Goal: Information Seeking & Learning: Learn about a topic

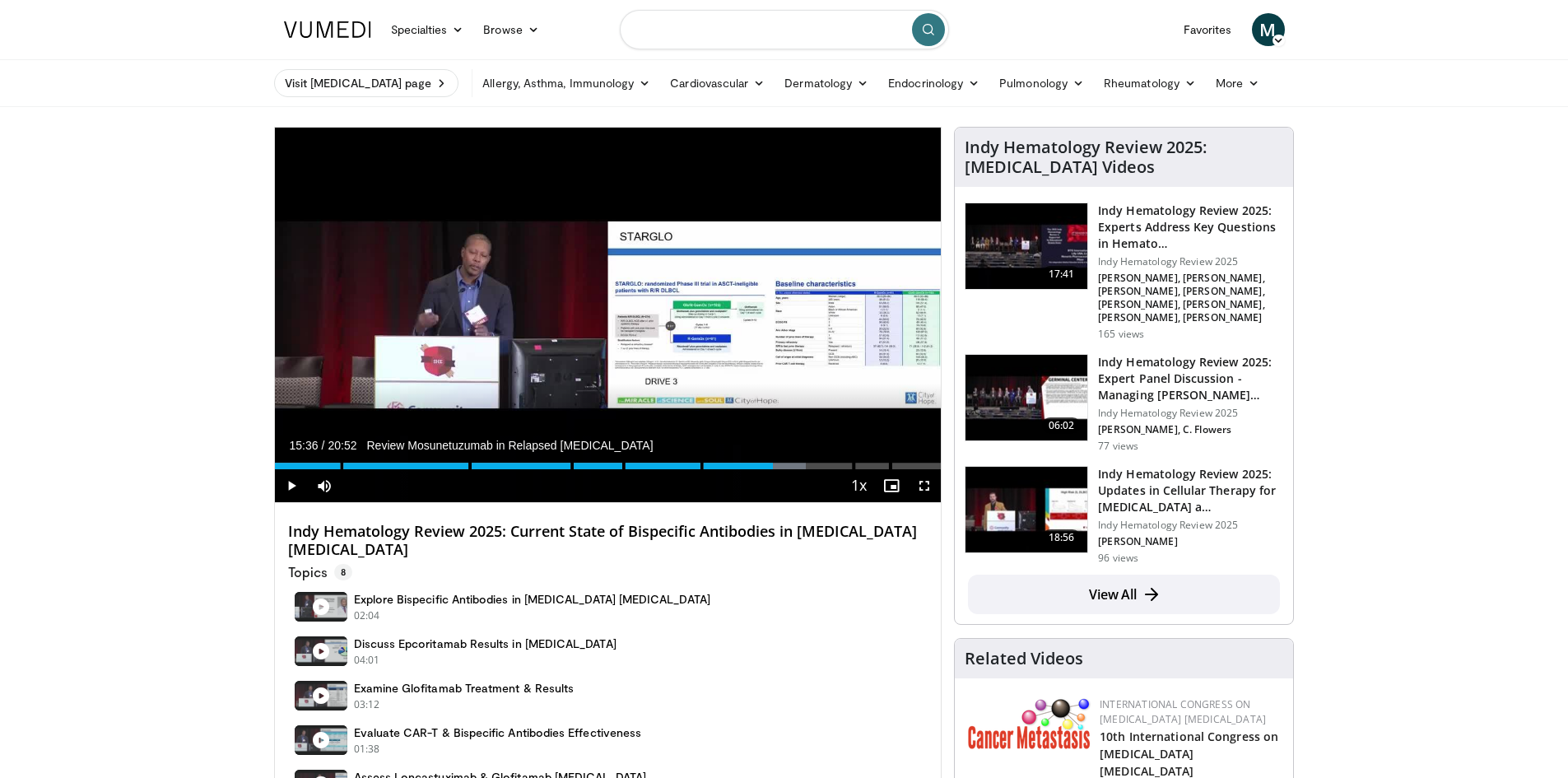
click at [743, 26] on input "Search topics, interventions" at bounding box center [784, 29] width 329 height 39
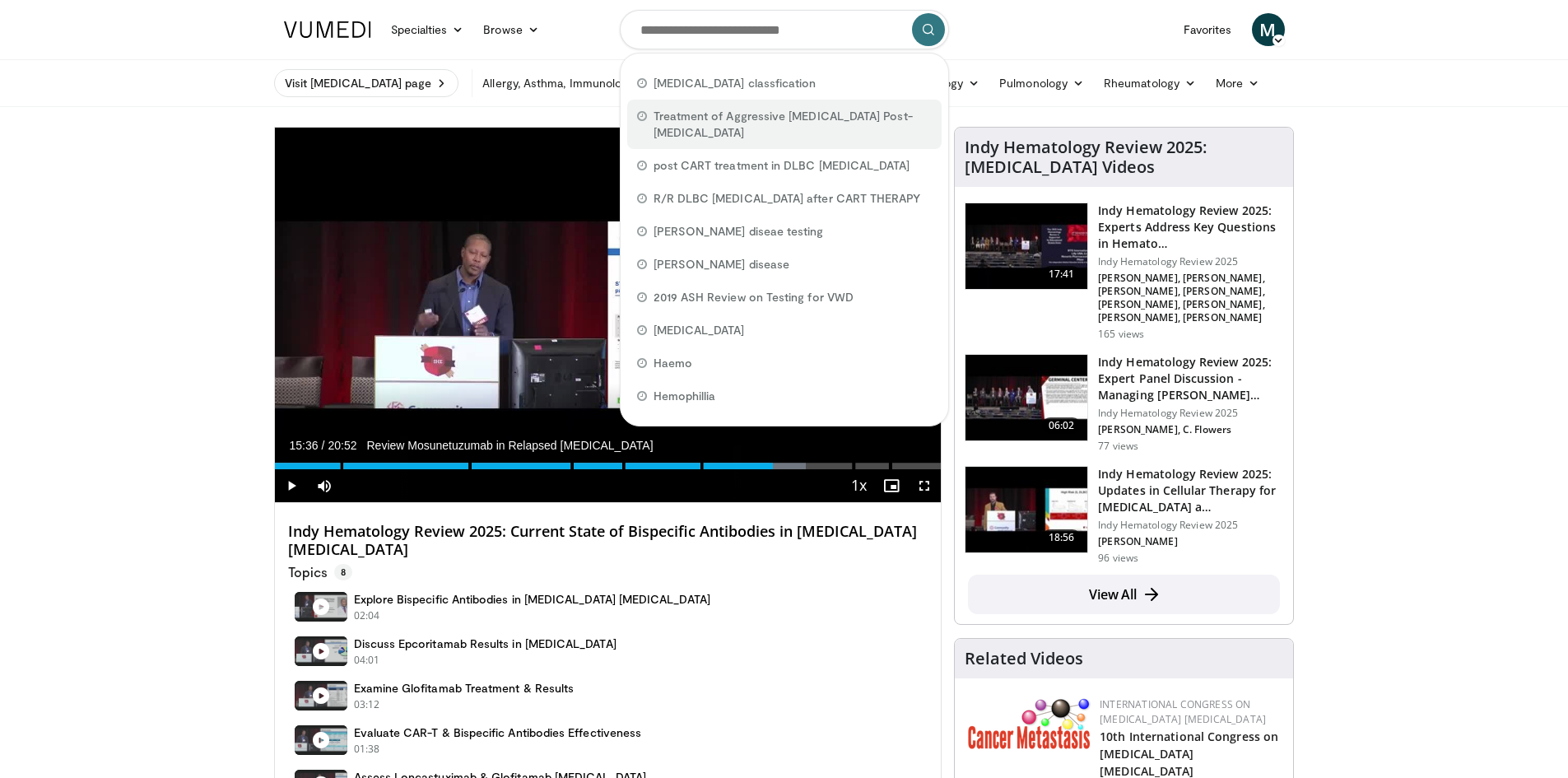
click at [711, 113] on span "Treatment of Aggressive [MEDICAL_DATA] Post-[MEDICAL_DATA]" at bounding box center [792, 124] width 278 height 33
type input "**********"
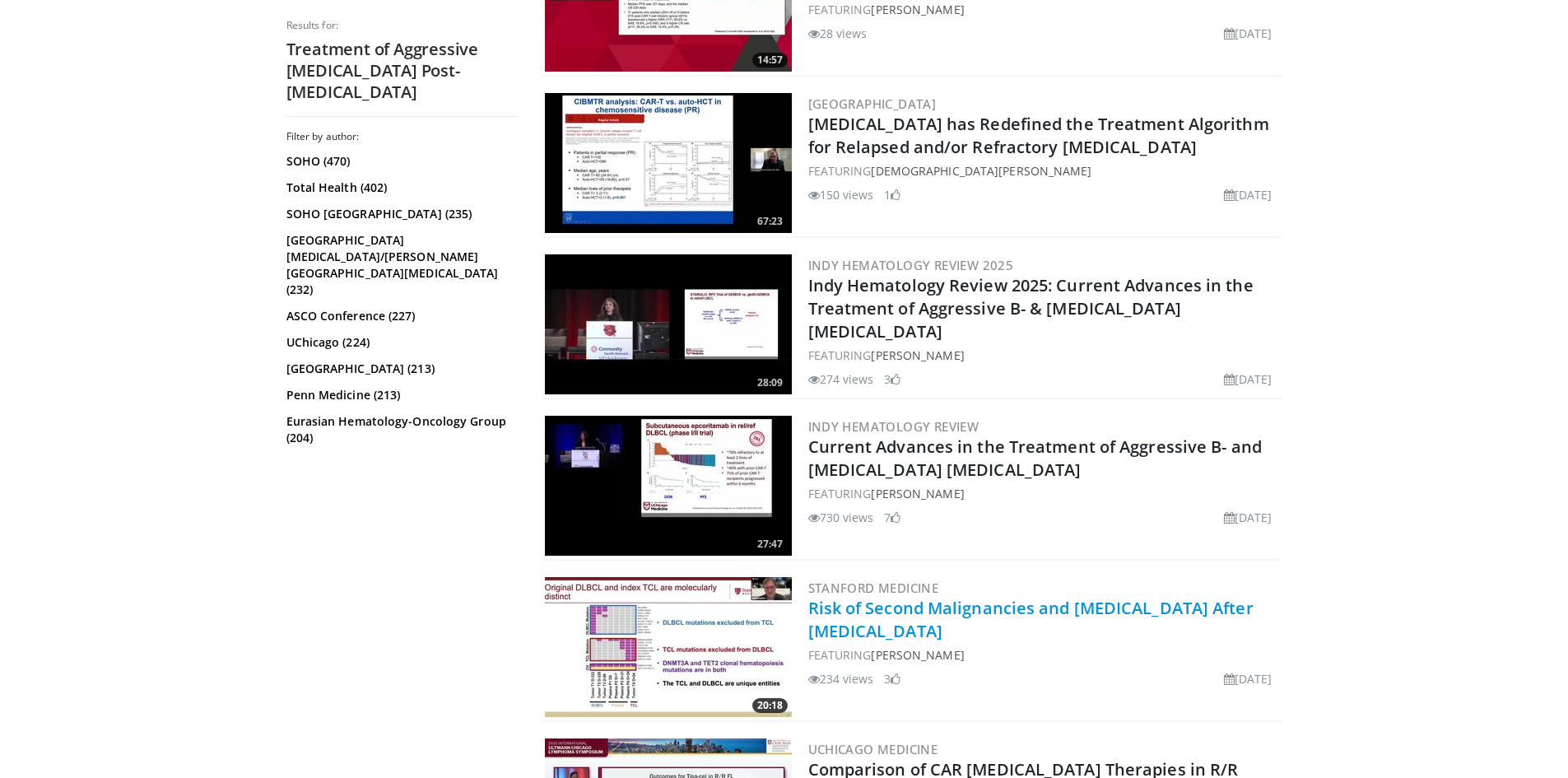
scroll to position [494, 0]
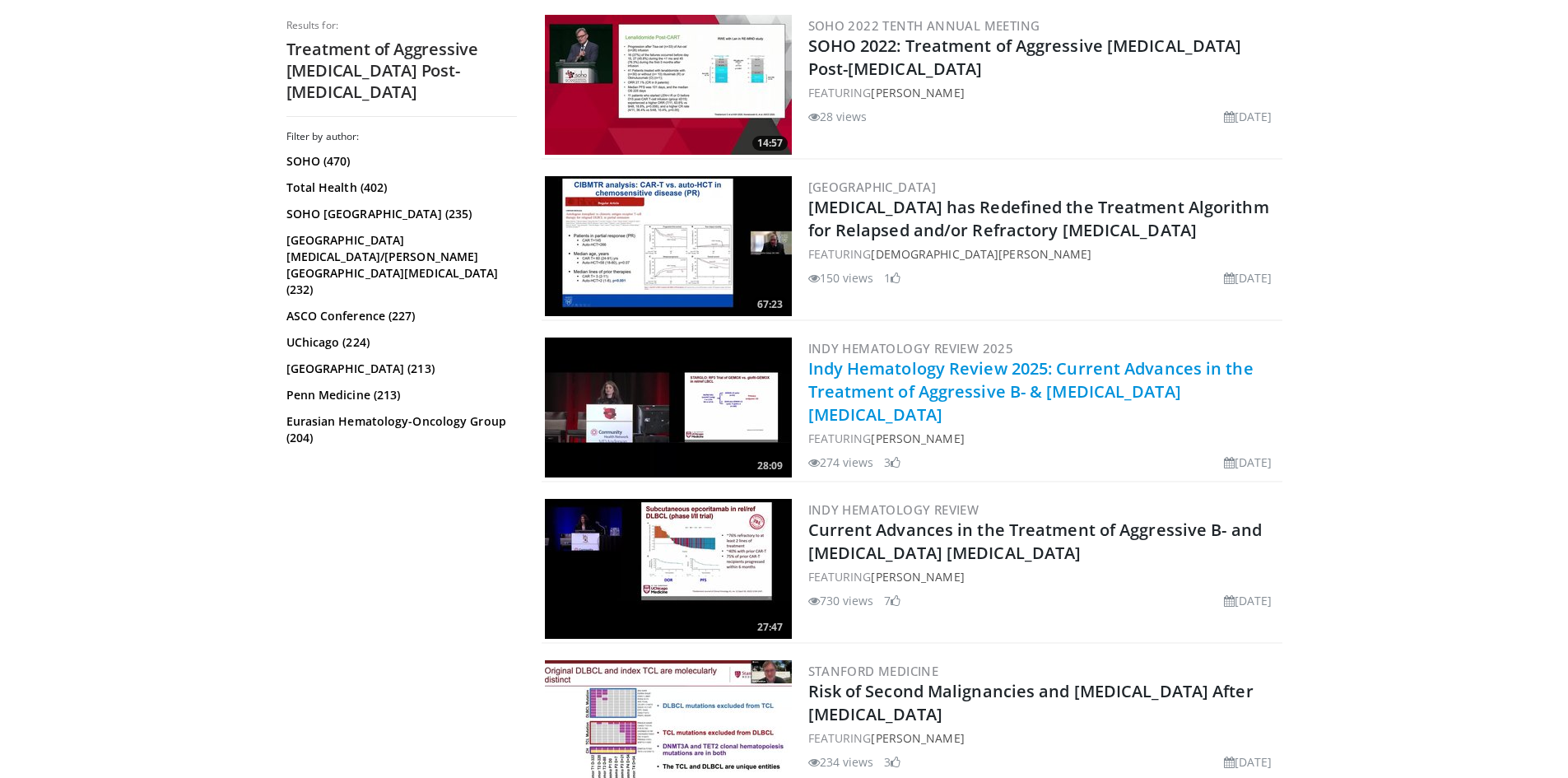
click at [1008, 387] on link "Indy Hematology Review 2025: Current Advances in the Treatment of Aggressive B-…" at bounding box center [1031, 390] width 445 height 68
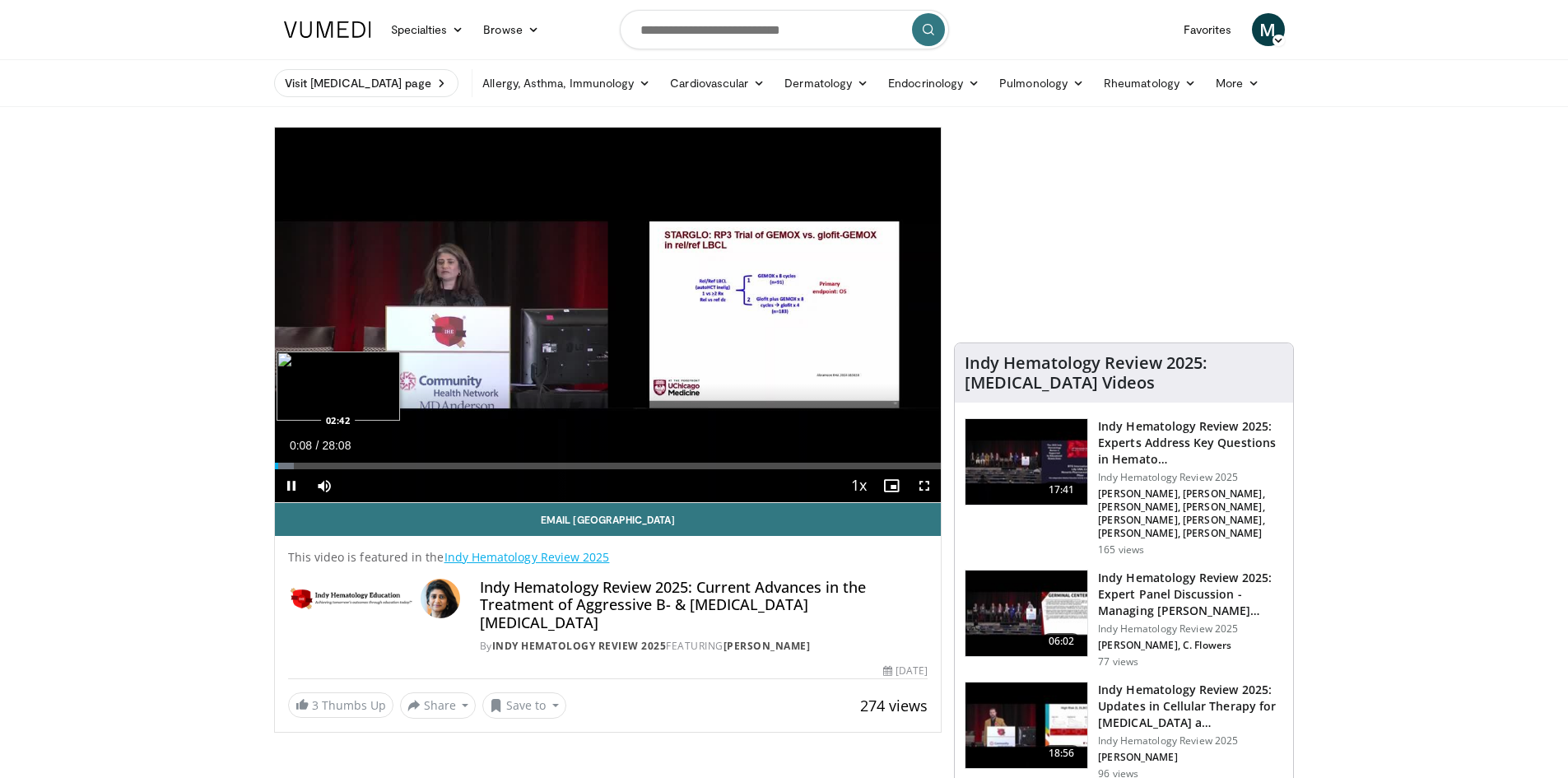
click at [338, 464] on div "Loaded : 2.95% 00:08 02:42" at bounding box center [608, 465] width 666 height 7
click at [354, 461] on div "Loaded : 13.59% 02:45 03:22" at bounding box center [608, 462] width 666 height 15
click at [397, 468] on div "Loaded : 15.96% 03:23 05:10" at bounding box center [608, 465] width 666 height 7
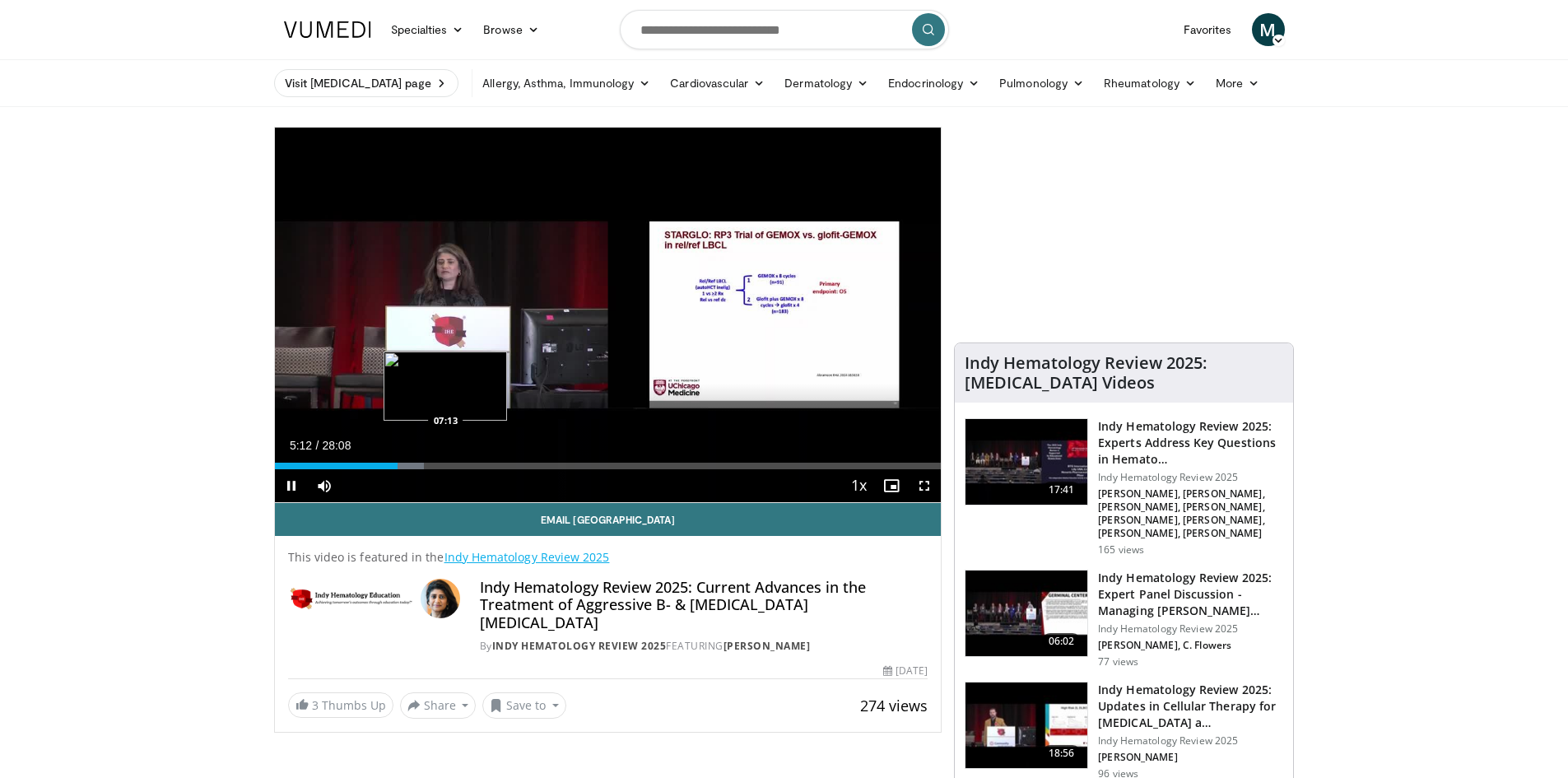
click at [445, 468] on video-js "**********" at bounding box center [608, 315] width 666 height 375
click at [411, 463] on div "Loaded : 22.46% 05:14 05:46" at bounding box center [608, 465] width 666 height 7
click at [437, 464] on div "Loaded : 24.24% 05:46 06:54" at bounding box center [608, 465] width 666 height 7
click at [413, 464] on div "07:06" at bounding box center [359, 465] width 168 height 7
click at [423, 465] on div "Loaded : 25.42% 06:02 06:17" at bounding box center [608, 465] width 666 height 7
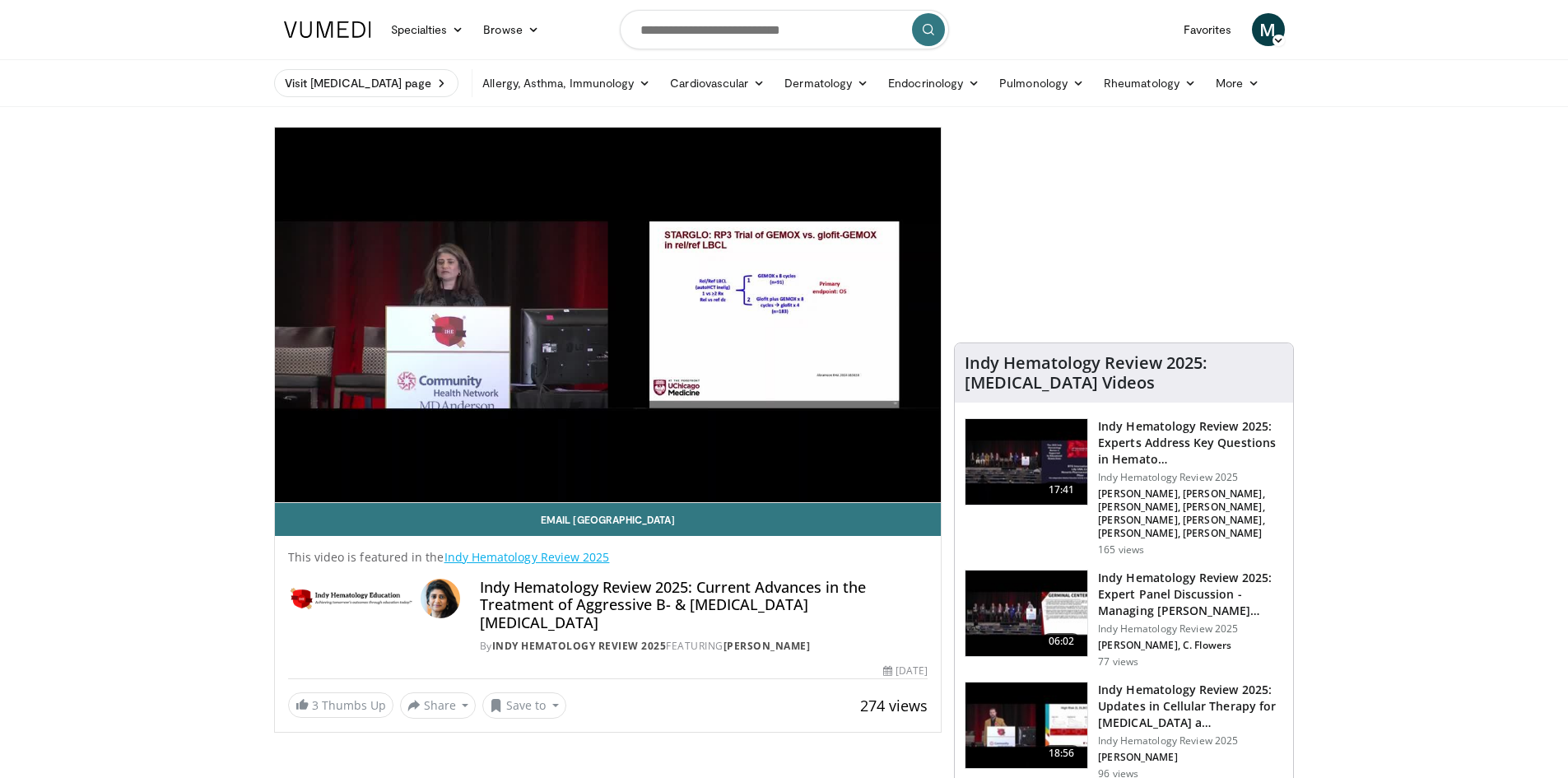
click at [433, 465] on video-js "**********" at bounding box center [608, 315] width 666 height 375
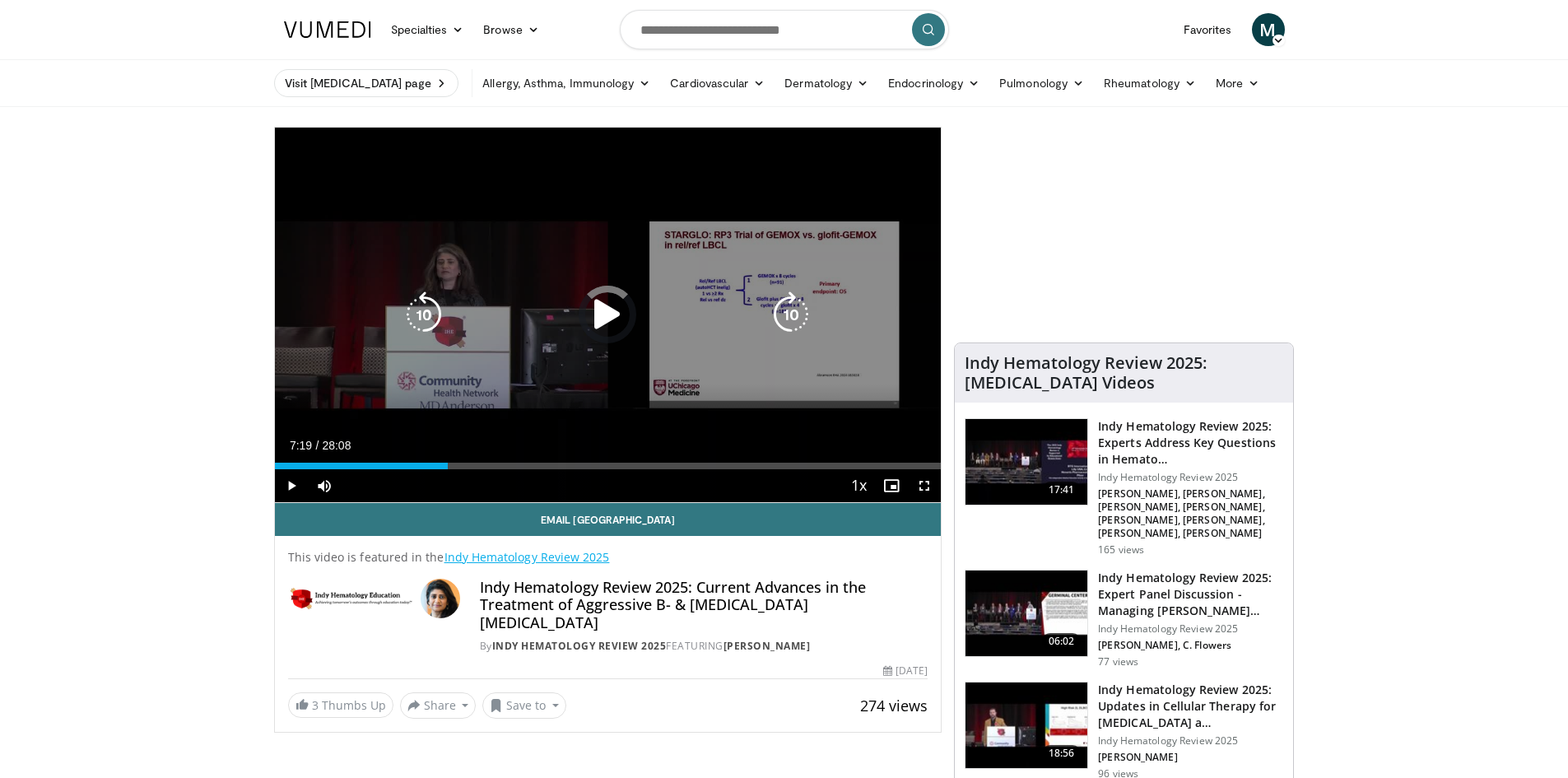
click at [448, 465] on div "Loaded : 26.05% 07:19 06:42" at bounding box center [608, 465] width 666 height 7
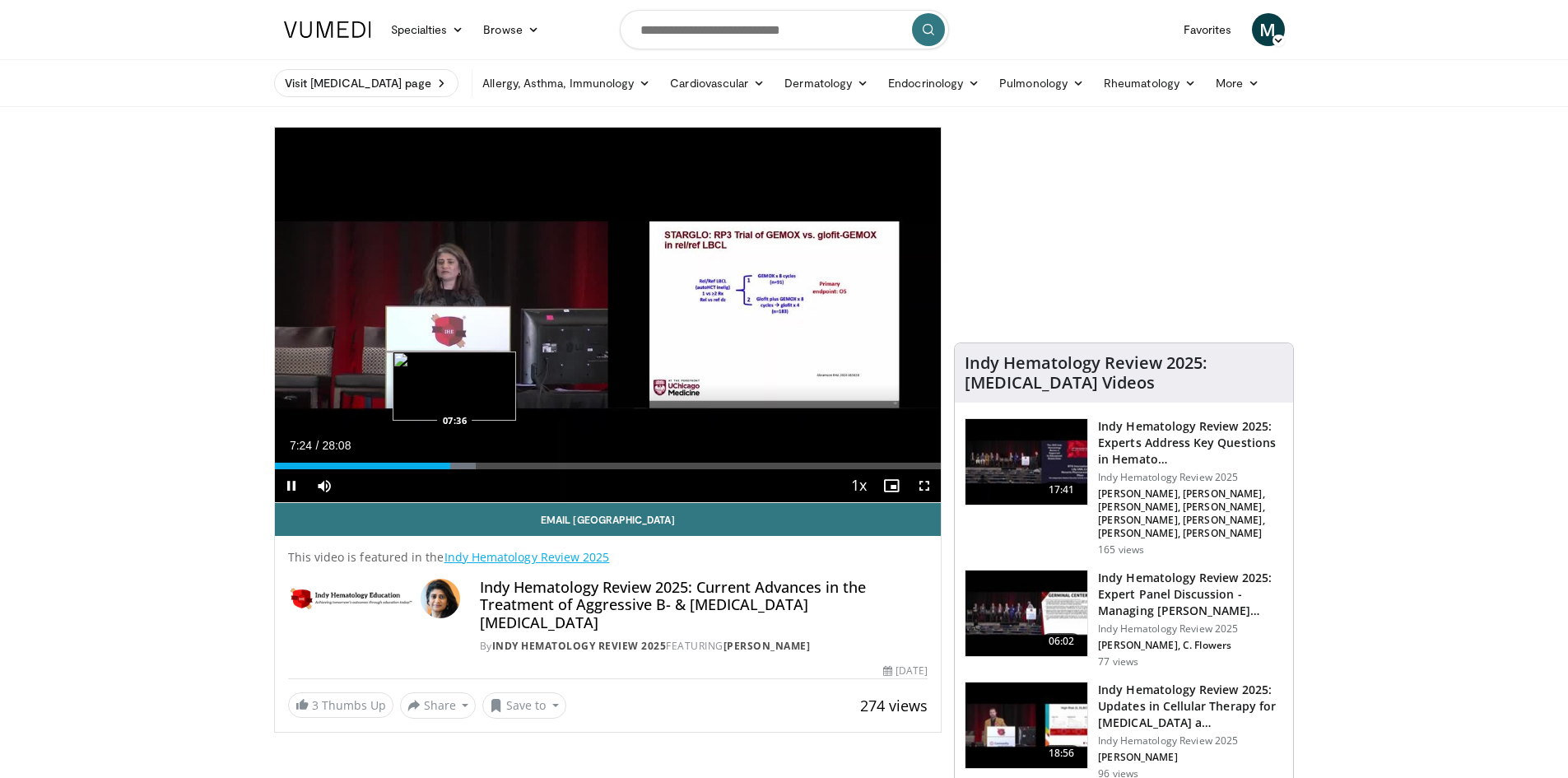
click at [455, 464] on div "Loaded : 30.15% 07:24 07:36" at bounding box center [608, 465] width 666 height 7
click at [462, 464] on video-js "**********" at bounding box center [608, 315] width 666 height 375
click at [478, 464] on div "Loaded : 30.79% 07:39 08:37" at bounding box center [608, 465] width 666 height 7
click at [484, 465] on div "Loaded : 34.29% 08:38 08:51" at bounding box center [608, 465] width 666 height 7
click at [498, 465] on div "Loaded : 35.47% 08:52 09:27" at bounding box center [608, 465] width 666 height 7
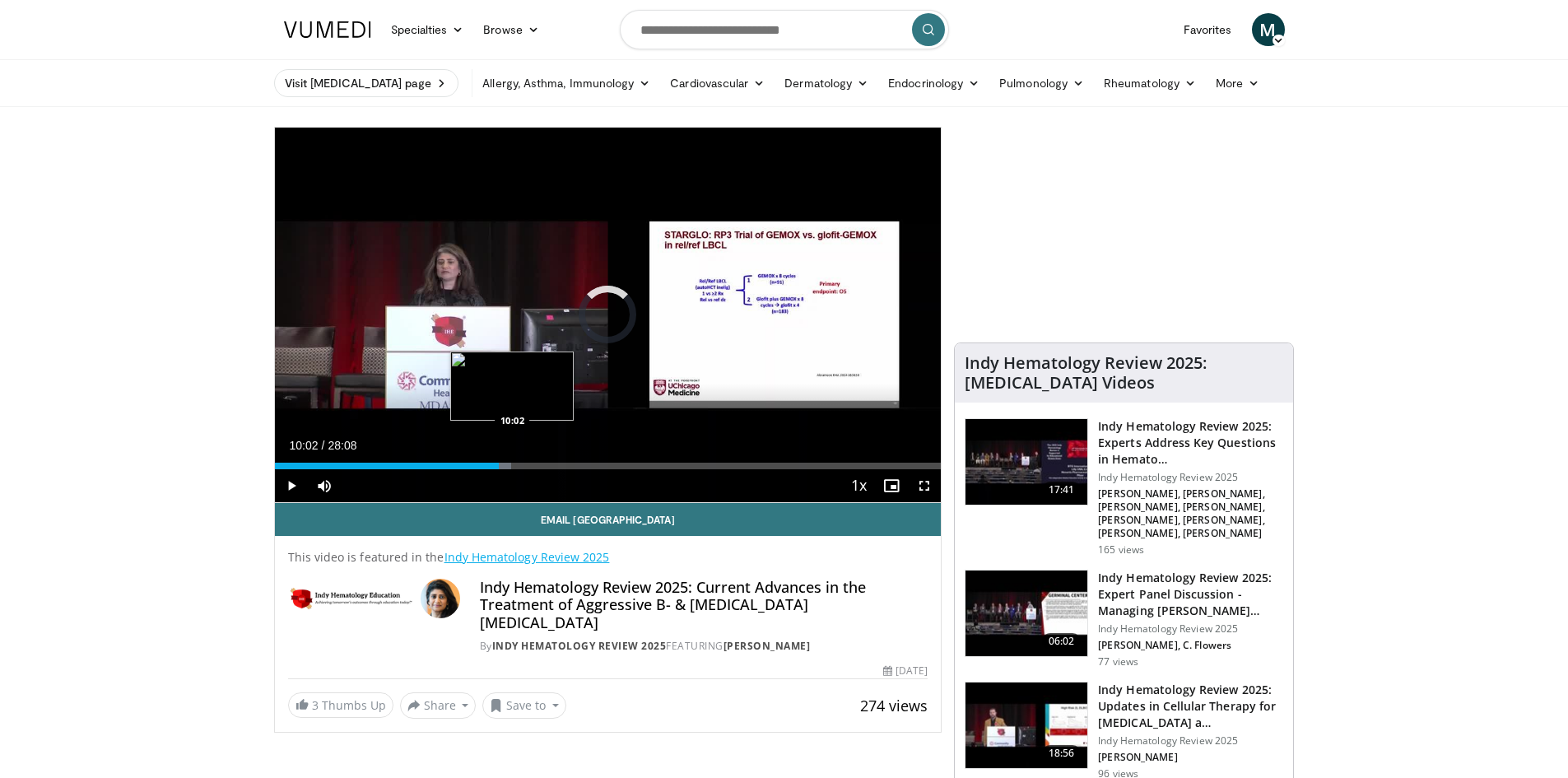
click at [511, 465] on div "Loaded : 35.47% 10:02 10:02" at bounding box center [608, 465] width 666 height 7
click at [530, 465] on div "Progress Bar" at bounding box center [531, 465] width 25 height 7
click at [540, 464] on video-js "**********" at bounding box center [608, 315] width 666 height 375
click at [552, 464] on div "Loaded : 42.04% 10:49 11:42" at bounding box center [608, 465] width 666 height 7
click at [559, 464] on div "Loaded : 42.56% 11:43 12:01" at bounding box center [608, 465] width 666 height 7
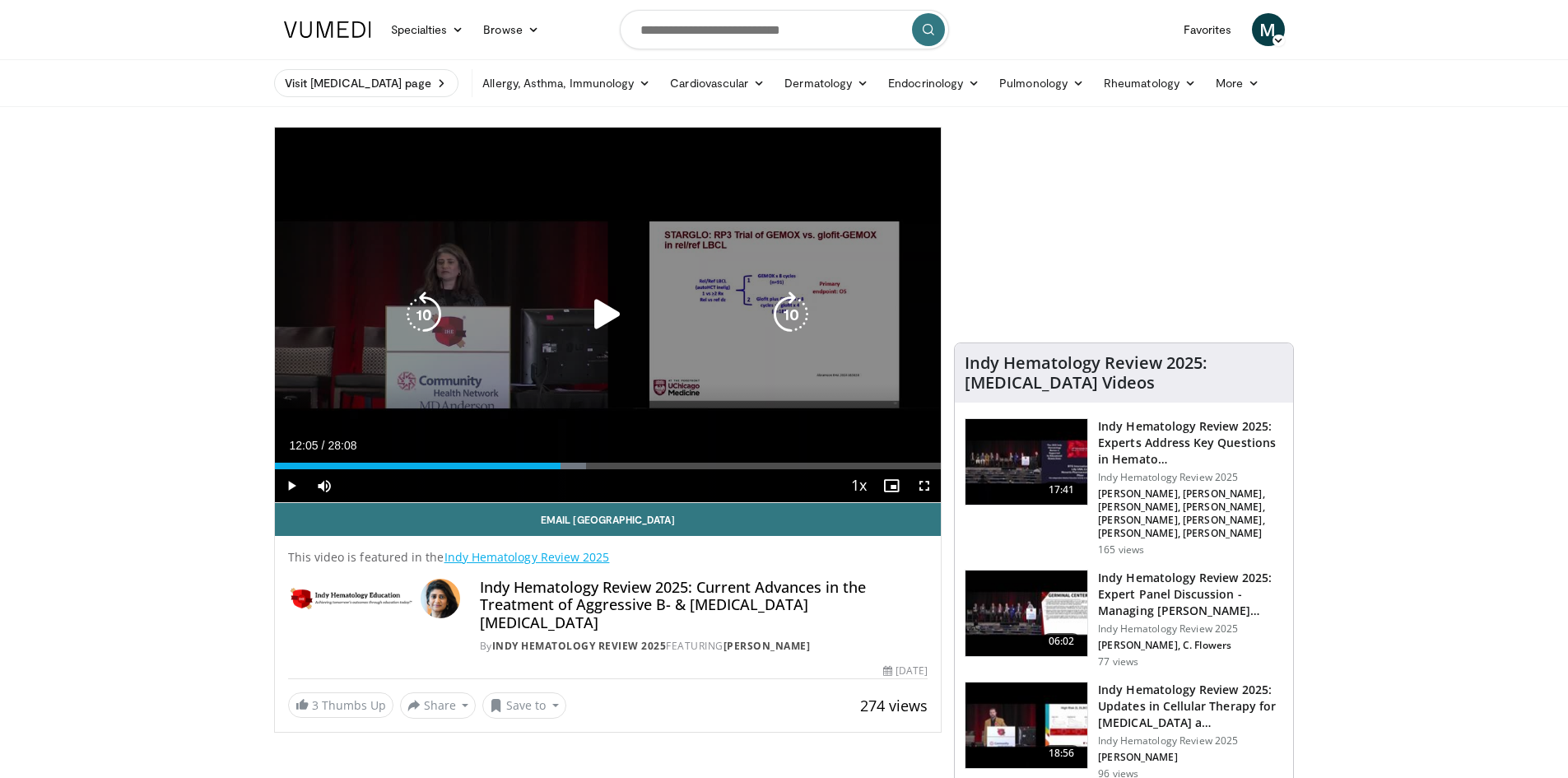
click at [560, 466] on div "Loaded : 46.70% 12:05 12:01" at bounding box center [608, 465] width 666 height 7
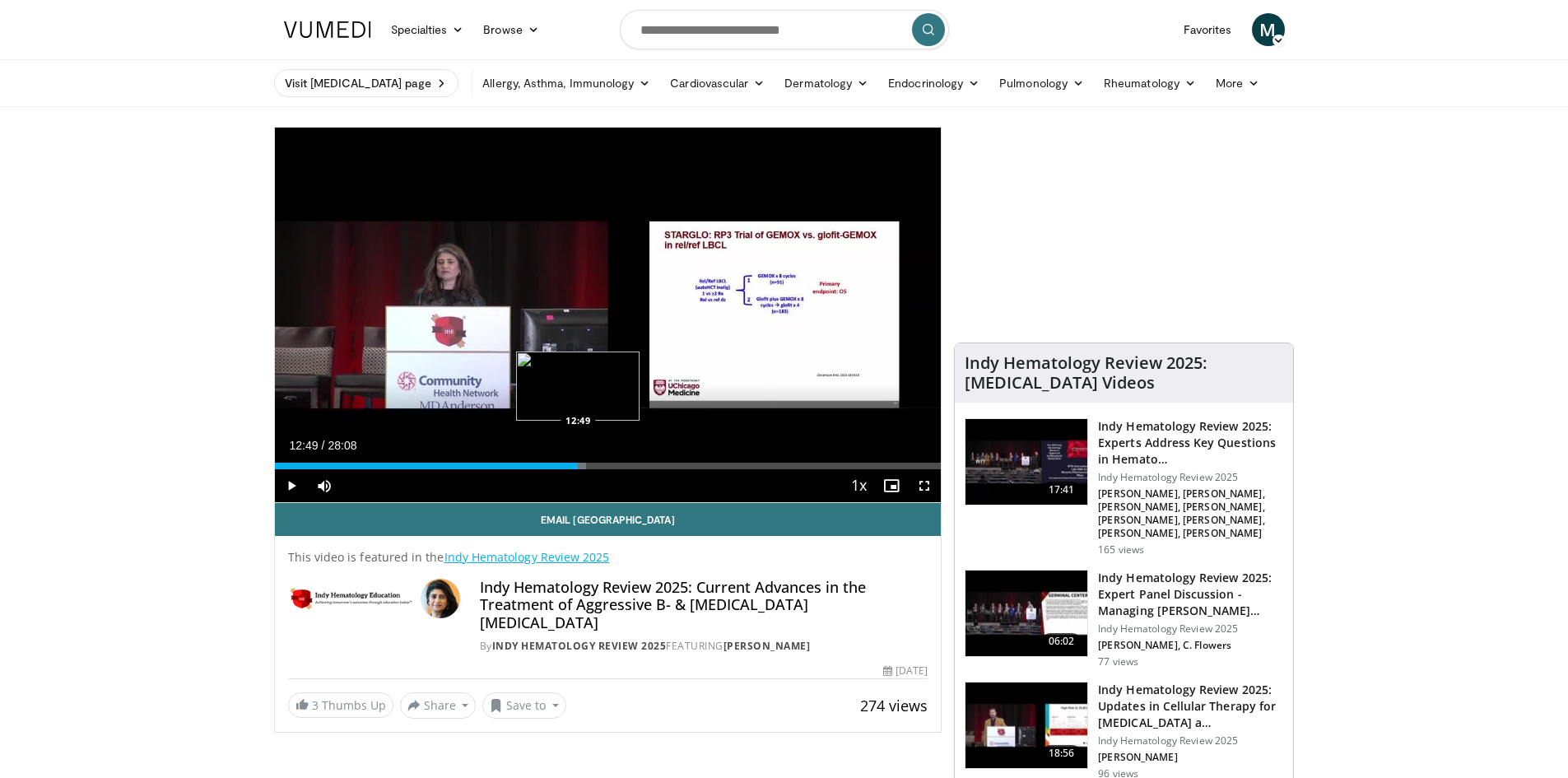
click at [578, 468] on div "Loaded : 46.70% 12:49 12:49" at bounding box center [608, 465] width 666 height 7
click at [589, 467] on video-js "**********" at bounding box center [608, 315] width 666 height 375
click at [572, 467] on div "12:52" at bounding box center [427, 465] width 305 height 7
click at [586, 467] on div "Loaded : 49.66% 12:35 13:12" at bounding box center [608, 465] width 666 height 7
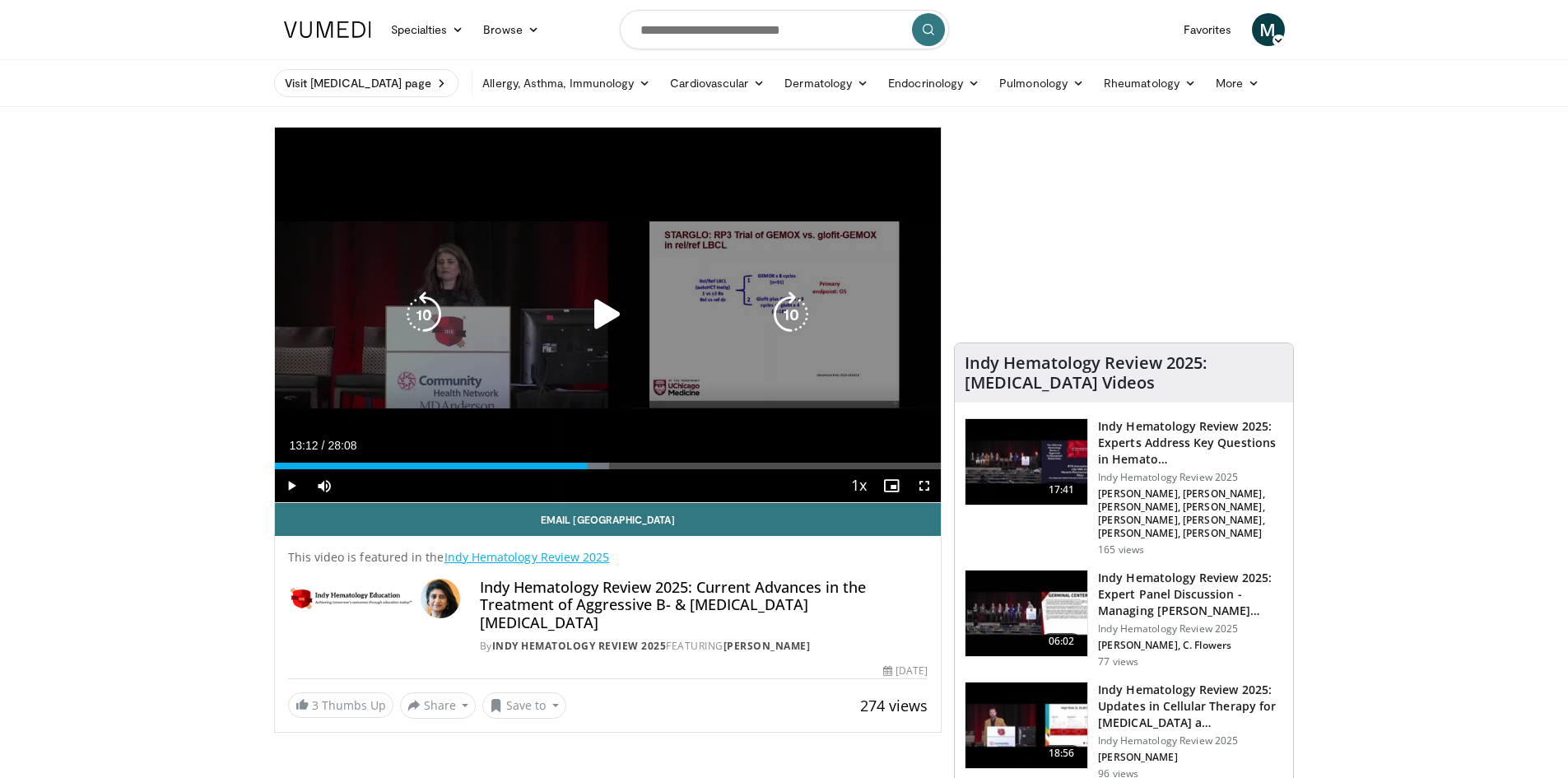
click at [607, 468] on div "Progress Bar" at bounding box center [592, 465] width 34 height 7
click at [620, 469] on div "Current Time 14:35 / Duration 28:08 Play Skip Backward Skip Forward Mute Loaded…" at bounding box center [608, 486] width 666 height 33
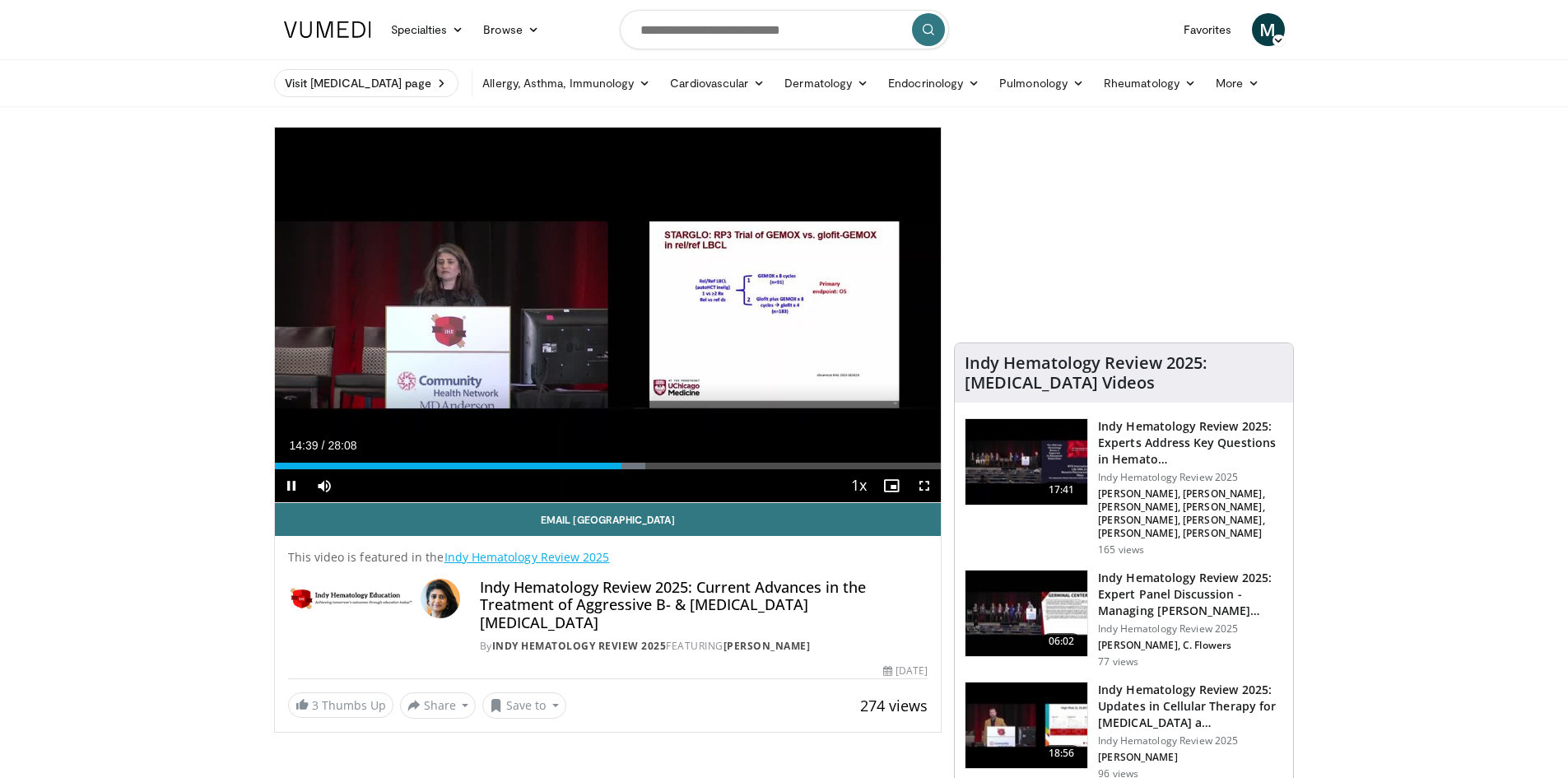
click at [634, 471] on div "Current Time 14:39 / Duration 28:08 Pause Skip Backward Skip Forward Mute Loade…" at bounding box center [608, 486] width 666 height 33
click at [642, 471] on div "Current Time 14:40 / Duration 28:08 Pause Skip Backward Skip Forward Mute Loade…" at bounding box center [608, 486] width 666 height 33
click at [638, 465] on div "Loaded : 56.16% 15:17 15:17" at bounding box center [608, 465] width 666 height 7
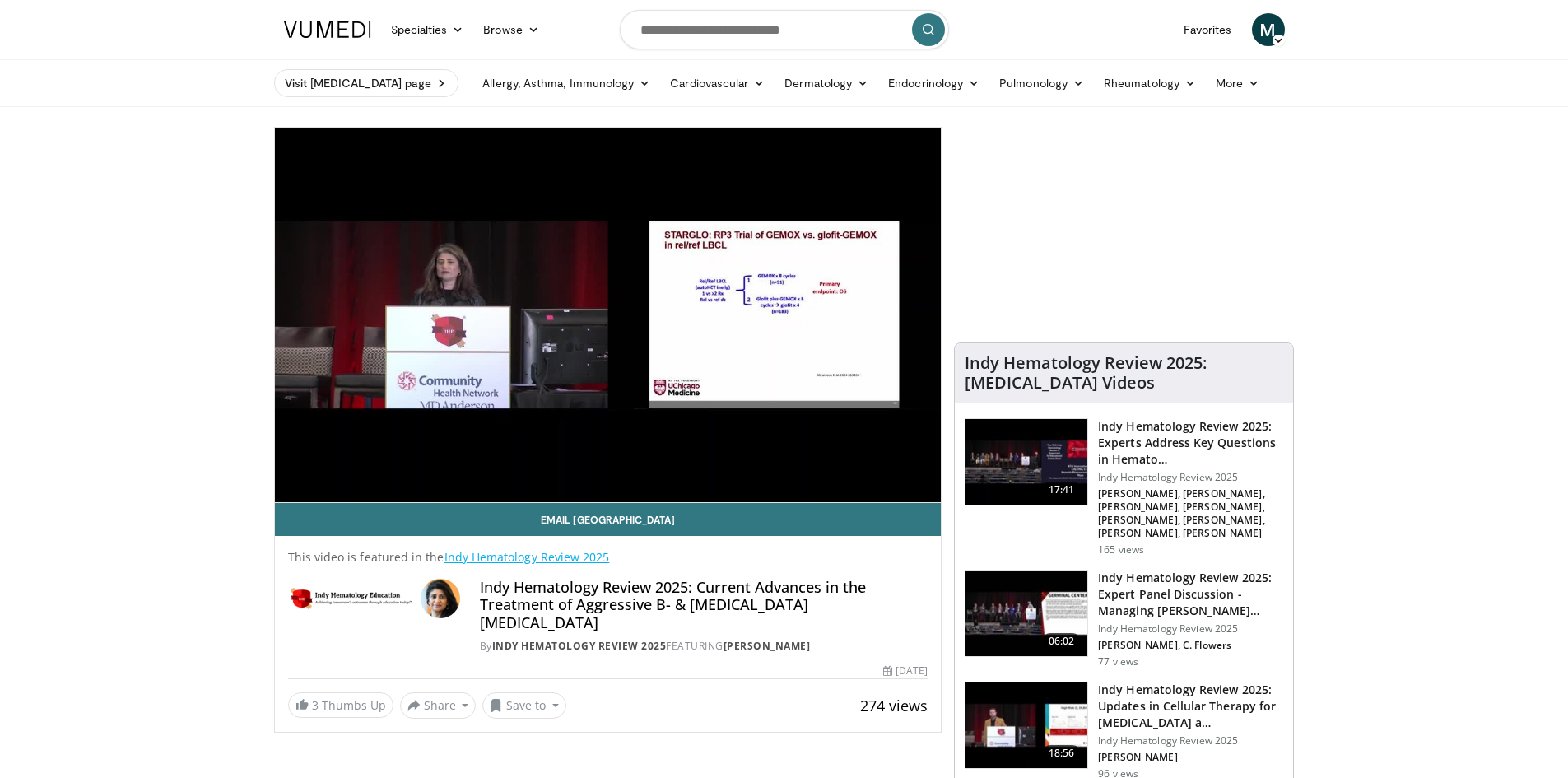
click at [648, 465] on video-js "**********" at bounding box center [608, 315] width 666 height 375
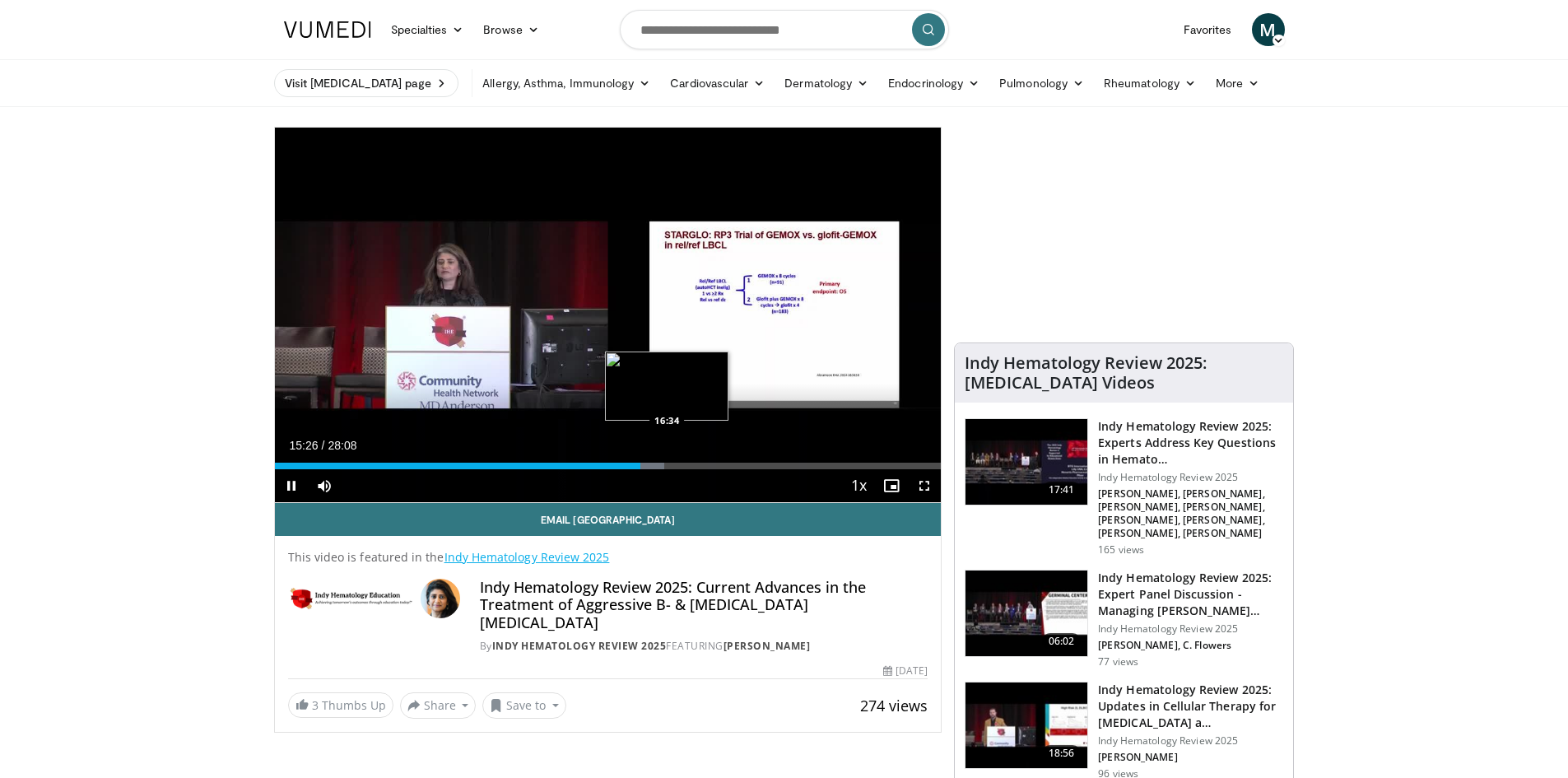
click at [666, 465] on div "Loaded : 58.52% 15:26 16:34" at bounding box center [608, 465] width 666 height 7
click at [672, 465] on div "Loaded : 62.66% 16:49 16:44" at bounding box center [608, 465] width 666 height 7
click at [676, 464] on div "Progress Bar" at bounding box center [683, 465] width 35 height 7
click at [693, 464] on div "Progress Bar" at bounding box center [683, 465] width 35 height 7
click at [291, 485] on span "Video Player" at bounding box center [291, 486] width 33 height 33
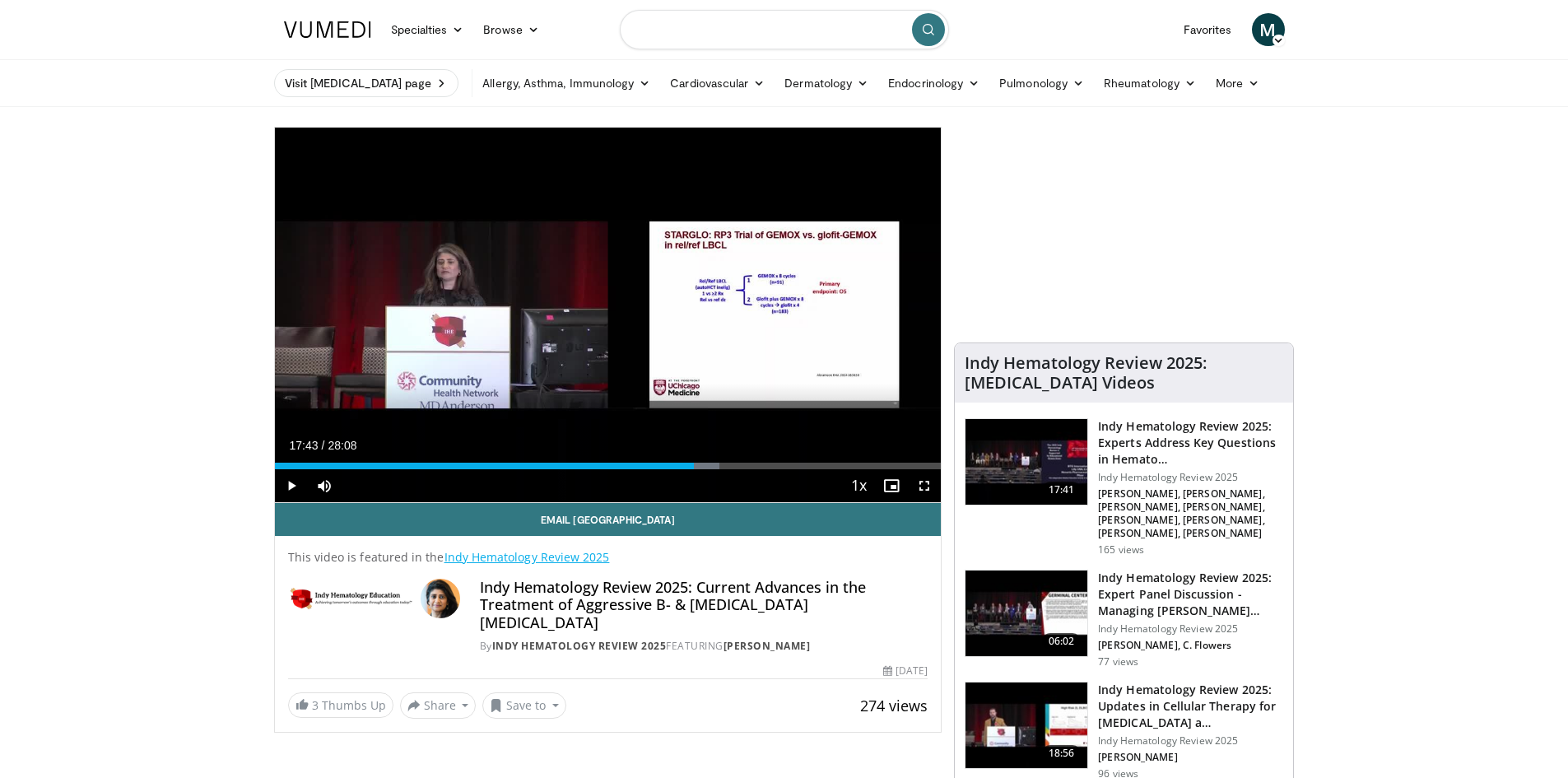
click at [711, 31] on input "Search topics, interventions" at bounding box center [784, 29] width 329 height 39
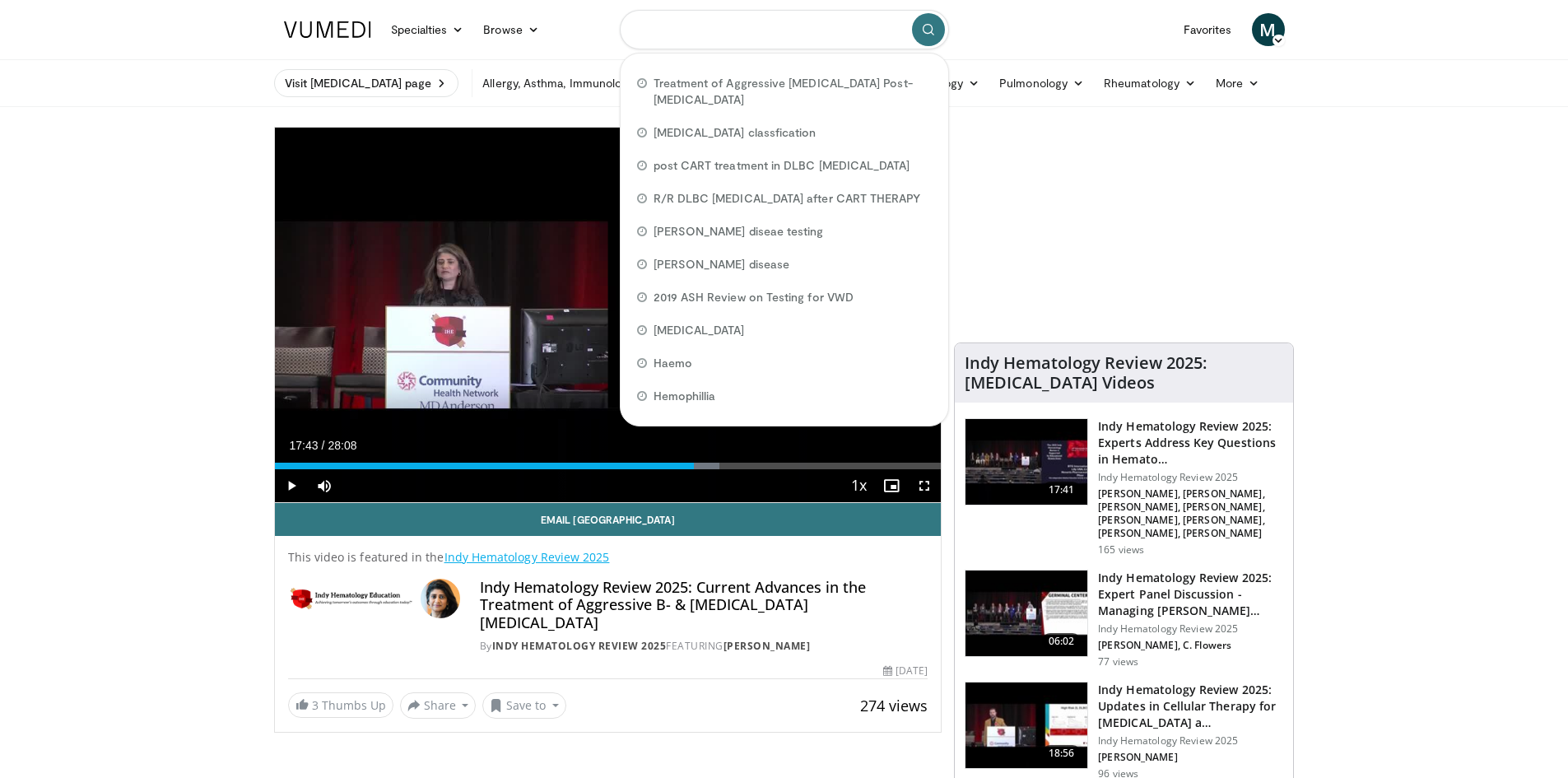
paste input "**********"
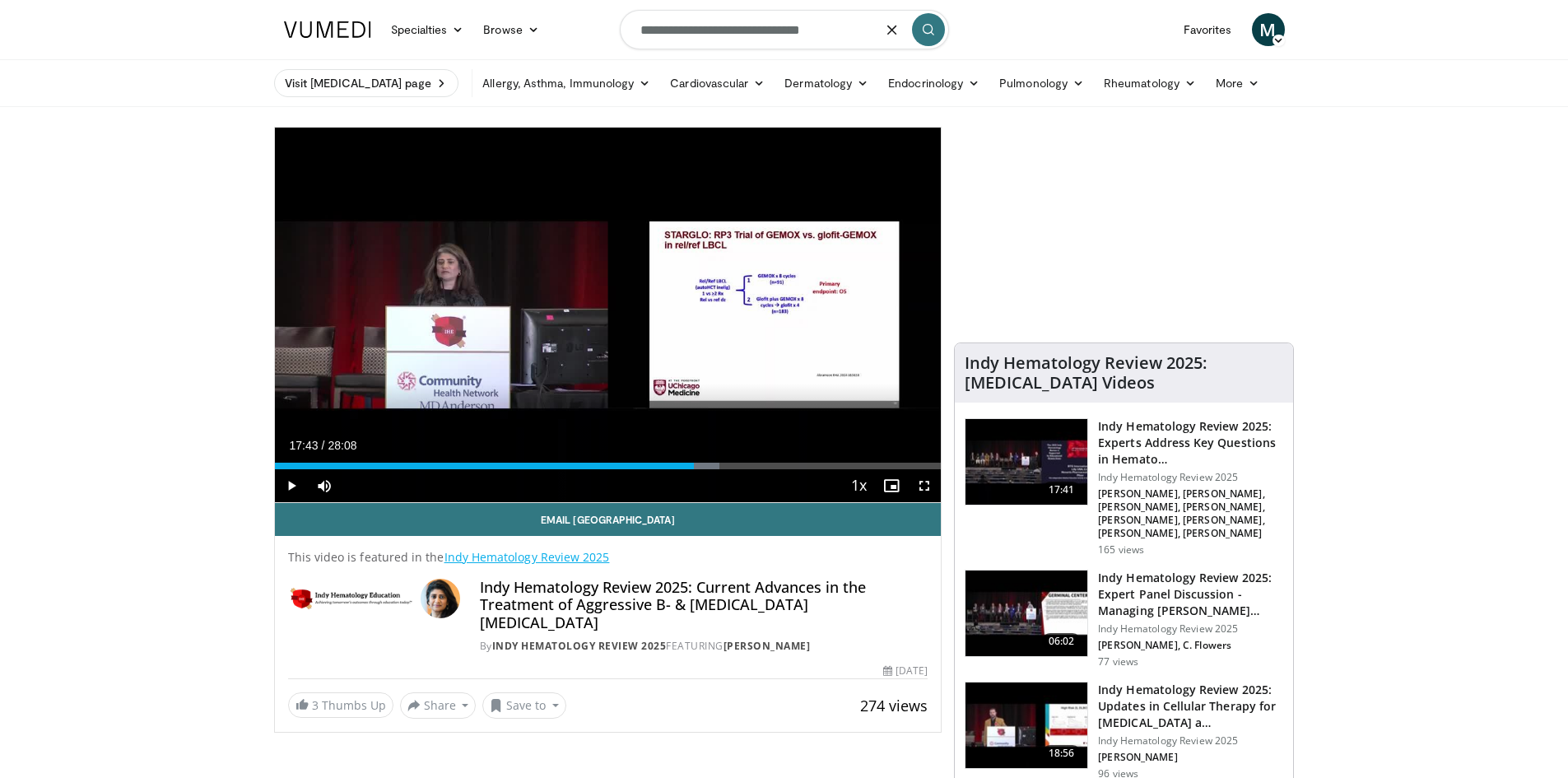
type input "**********"
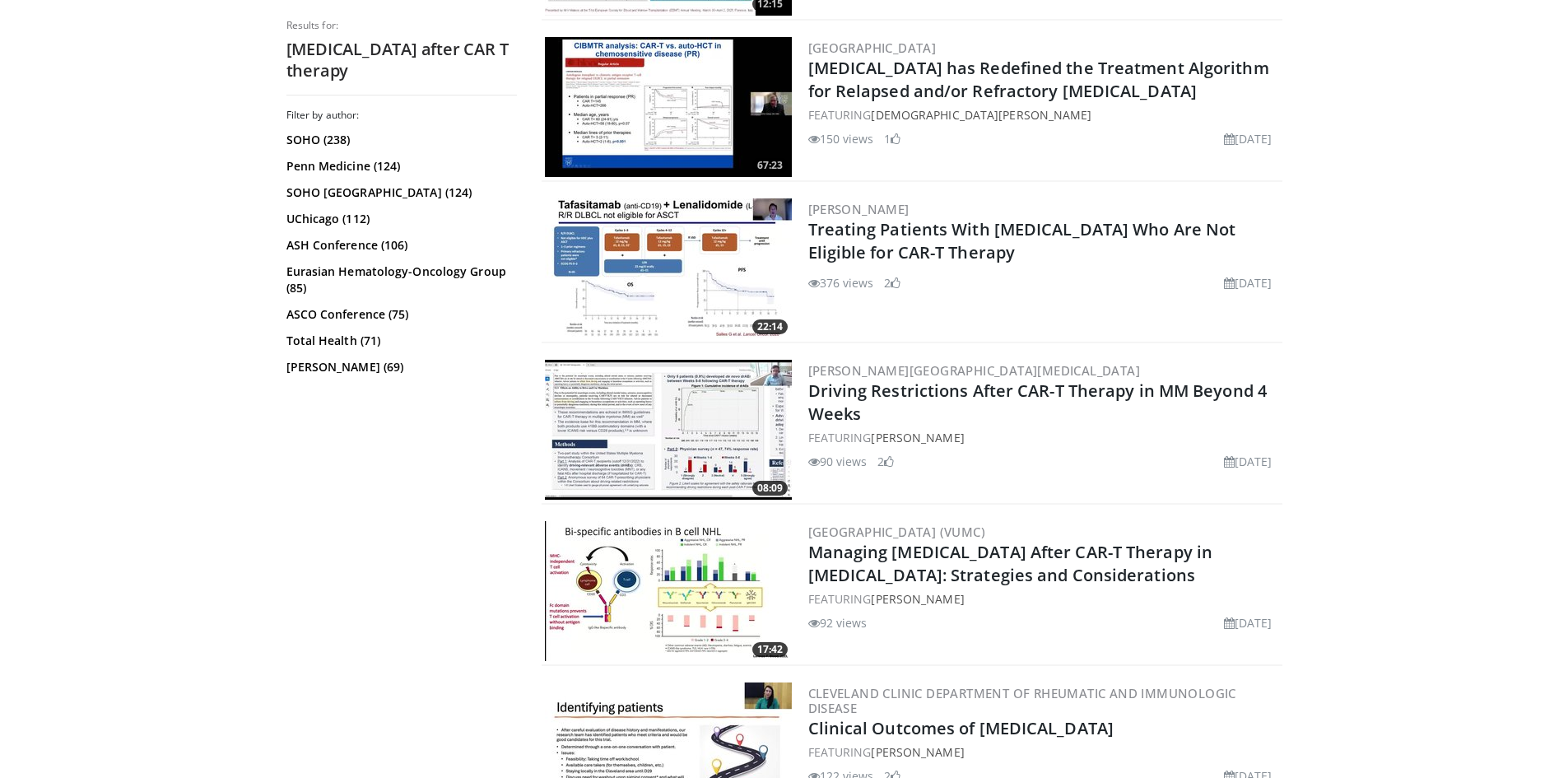
scroll to position [823, 0]
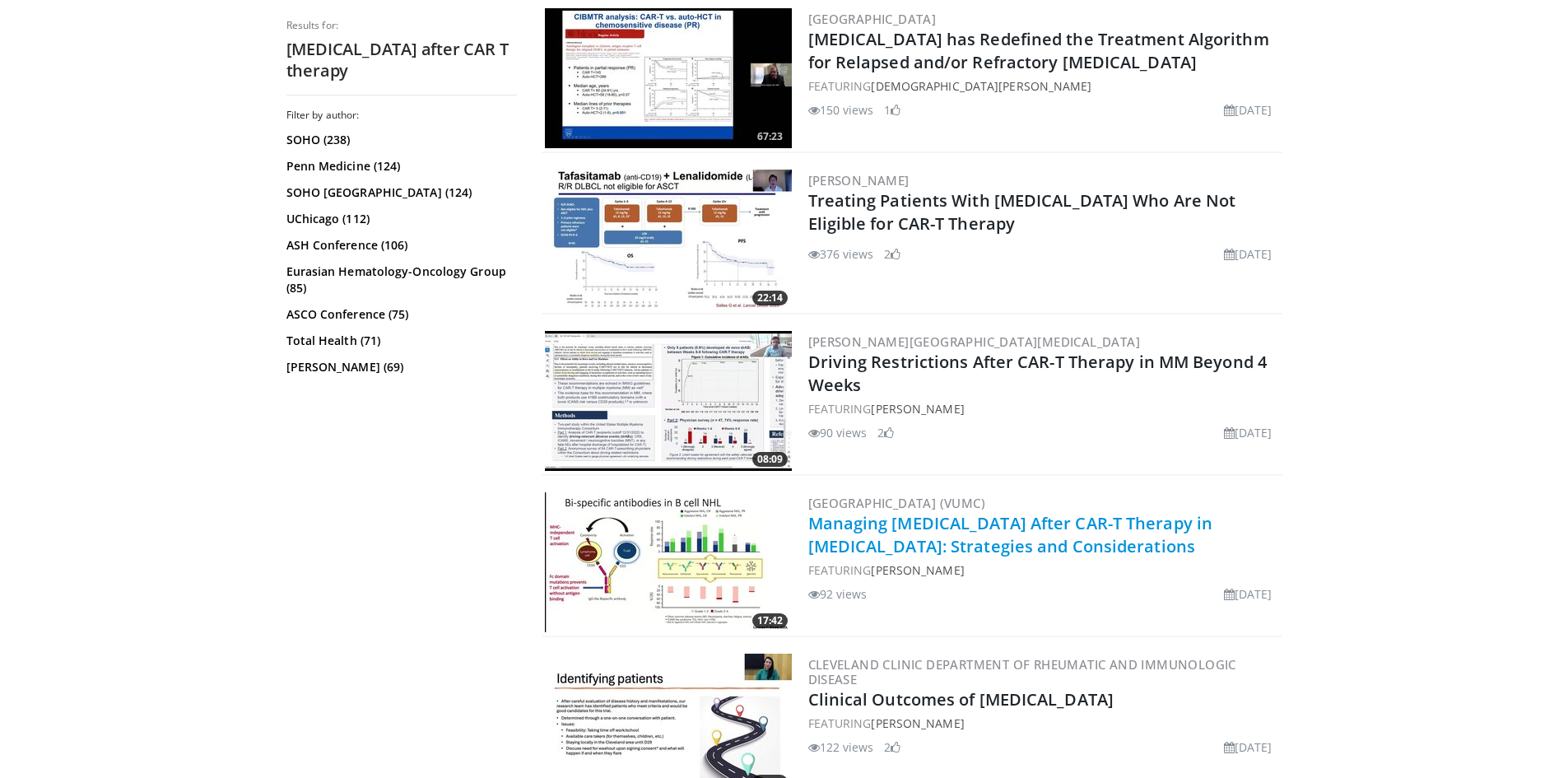
click at [930, 533] on link "Managing Relapse After CAR-T Therapy in Lymphoma: Strategies and Considerations" at bounding box center [1010, 534] width 405 height 45
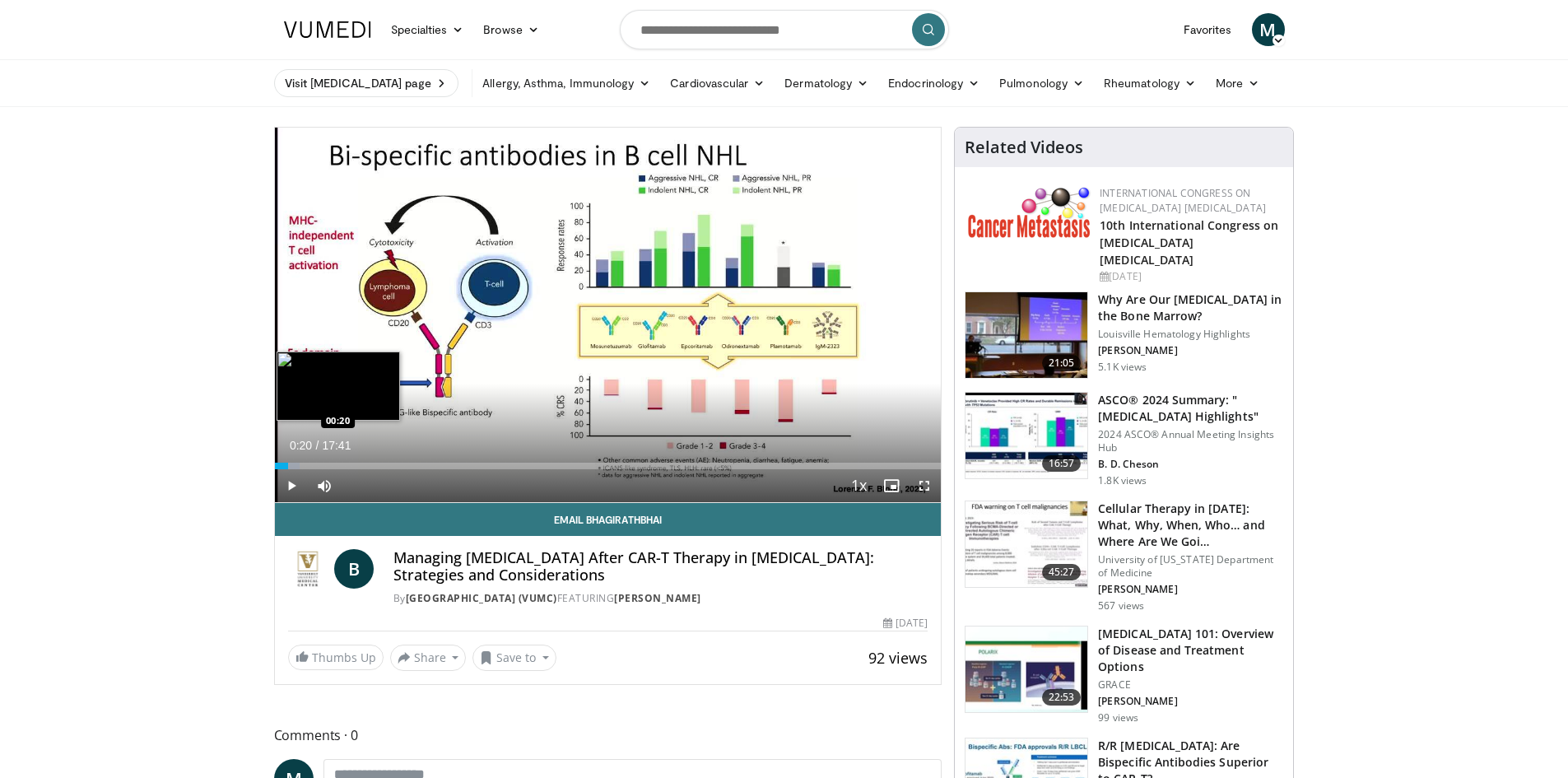
click at [287, 464] on div "Loaded : 3.74% 00:20 00:20" at bounding box center [608, 465] width 666 height 7
click at [297, 464] on div "Loaded : 7.48% 00:36 00:36" at bounding box center [608, 465] width 666 height 7
click at [303, 464] on div "Progress Bar" at bounding box center [302, 465] width 44 height 7
click at [316, 464] on div "Progress Bar" at bounding box center [313, 465] width 59 height 7
click at [335, 464] on div "Progress Bar" at bounding box center [320, 465] width 46 height 7
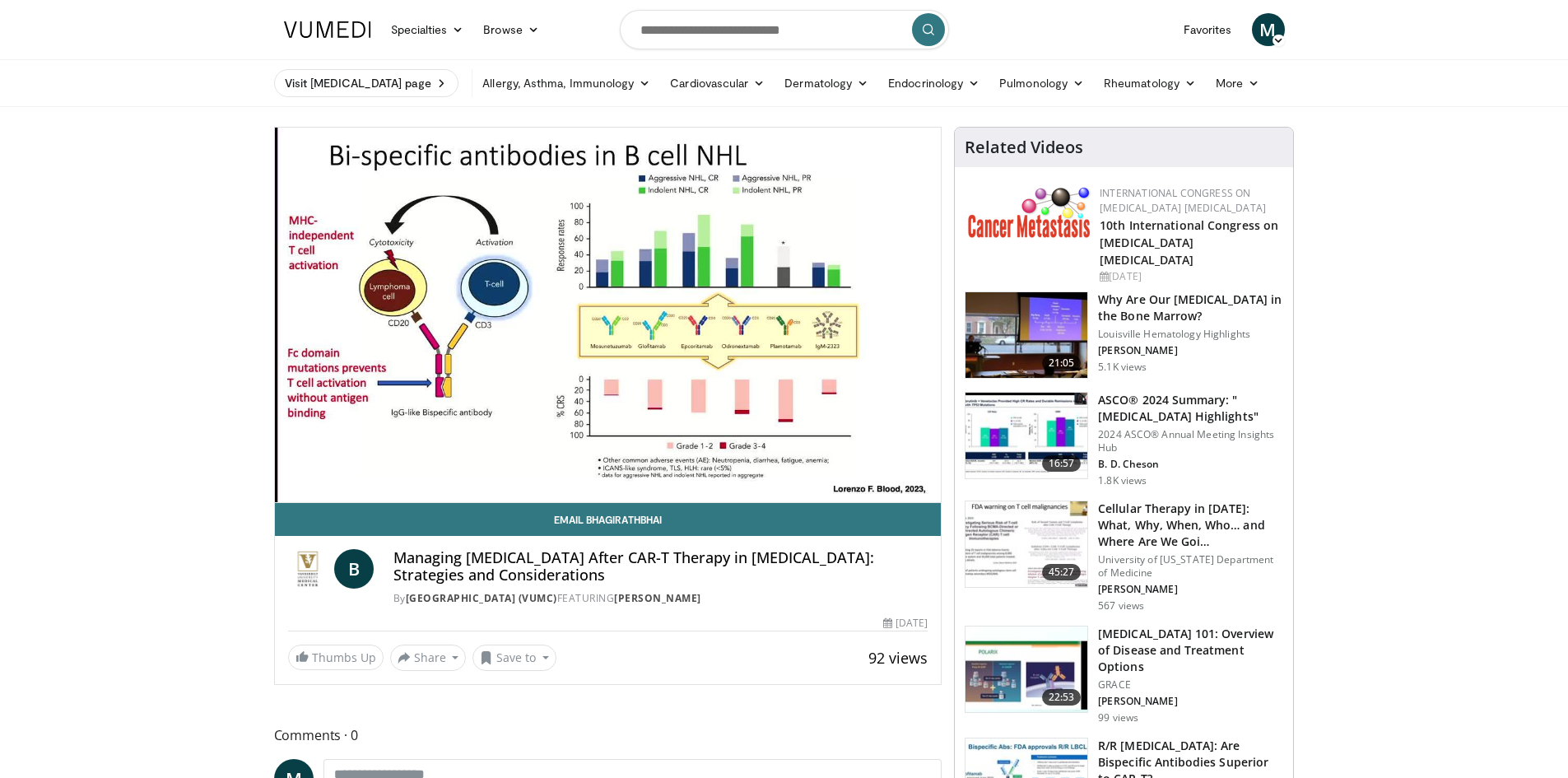
click at [344, 464] on video-js "**********" at bounding box center [608, 315] width 666 height 375
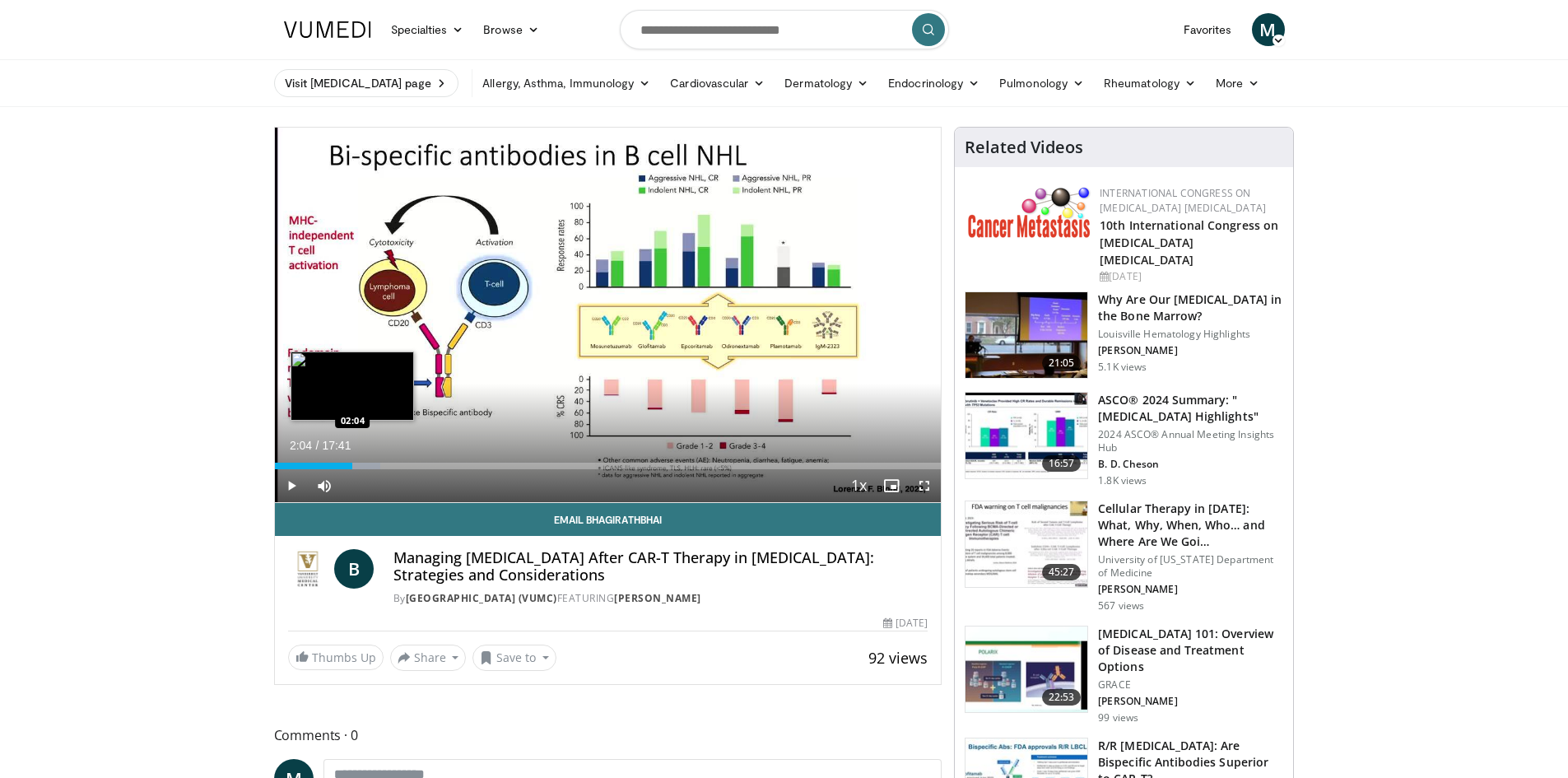
click at [352, 464] on div "Loaded : 15.89% 01:44 02:04" at bounding box center [608, 465] width 666 height 7
click at [360, 464] on div "Progress Bar" at bounding box center [357, 465] width 45 height 7
click at [376, 464] on div "Loaded : 17.75% 02:15 02:41" at bounding box center [608, 465] width 666 height 7
click at [920, 484] on span "Video Player" at bounding box center [924, 486] width 33 height 33
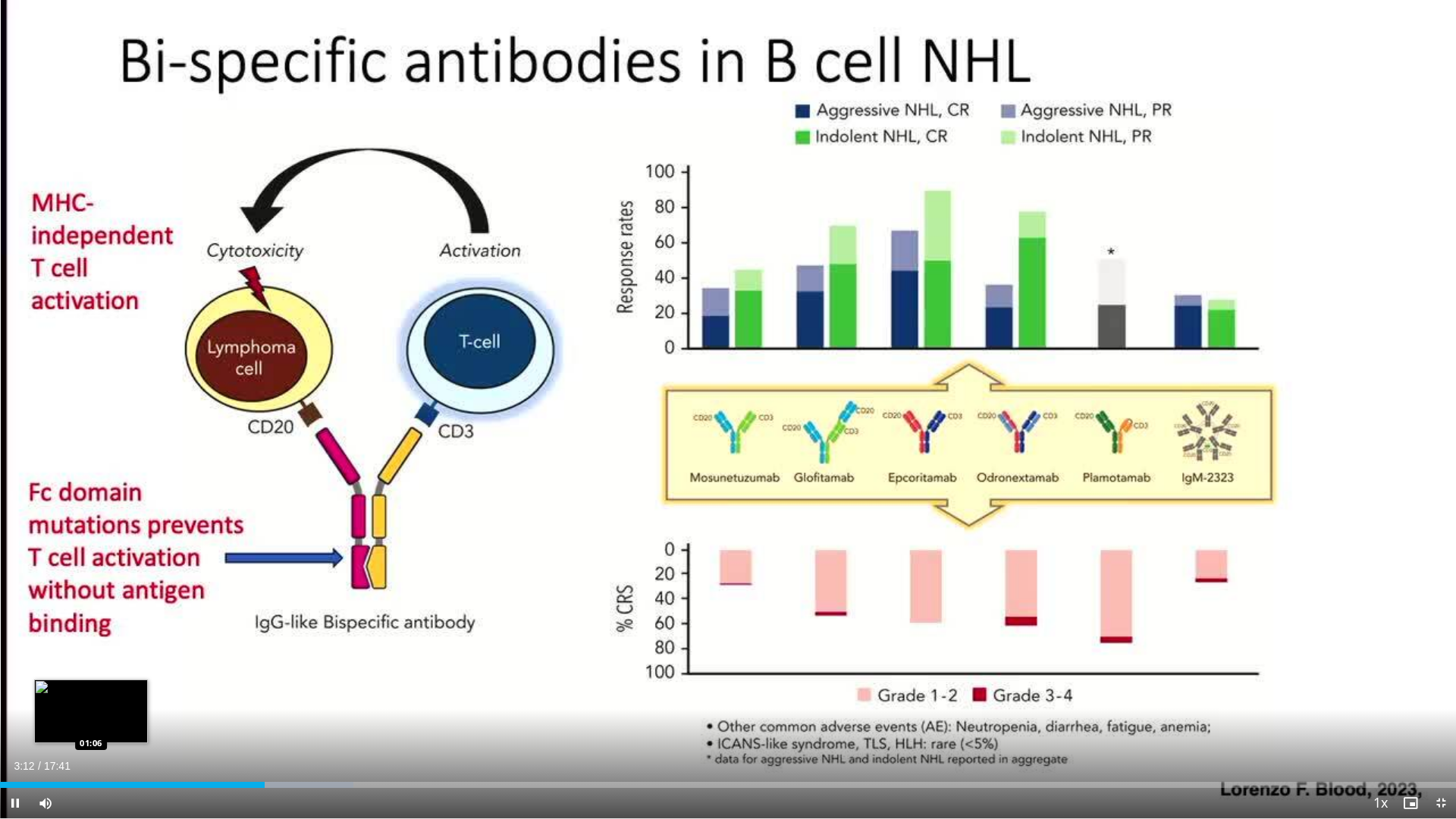
click at [91, 716] on div "Loaded : 24.29% 03:12 01:06" at bounding box center [728, 781] width 1456 height 14
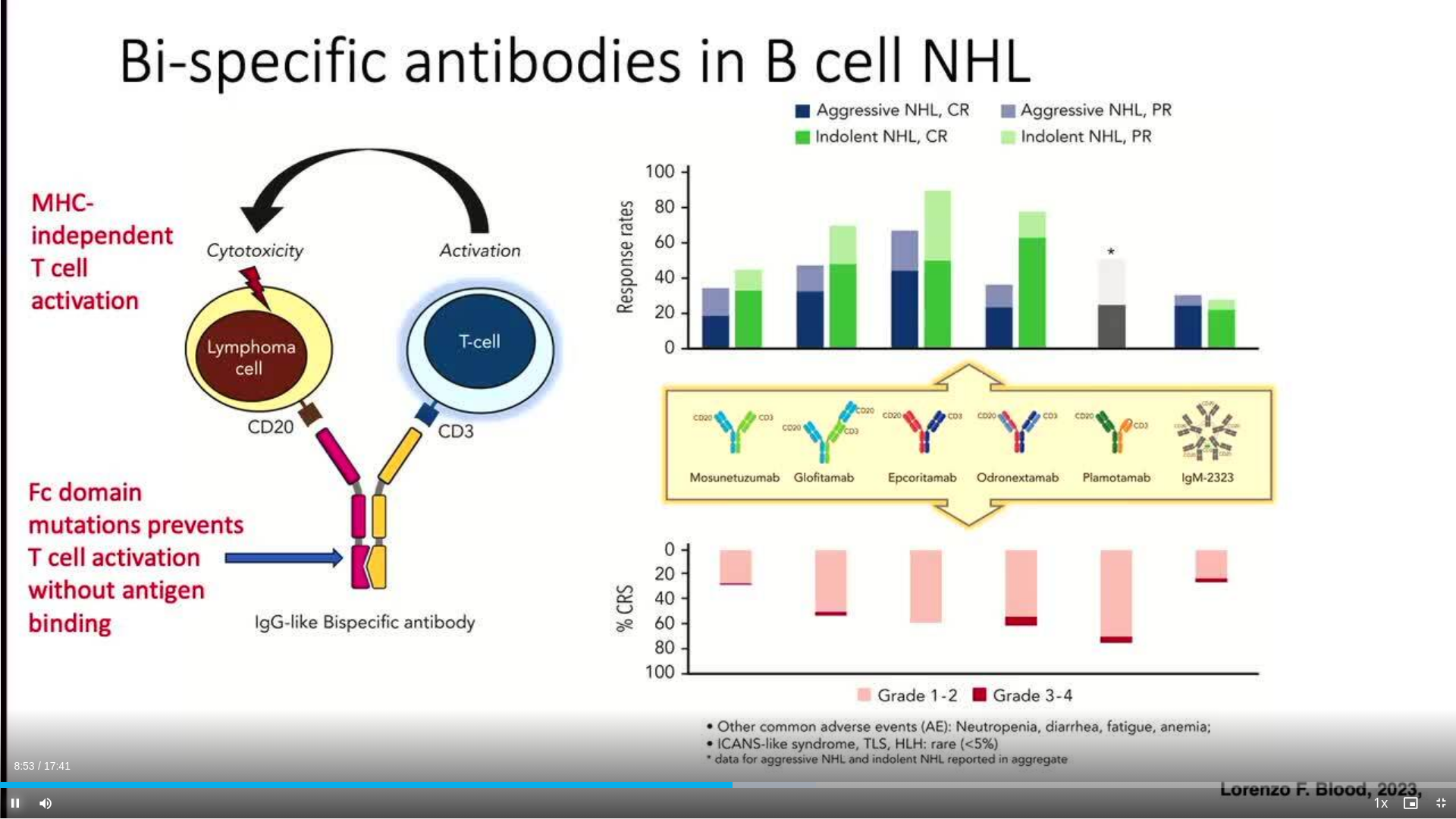
click at [19, 716] on span "Video Player" at bounding box center [15, 803] width 30 height 30
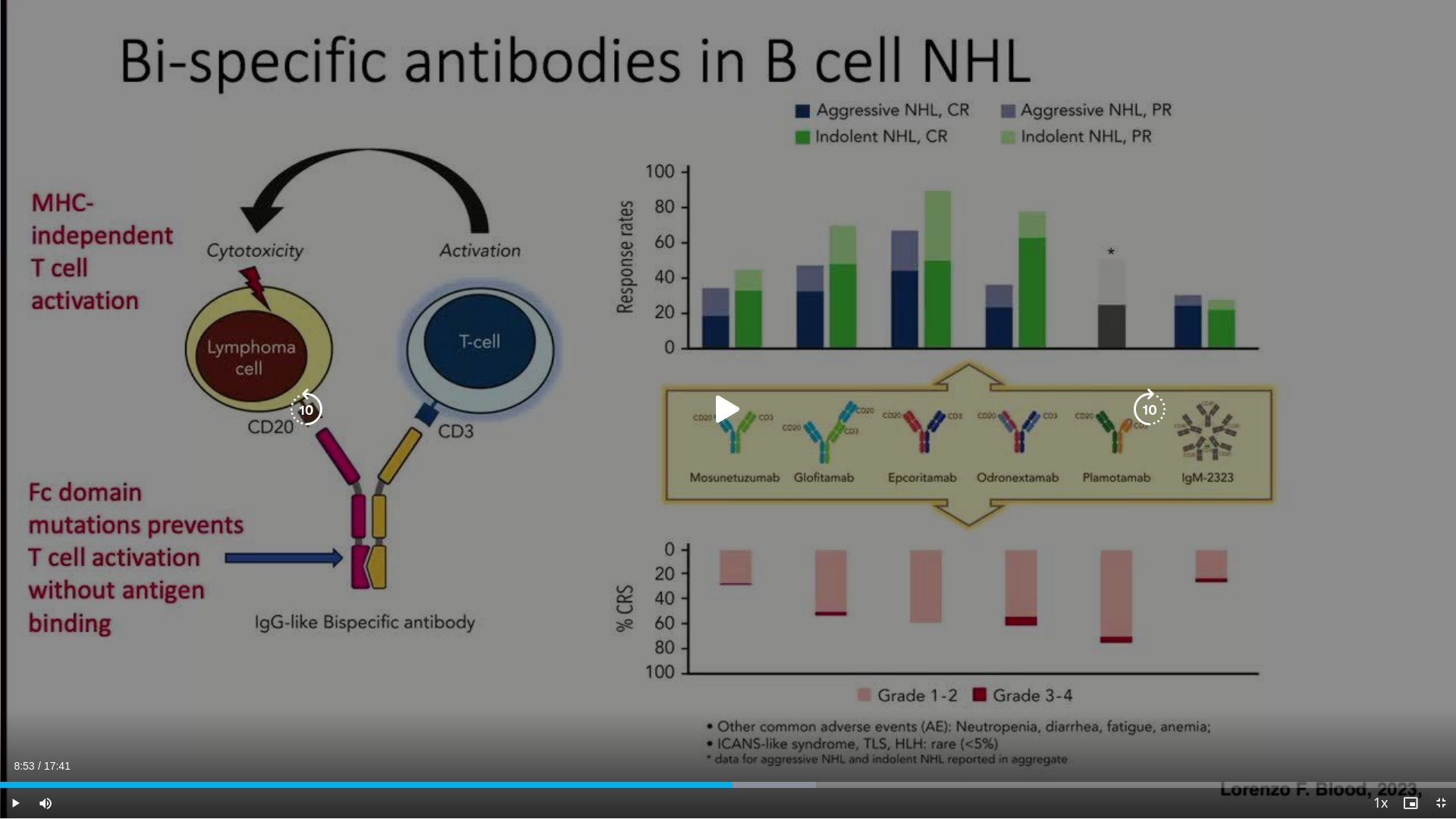
click at [480, 461] on div "10 seconds Tap to unmute" at bounding box center [728, 410] width 1456 height 819
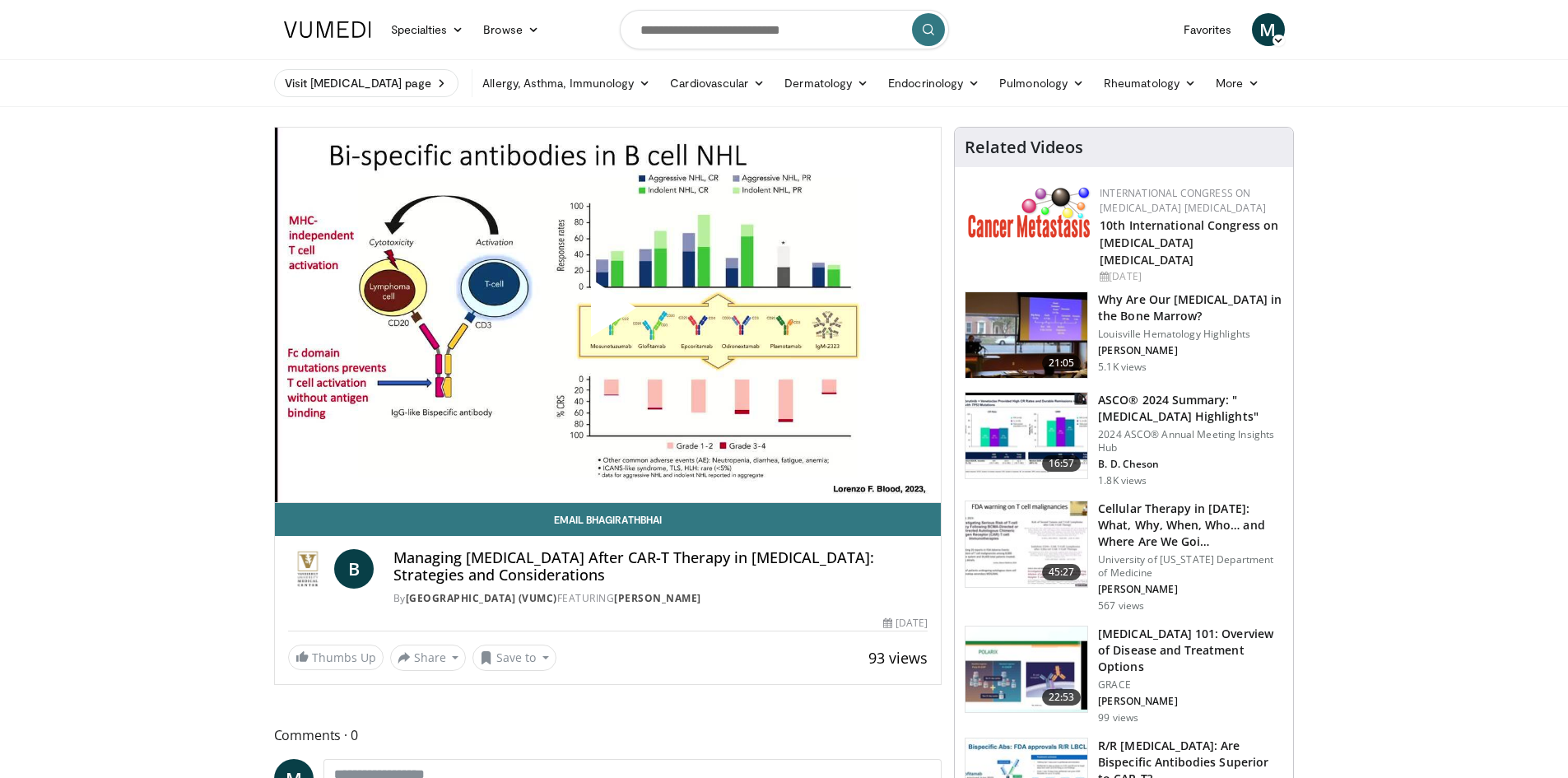
click at [608, 314] on span "Video Player" at bounding box center [608, 314] width 0 height 0
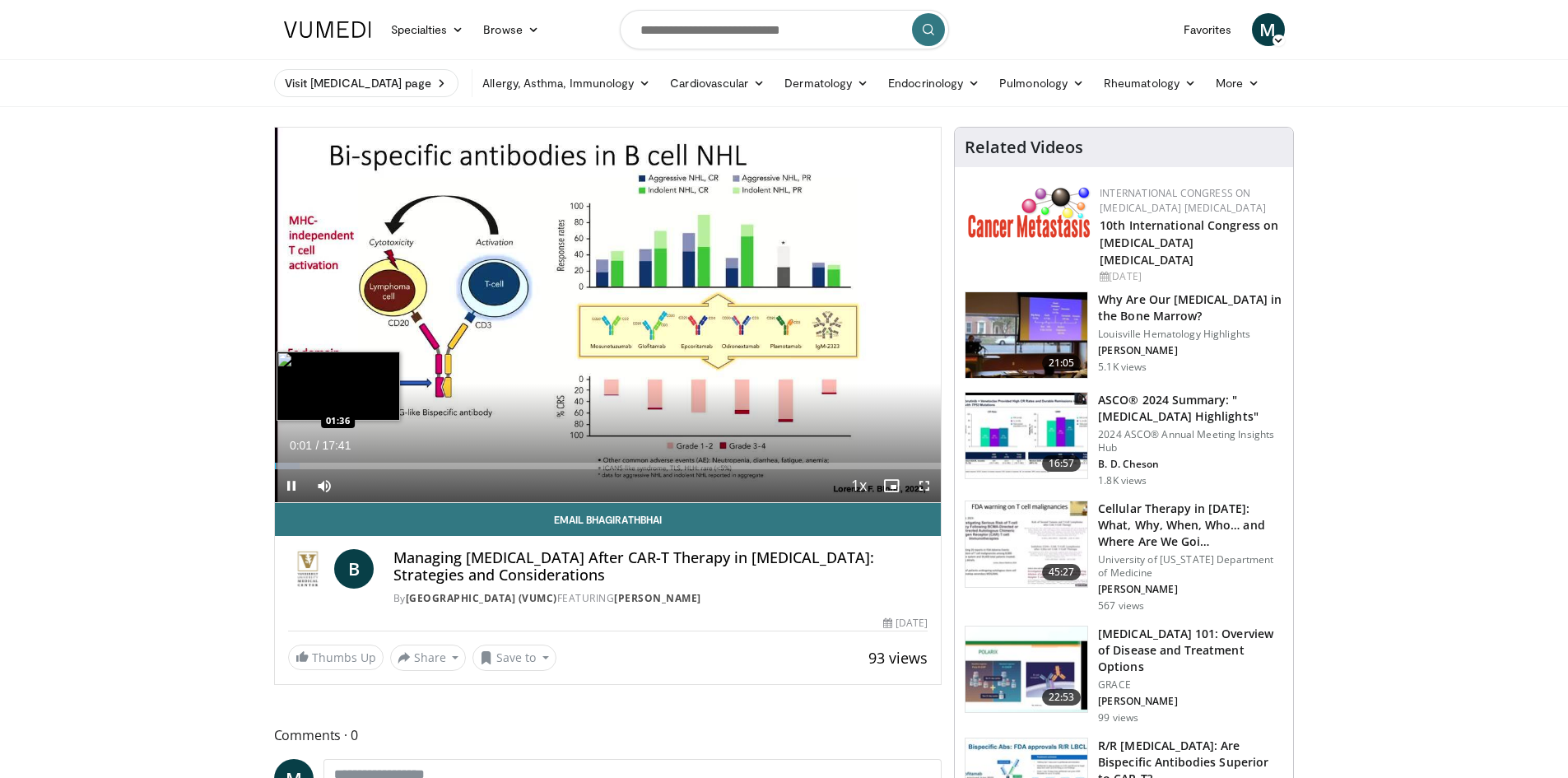
click at [335, 461] on div "Loaded : 3.74% 00:01 01:36" at bounding box center [608, 462] width 666 height 15
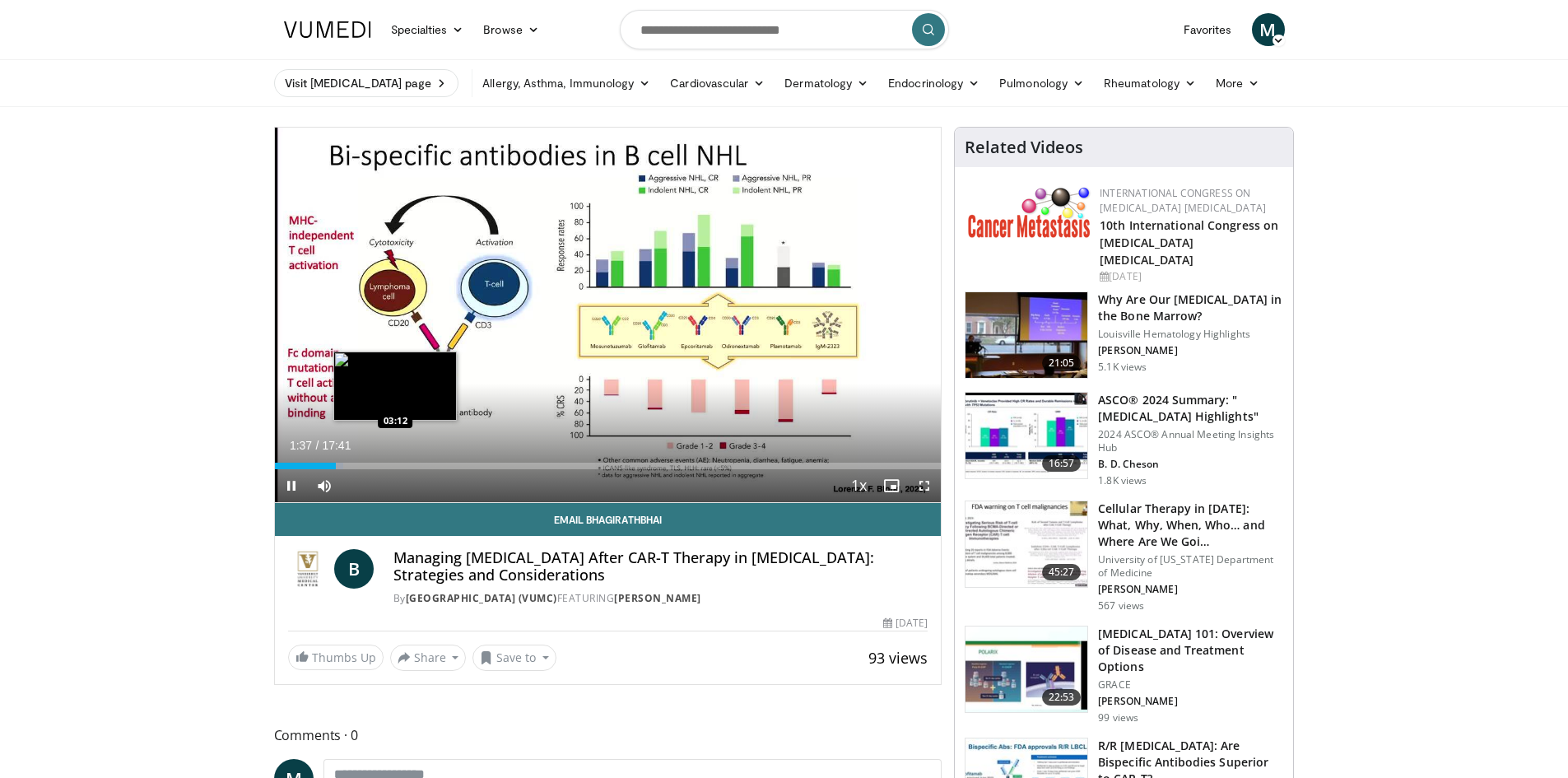
click at [395, 465] on div "Loaded : 10.37% 01:37 03:12" at bounding box center [608, 465] width 666 height 7
click at [426, 466] on div "Loaded : 23.57% 03:13 04:01" at bounding box center [608, 465] width 666 height 7
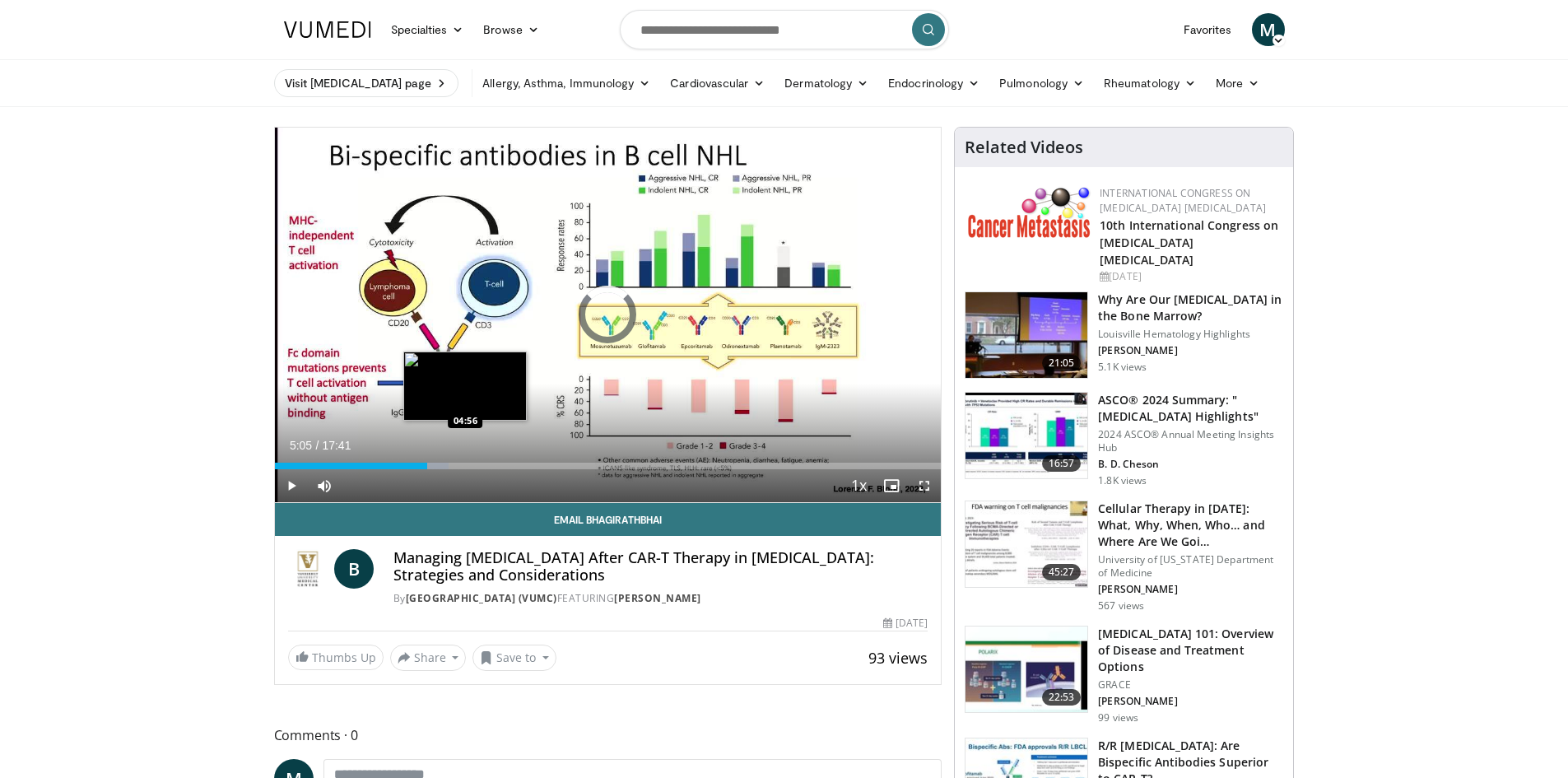
click at [465, 466] on div "Progress Bar" at bounding box center [466, 465] width 2 height 7
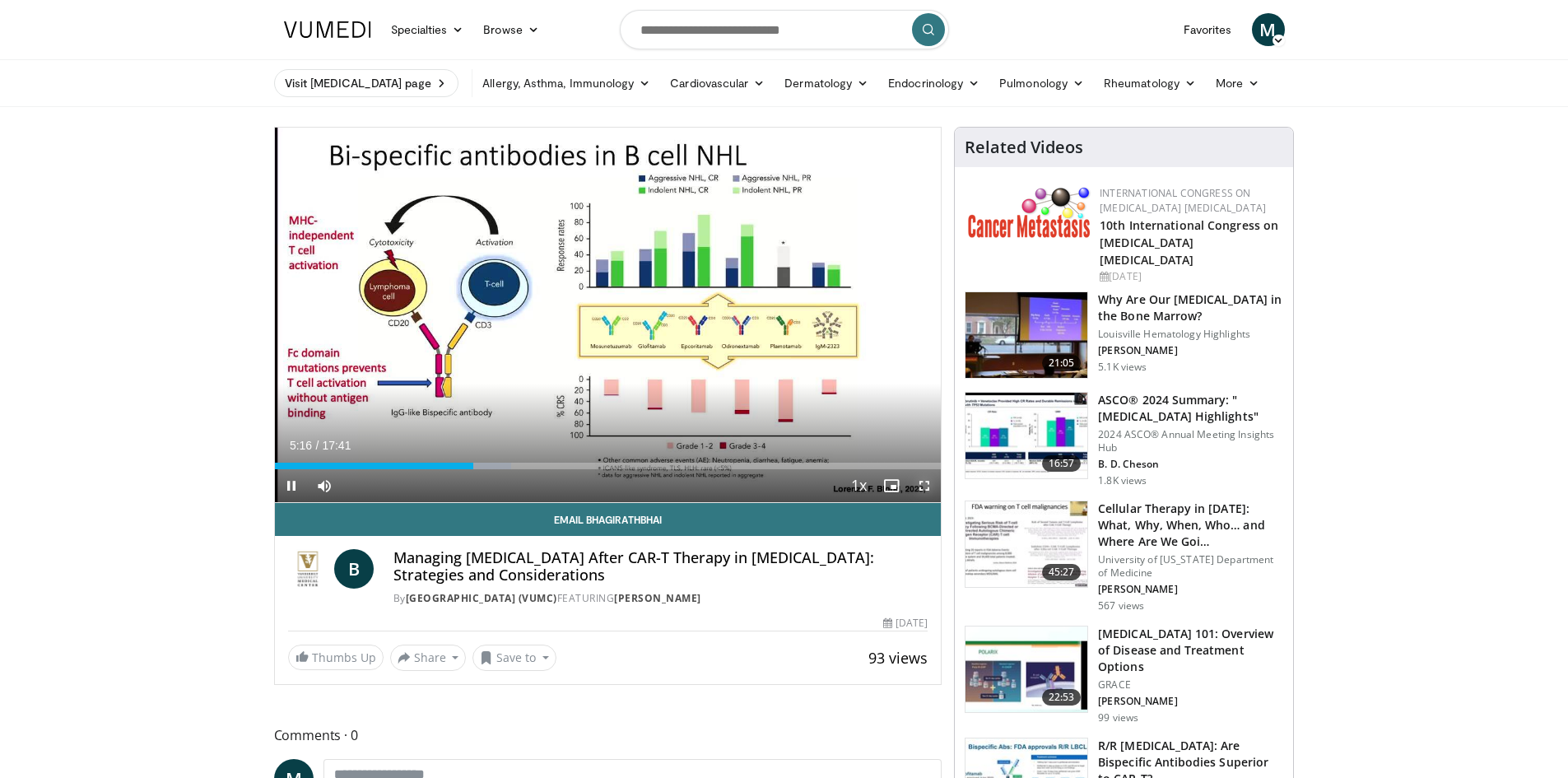
click at [917, 489] on span "Video Player" at bounding box center [924, 486] width 33 height 33
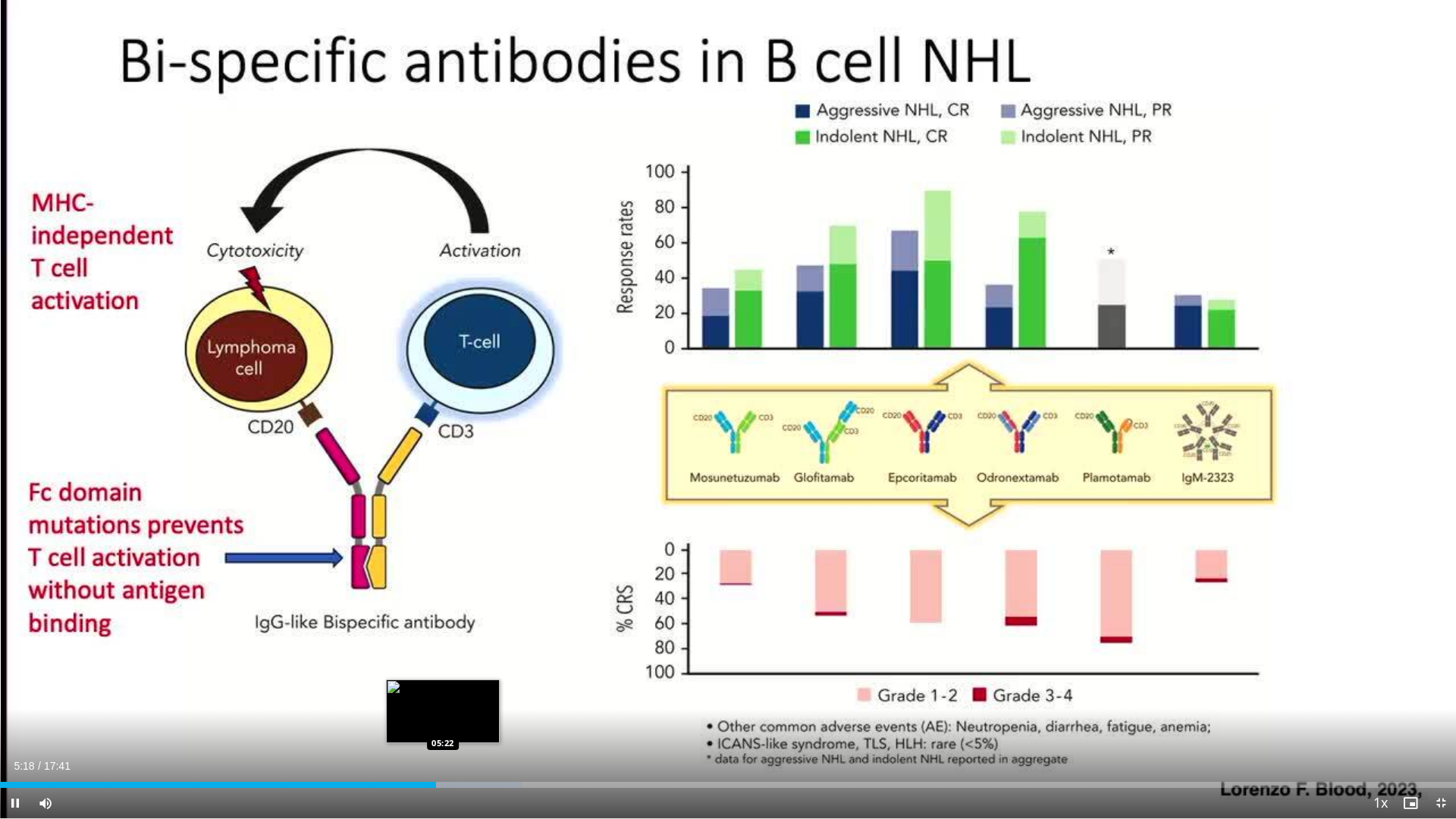
click at [440, 716] on div "Loaded : 35.83% 05:18 05:22" at bounding box center [728, 785] width 1456 height 6
click at [449, 716] on div "Progress Bar" at bounding box center [478, 785] width 105 height 6
click at [474, 716] on div "Progress Bar" at bounding box center [480, 785] width 110 height 6
click at [504, 716] on div "Loaded : 38.31% 05:47 06:07" at bounding box center [728, 785] width 1456 height 6
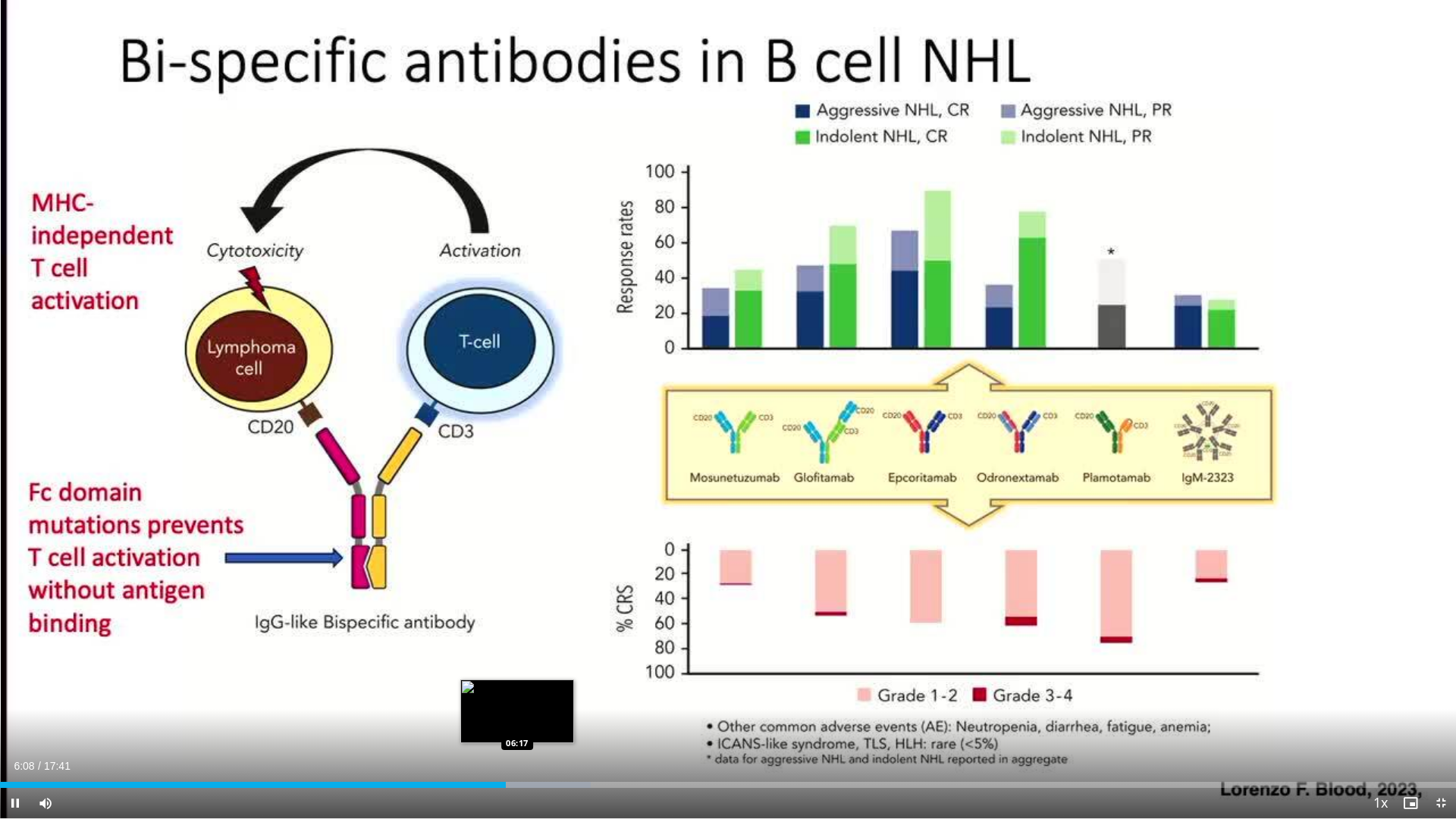
click at [518, 716] on div "Progress Bar" at bounding box center [527, 785] width 127 height 6
click at [554, 716] on div "Progress Bar" at bounding box center [541, 785] width 127 height 6
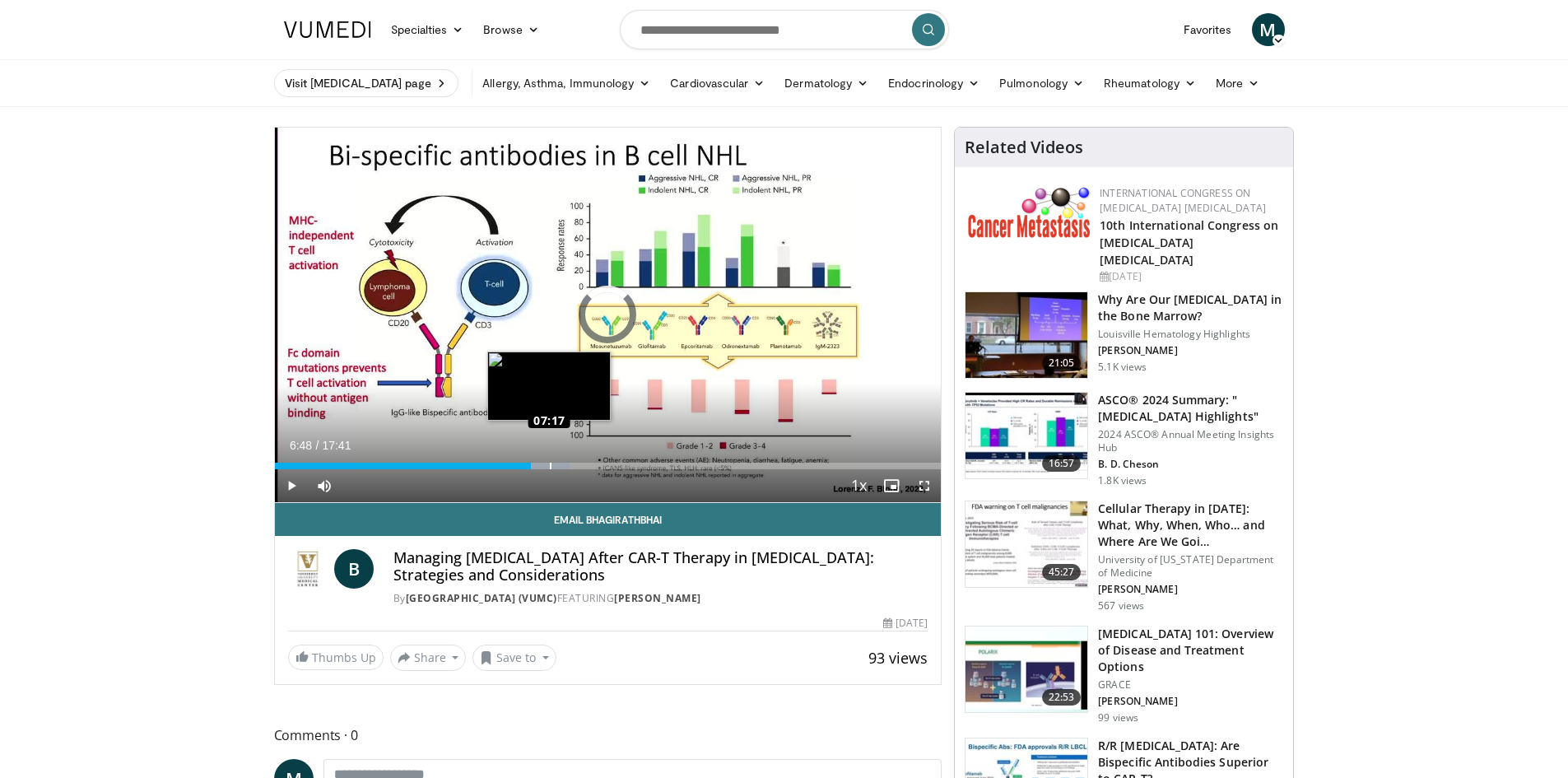
click at [549, 464] on div "Loaded : 44.32% 07:17 07:17" at bounding box center [608, 465] width 666 height 7
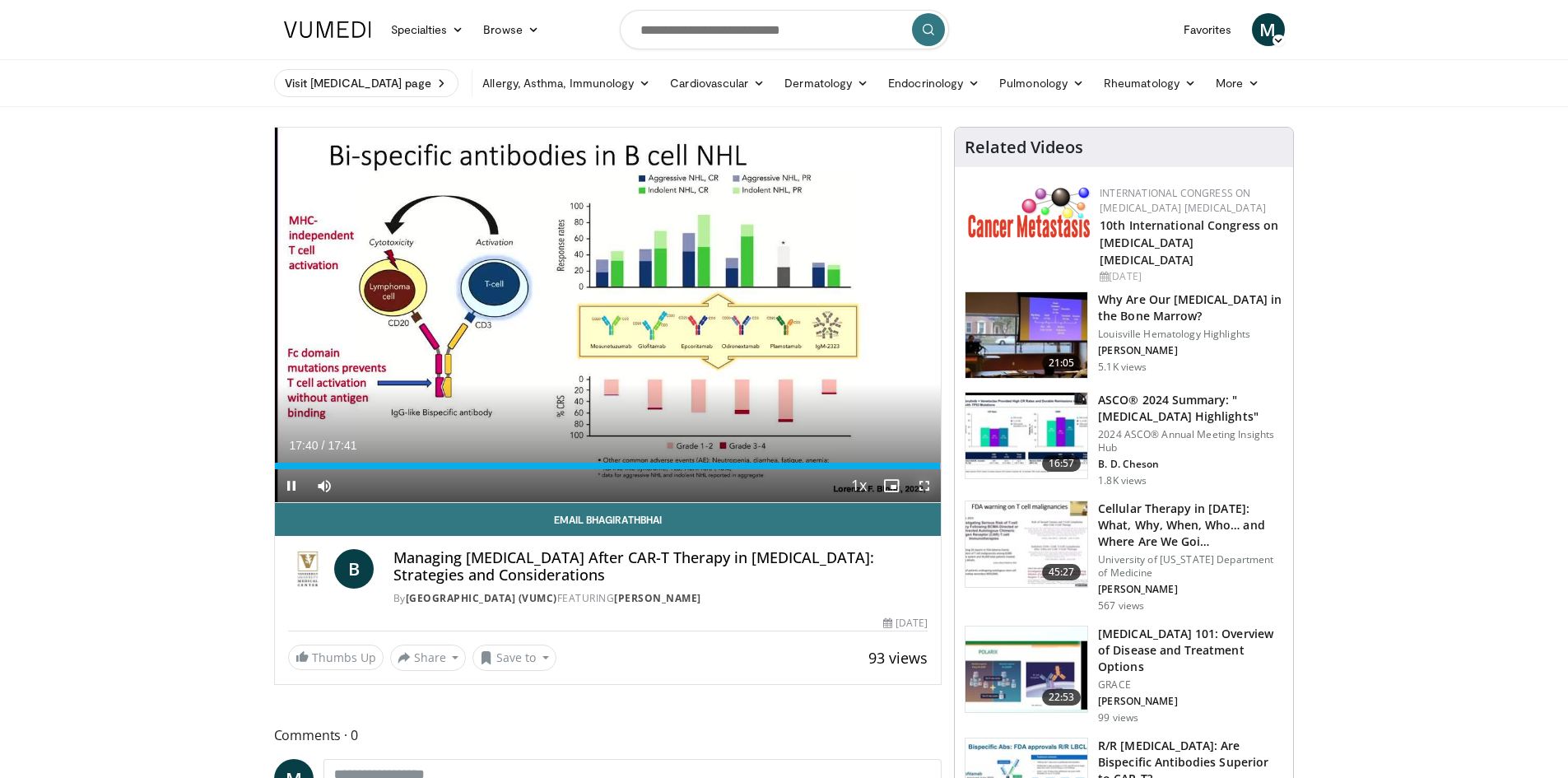
click at [923, 487] on span "Video Player" at bounding box center [924, 486] width 33 height 33
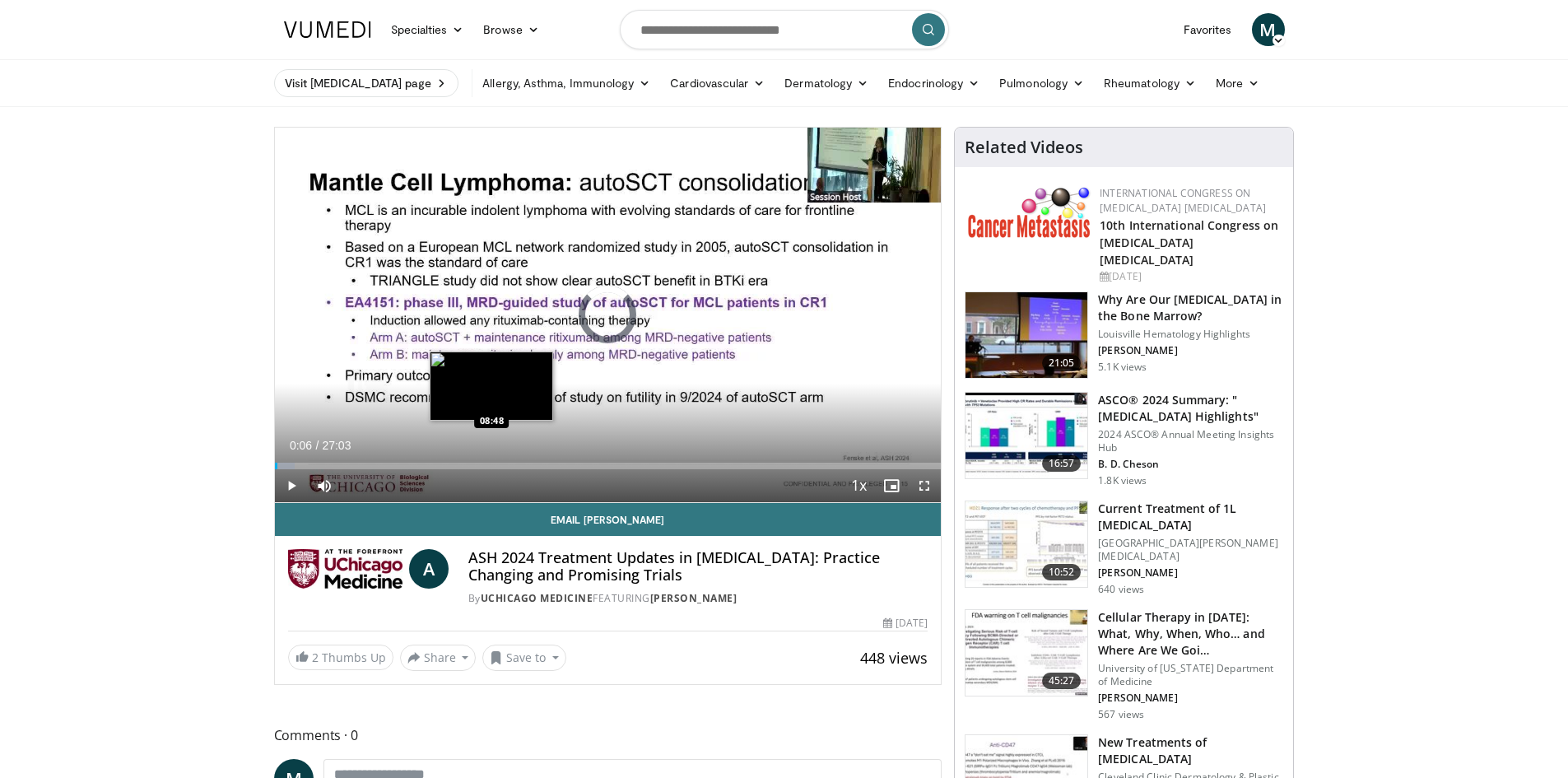
click at [491, 464] on div "Loaded : 3.07% 00:06 08:48" at bounding box center [608, 465] width 666 height 7
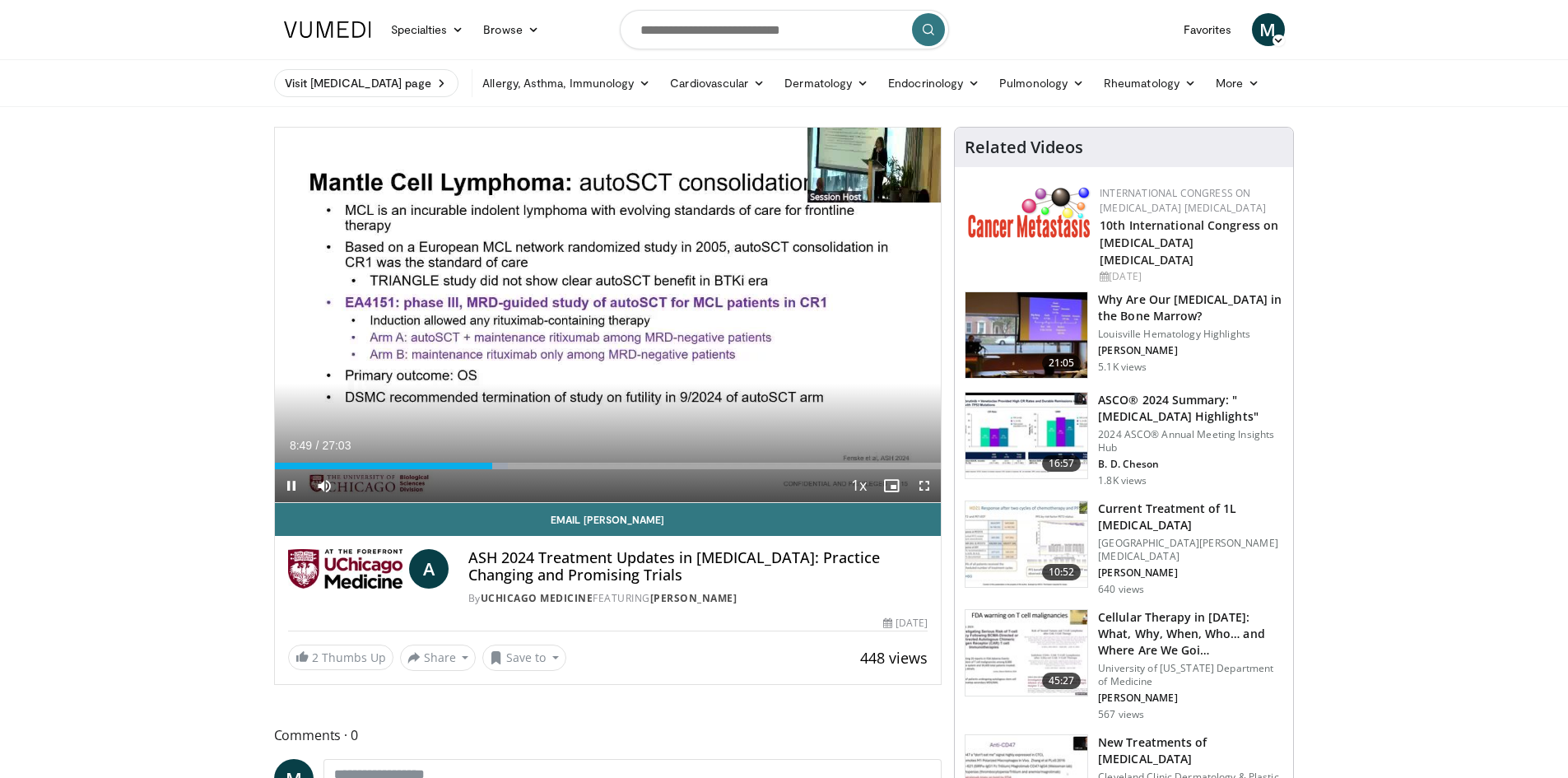
click at [546, 469] on video-js "**********" at bounding box center [608, 315] width 666 height 375
click at [591, 474] on div "Current Time 8:50 / Duration 27:03 Pause Skip Backward Skip Forward Mute Loaded…" at bounding box center [608, 486] width 666 height 33
click at [706, 456] on div "Loaded : 36.91% 08:51 17:31" at bounding box center [608, 462] width 666 height 15
click at [784, 470] on div "Current Time 17:30 / Duration 27:03 Pause Skip Backward Skip Forward Mute Loade…" at bounding box center [608, 486] width 666 height 33
click at [833, 473] on div "Current Time 17:31 / Duration 27:03 Pause Skip Backward Skip Forward Mute Loade…" at bounding box center [608, 486] width 666 height 33
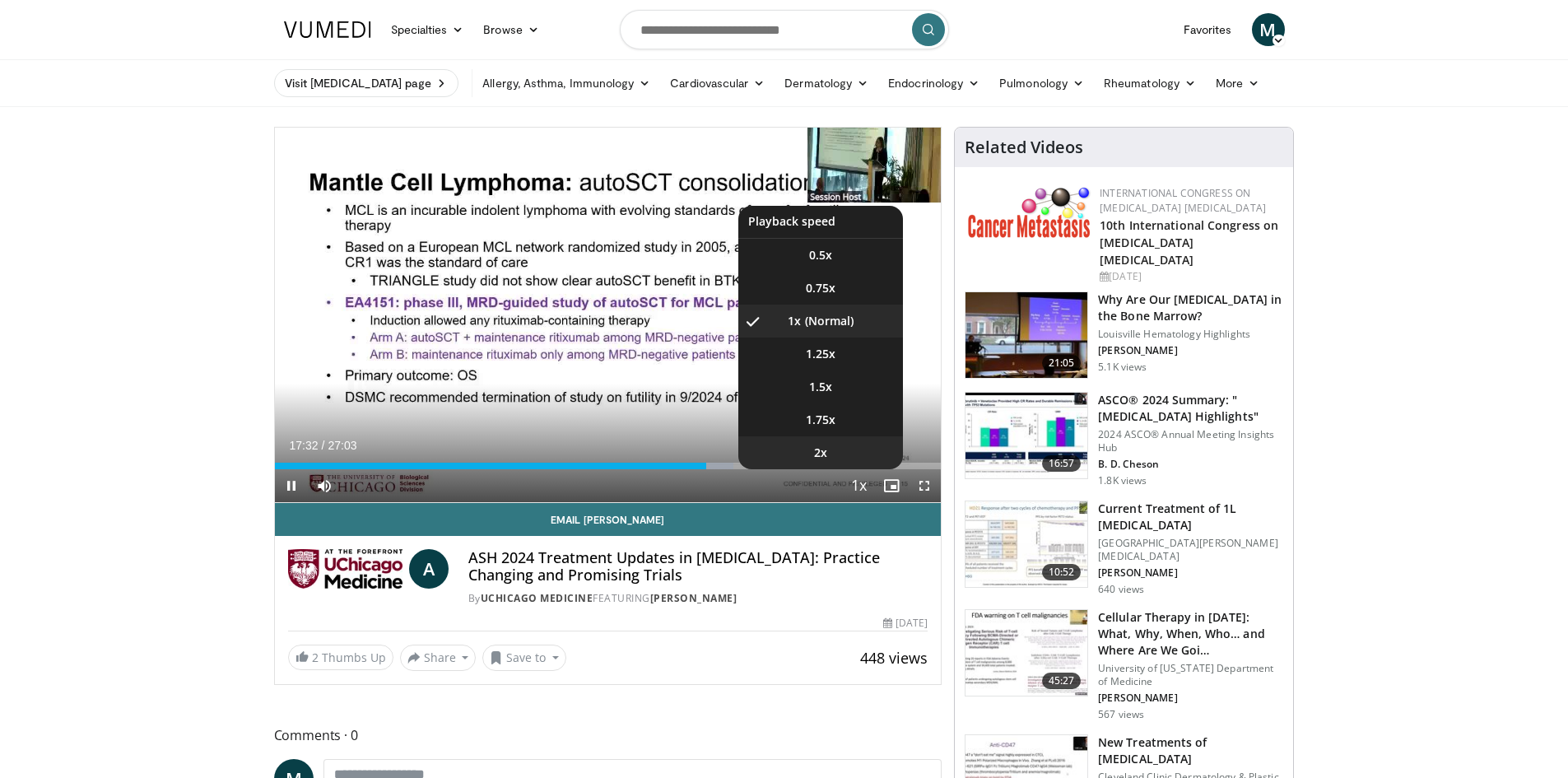
click at [849, 464] on li "2x" at bounding box center [820, 453] width 164 height 33
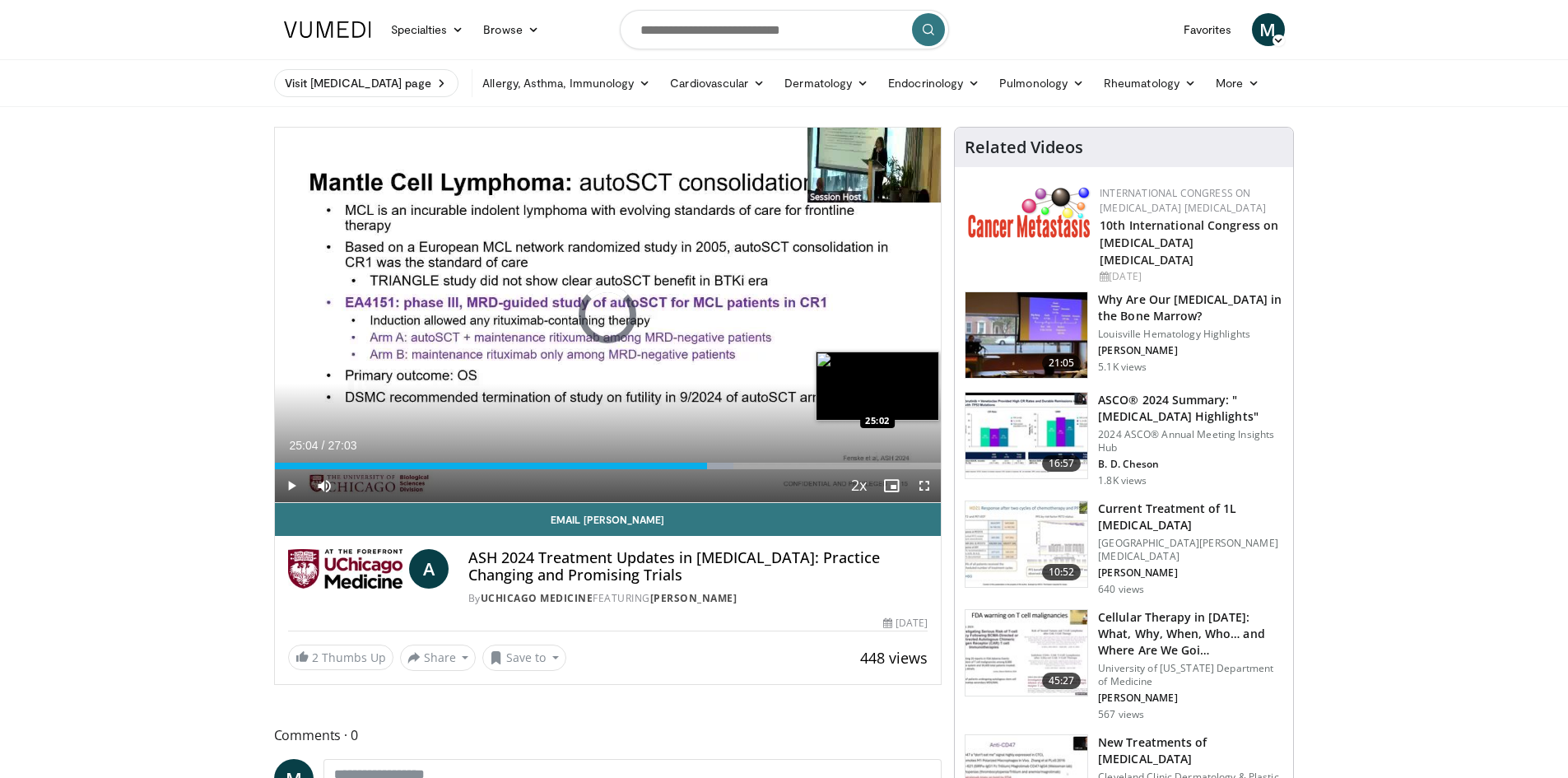
click at [892, 463] on div "Loaded : 68.90% 17:33 25:02" at bounding box center [608, 465] width 666 height 7
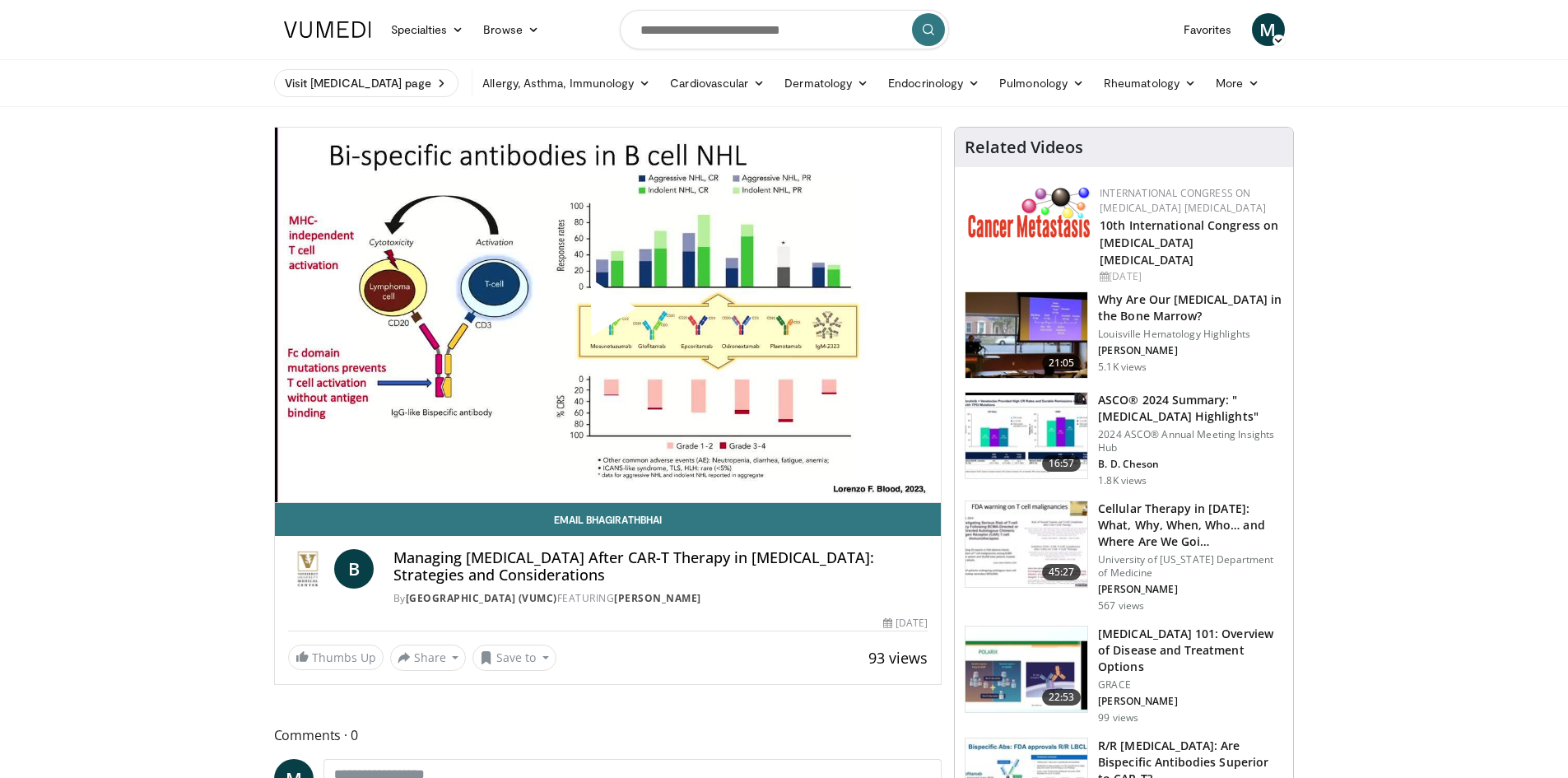
click at [608, 314] on span "Video Player" at bounding box center [608, 314] width 0 height 0
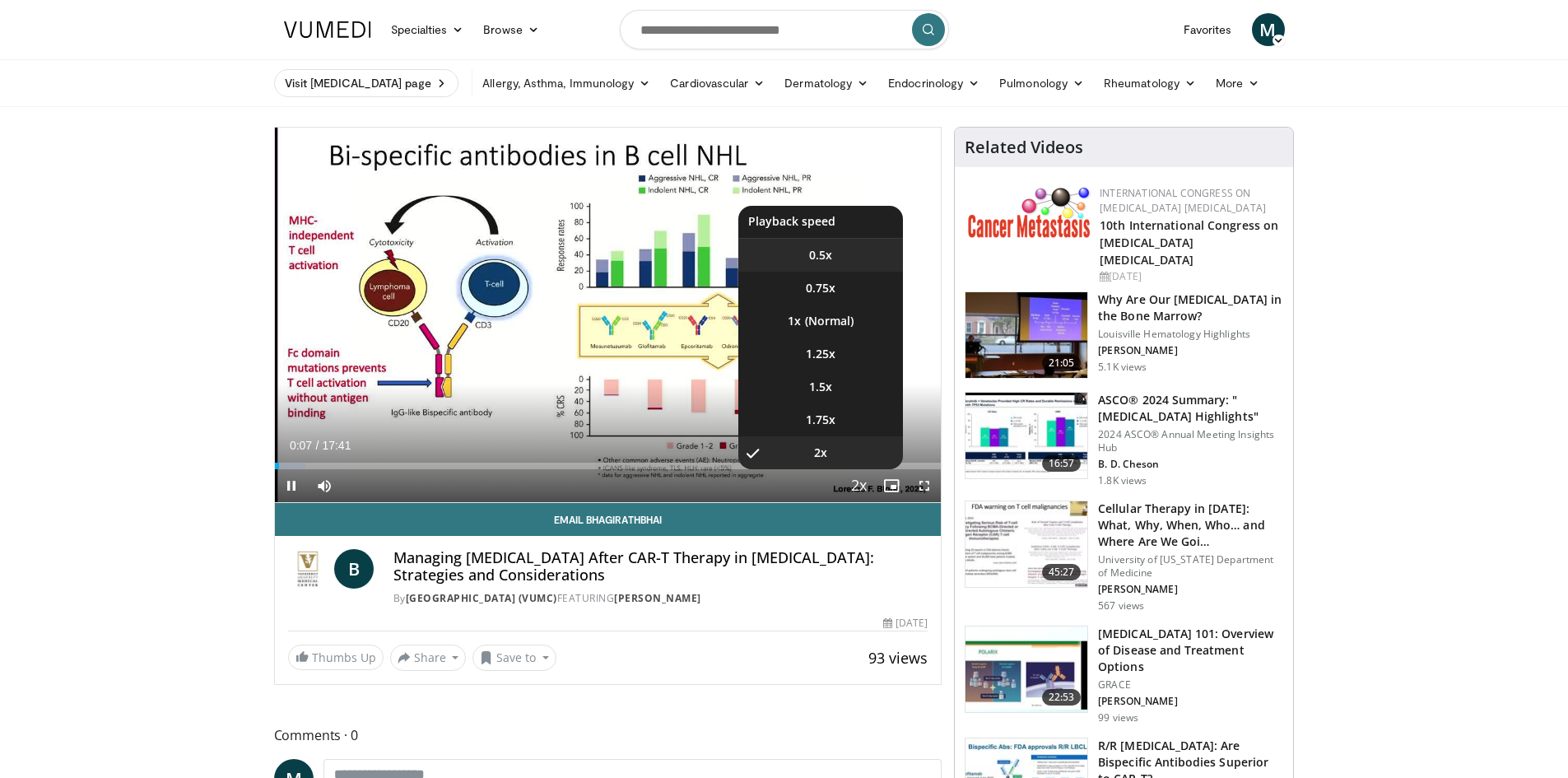
click at [815, 255] on span "0.5x" at bounding box center [820, 255] width 23 height 16
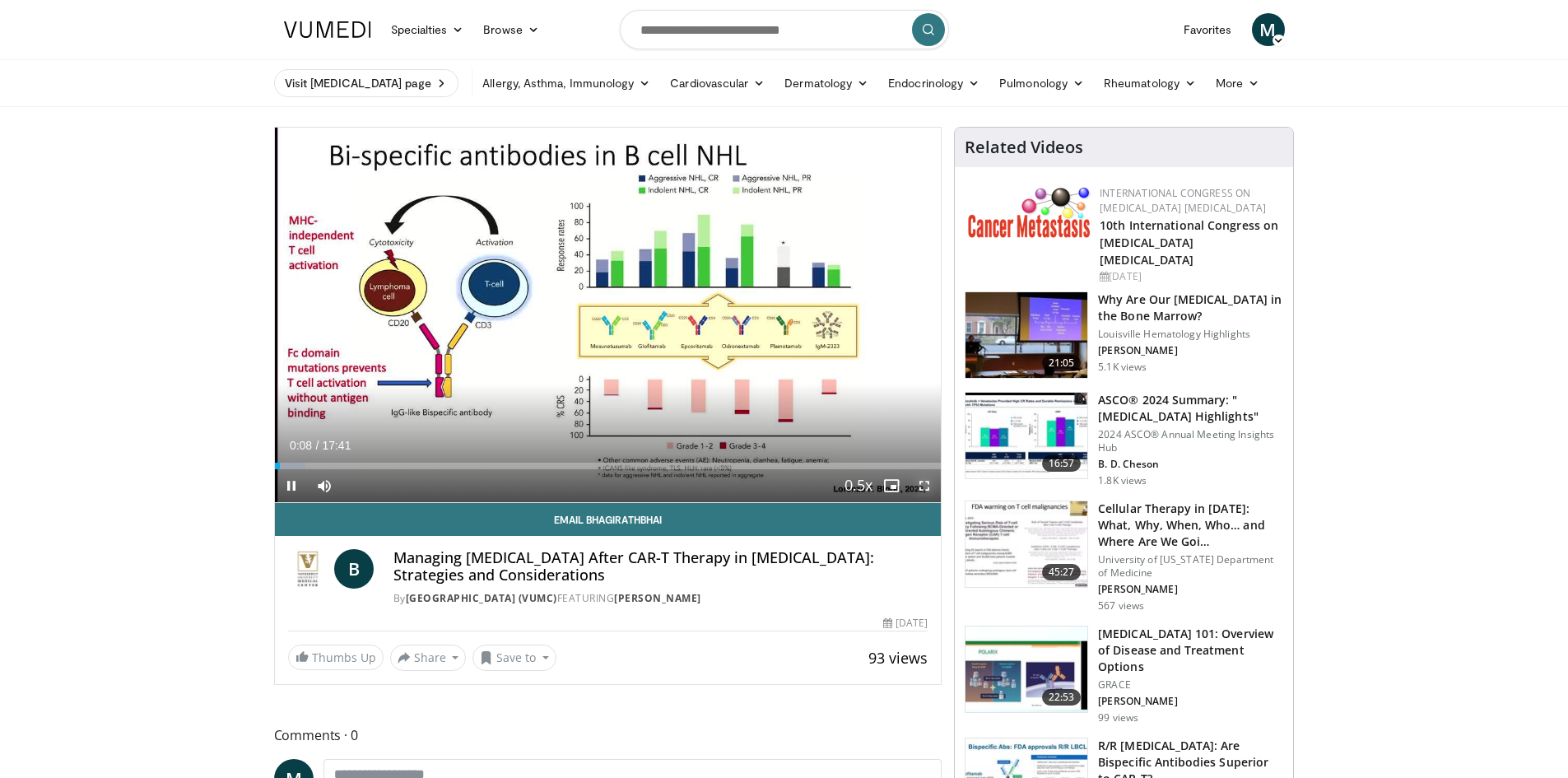
click at [920, 480] on span "Video Player" at bounding box center [924, 486] width 33 height 33
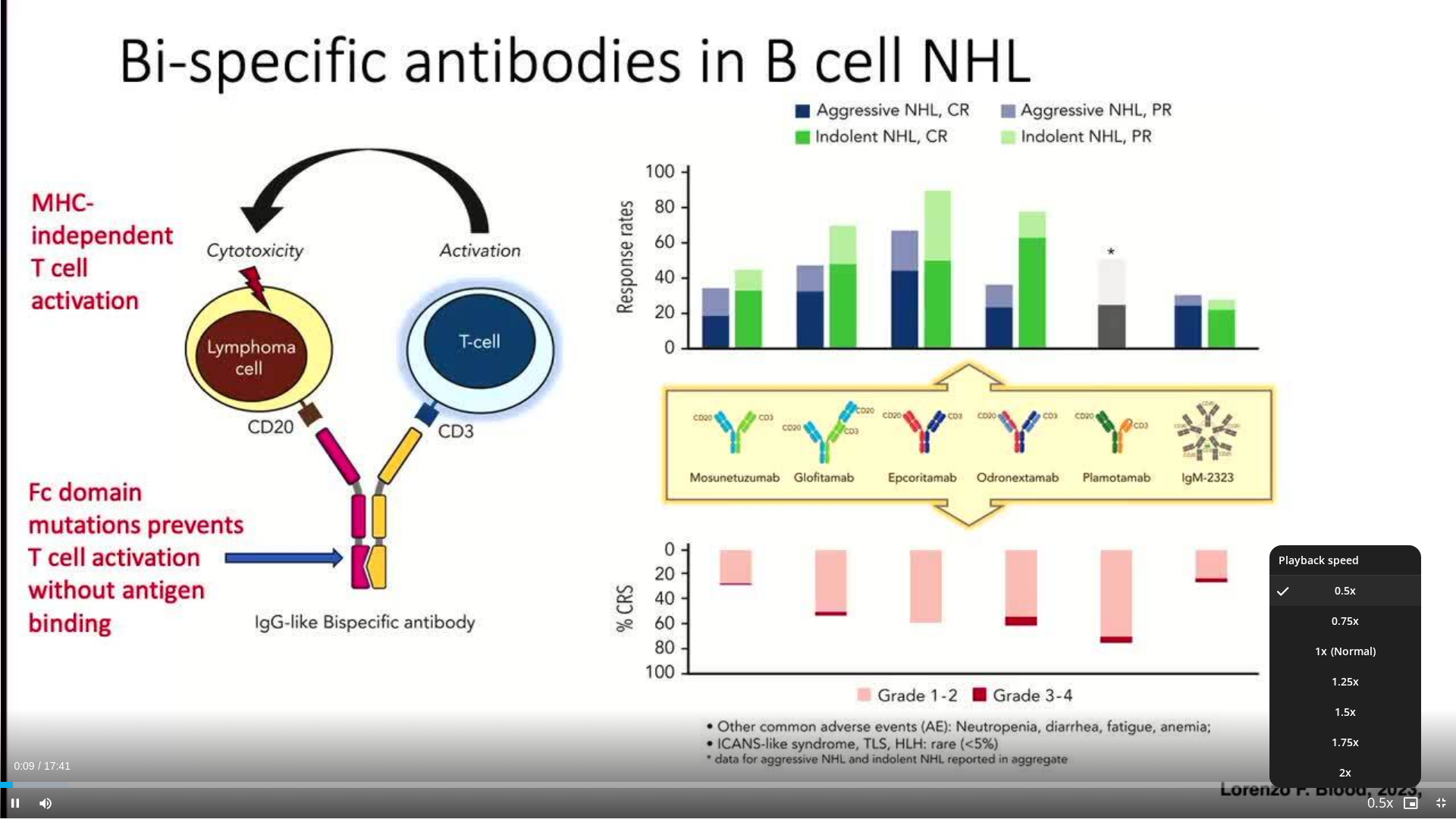
click at [1390, 716] on span "Video Player" at bounding box center [1381, 804] width 21 height 30
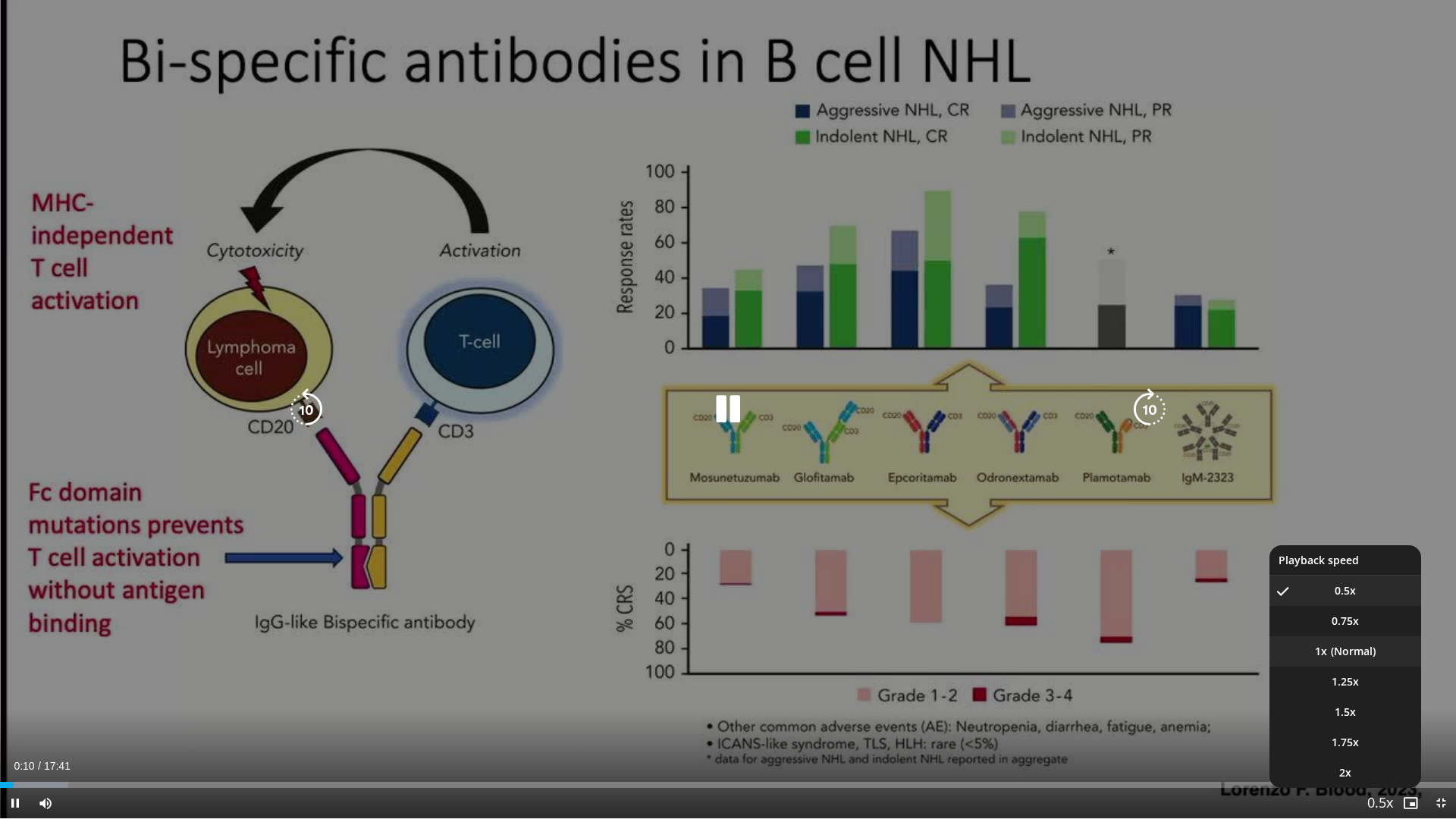
drag, startPoint x: 1348, startPoint y: 646, endPoint x: 1242, endPoint y: 625, distance: 108.1
click at [1347, 646] on li "1x" at bounding box center [1345, 651] width 152 height 30
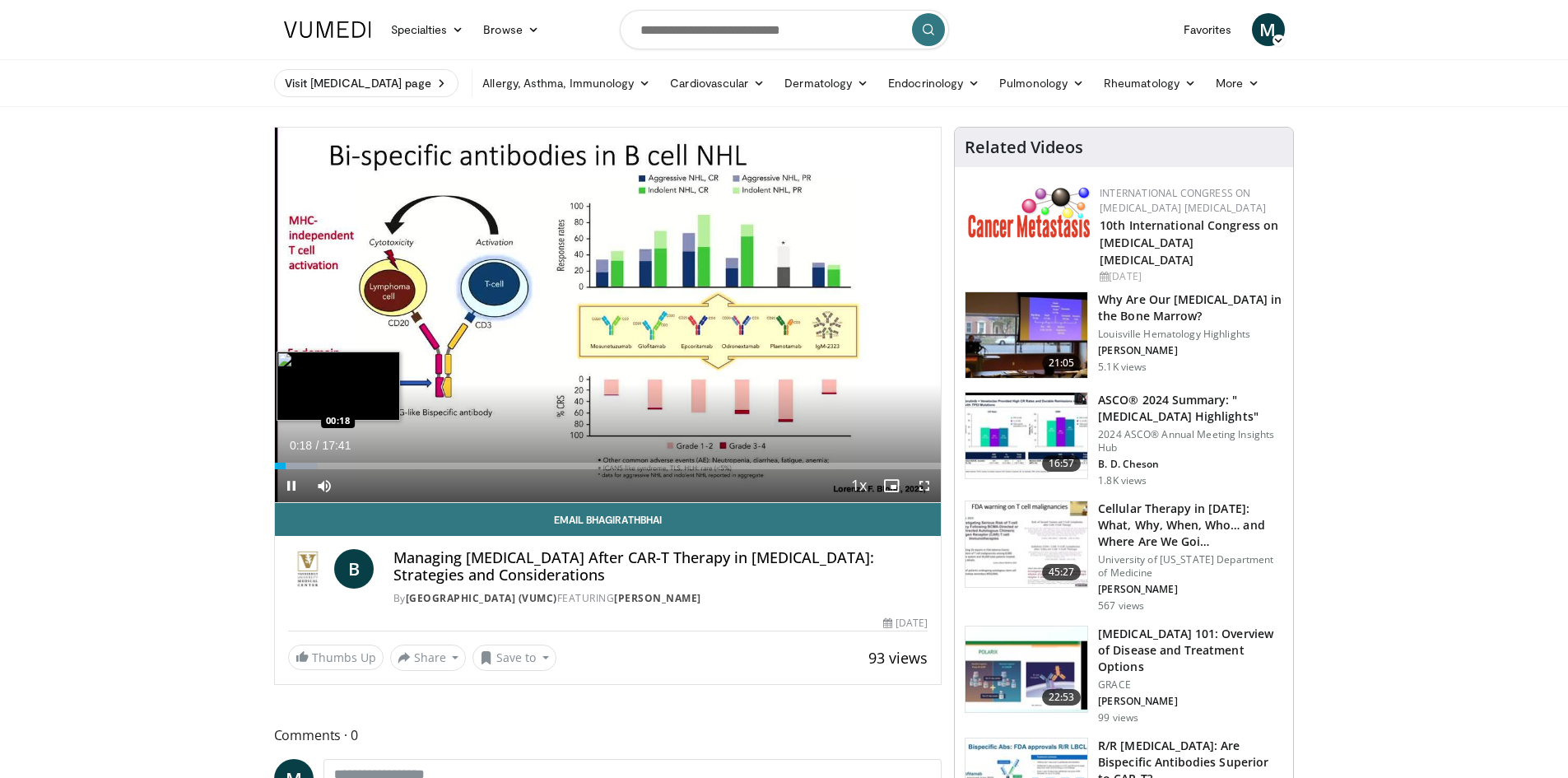
click at [286, 464] on div "Loaded : 6.53% 00:18 00:18" at bounding box center [608, 465] width 666 height 7
click at [297, 465] on div "Loaded : 8.41% 00:25 00:36" at bounding box center [608, 465] width 666 height 7
click at [307, 466] on div "Progress Bar" at bounding box center [299, 465] width 38 height 7
click at [317, 464] on div "Loaded : 11.21% 00:51 01:08" at bounding box center [608, 465] width 666 height 7
click at [323, 464] on div "Loaded : 13.08% 01:18 01:18" at bounding box center [608, 465] width 666 height 7
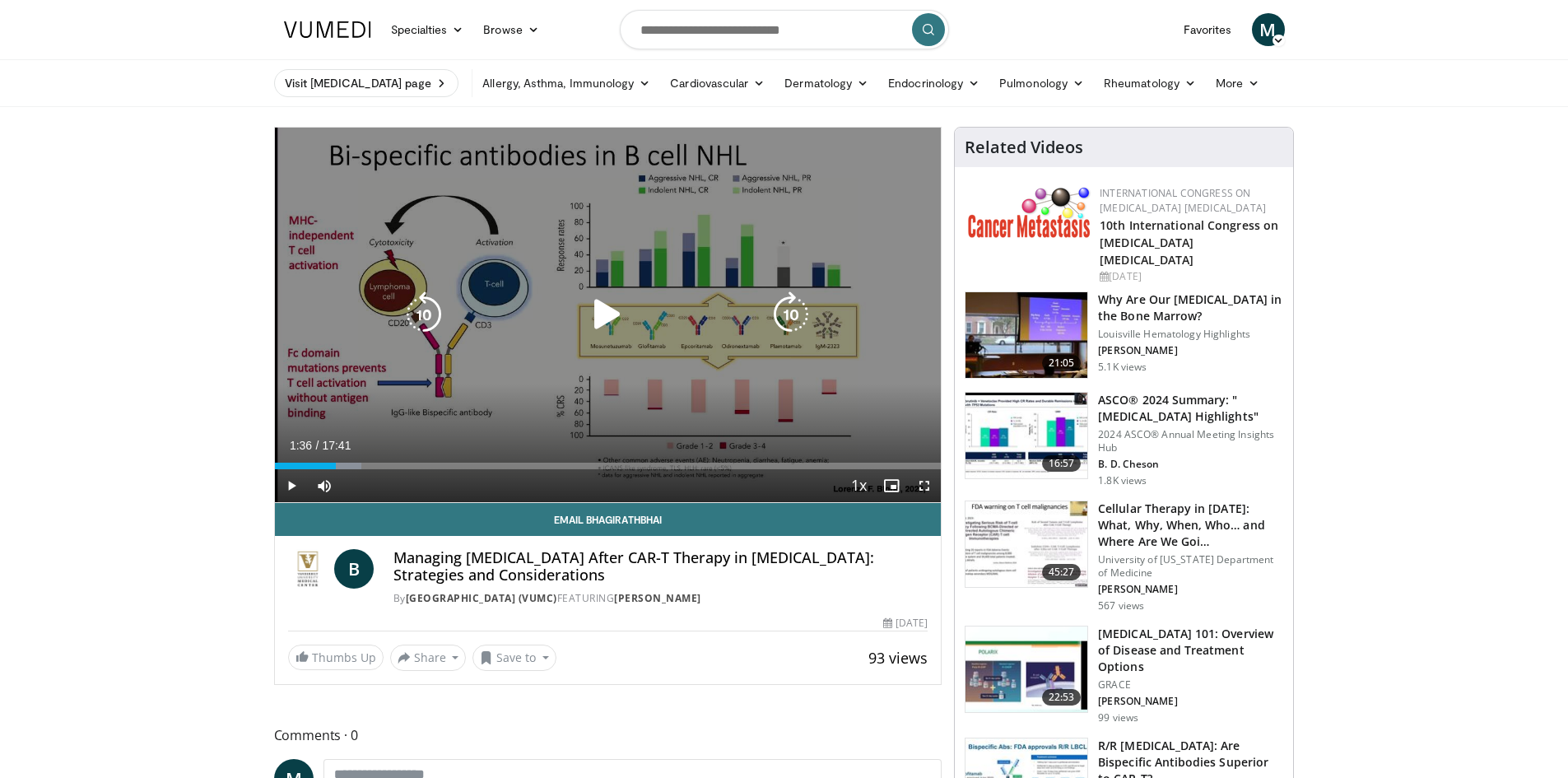
click at [335, 464] on div "Loaded : 13.08% 01:19 01:30" at bounding box center [608, 465] width 666 height 7
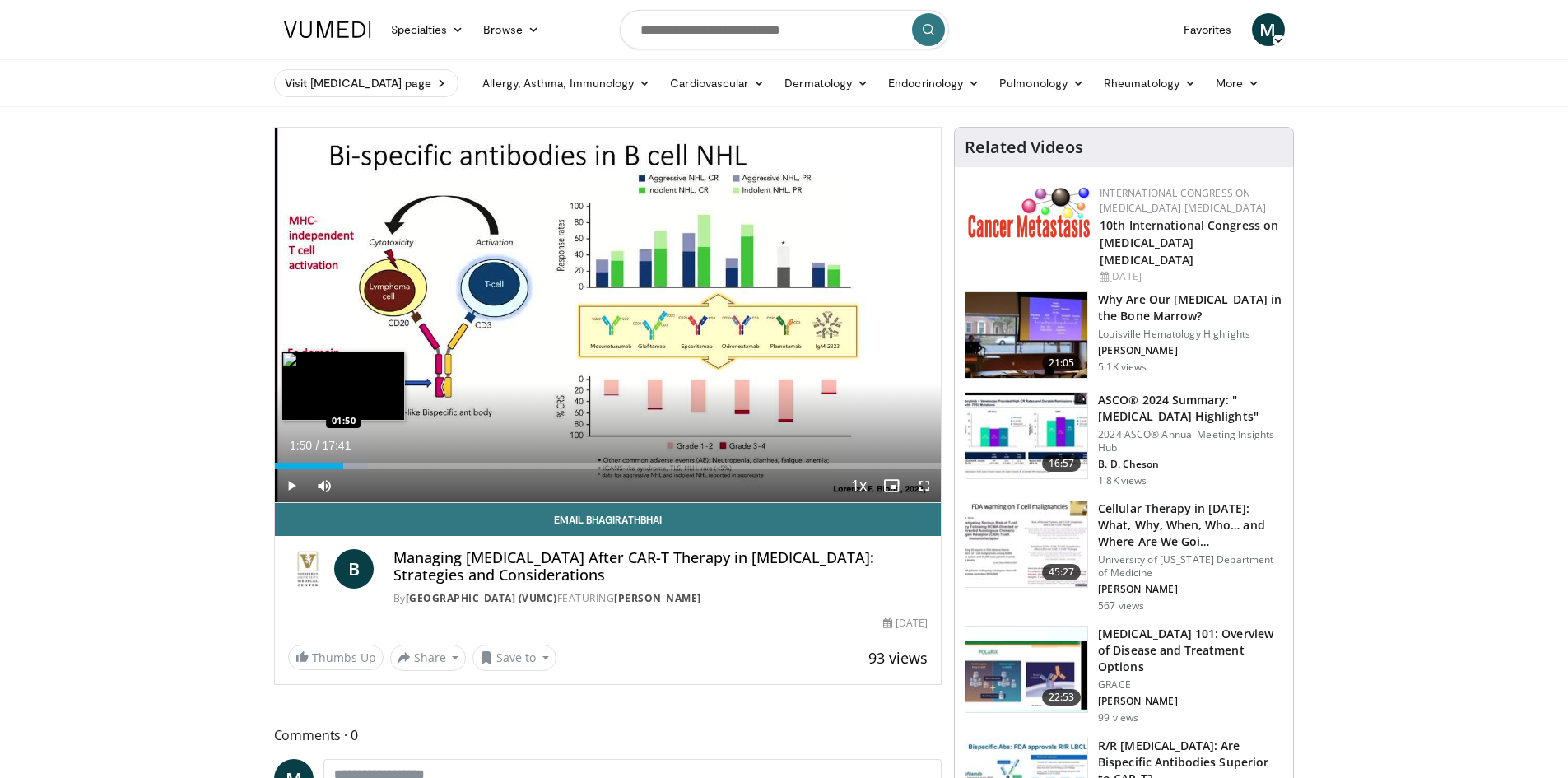
click at [343, 465] on div "Loaded : 14.02% 01:50 01:50" at bounding box center [608, 465] width 666 height 7
click at [355, 468] on div "Progress Bar" at bounding box center [353, 465] width 54 height 7
click at [365, 468] on div "Progress Bar" at bounding box center [361, 465] width 49 height 7
click at [374, 466] on div "Loaded : 19.62% 02:25 02:37" at bounding box center [608, 465] width 666 height 7
click at [386, 465] on div "Progress Bar" at bounding box center [385, 465] width 57 height 7
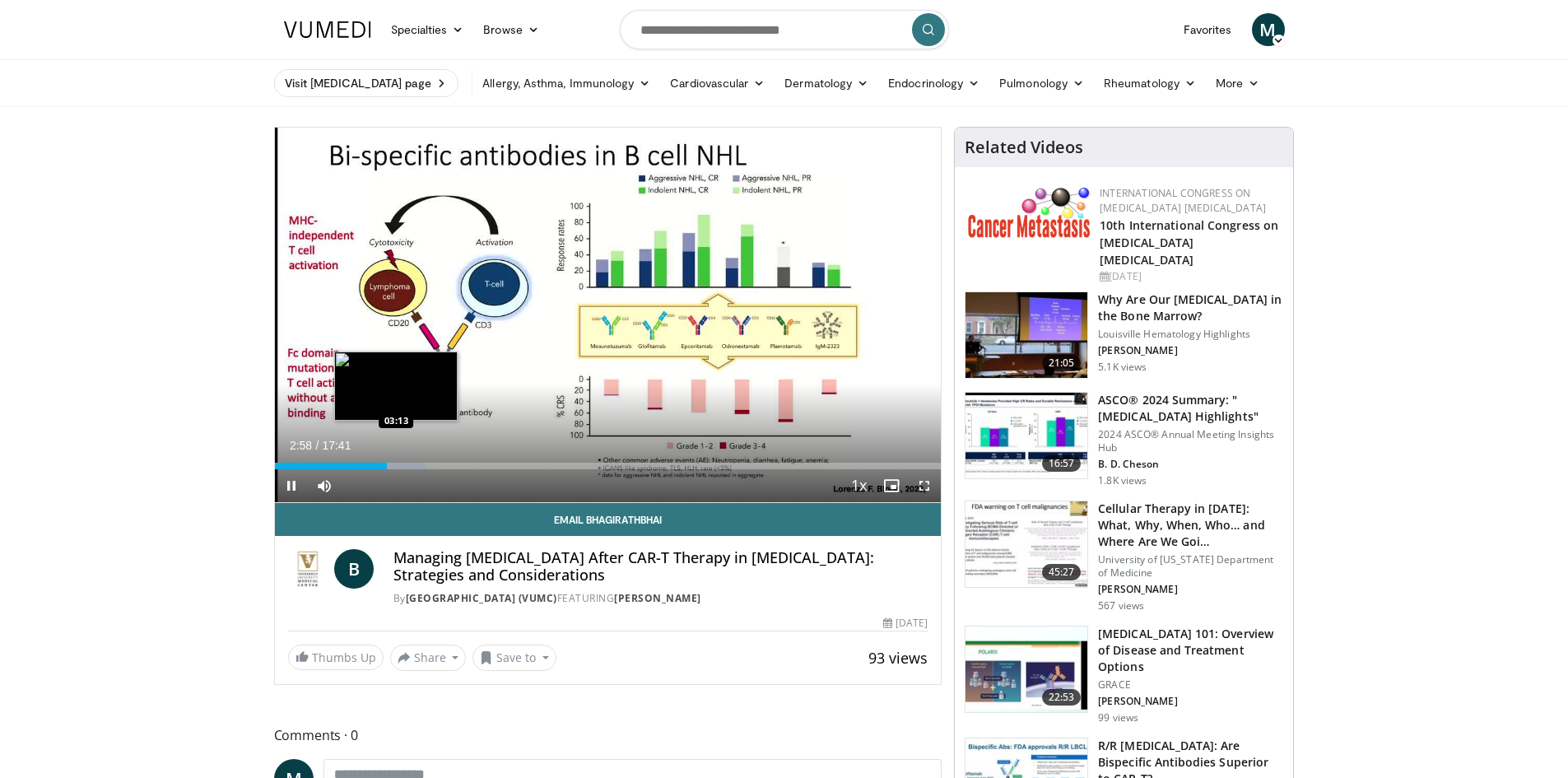
click at [397, 464] on video-js "**********" at bounding box center [608, 315] width 666 height 375
click at [414, 464] on div "Loaded : 22.63% 03:42 03:41" at bounding box center [608, 465] width 666 height 7
click at [427, 466] on div "Progress Bar" at bounding box center [426, 465] width 59 height 7
click at [441, 464] on div "Progress Bar" at bounding box center [437, 465] width 59 height 7
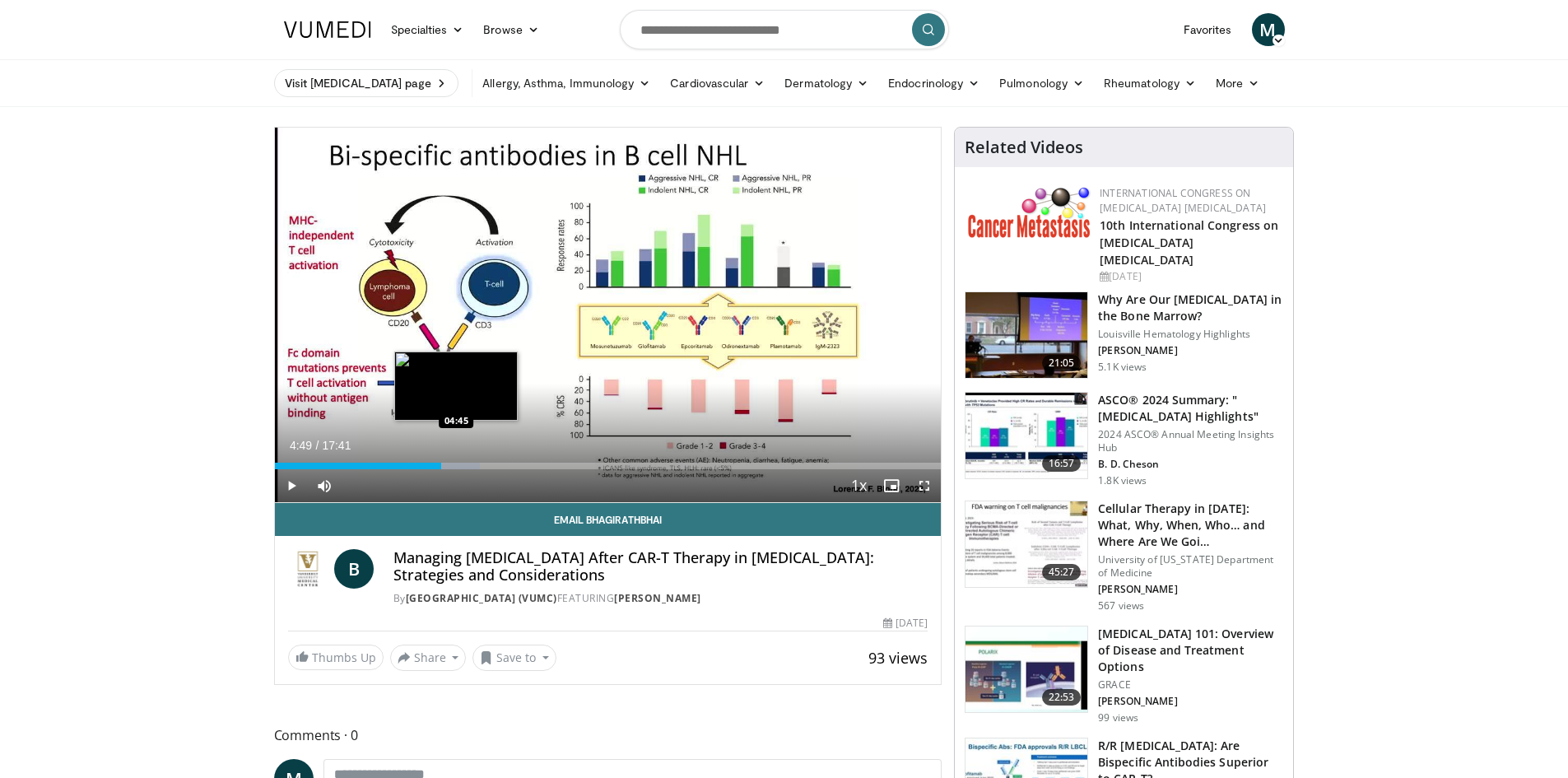
click at [457, 465] on div "Progress Bar" at bounding box center [459, 465] width 42 height 7
click at [465, 465] on div "Progress Bar" at bounding box center [469, 465] width 60 height 7
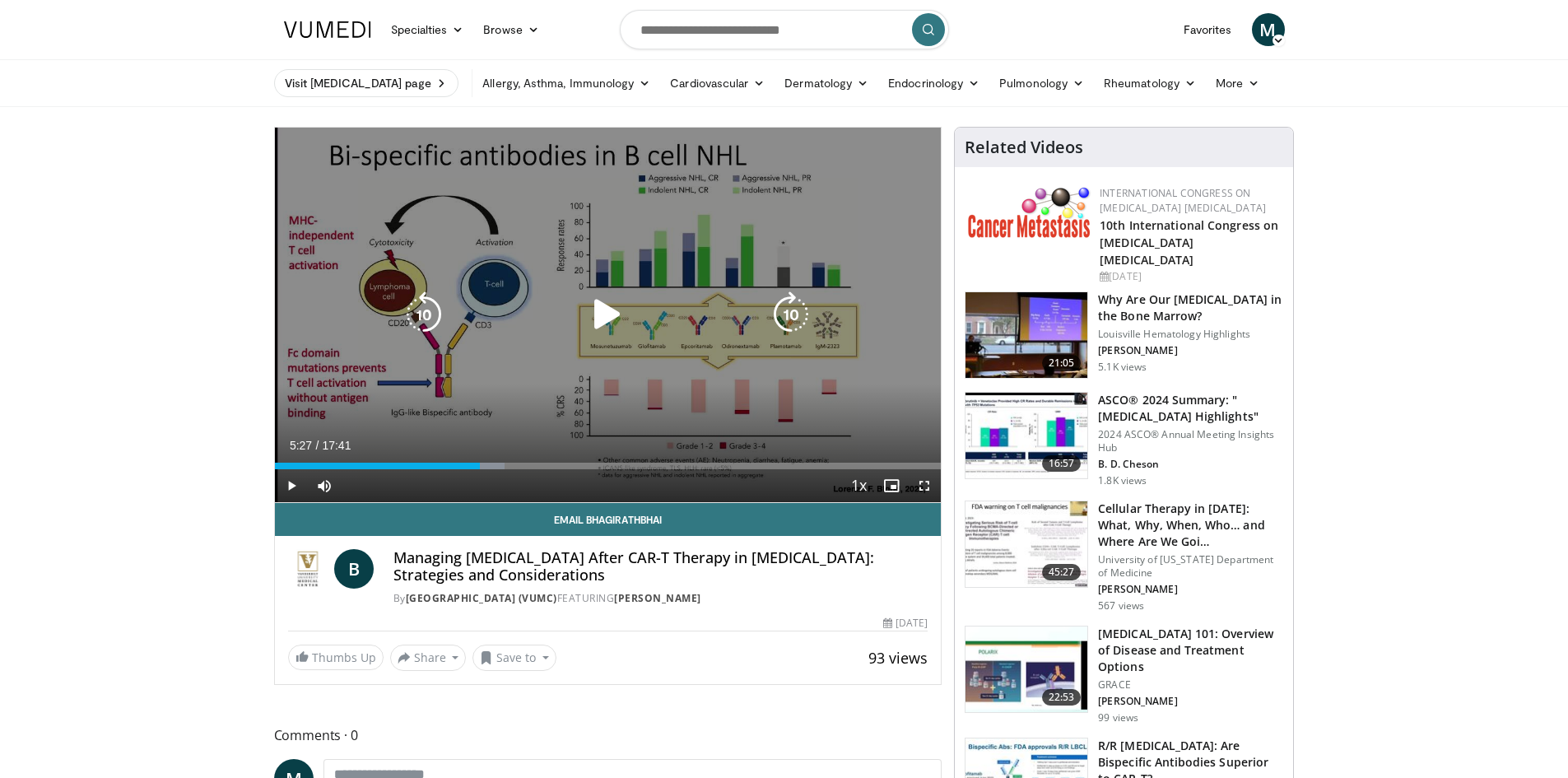
click at [481, 464] on div "Progress Bar" at bounding box center [476, 465] width 59 height 7
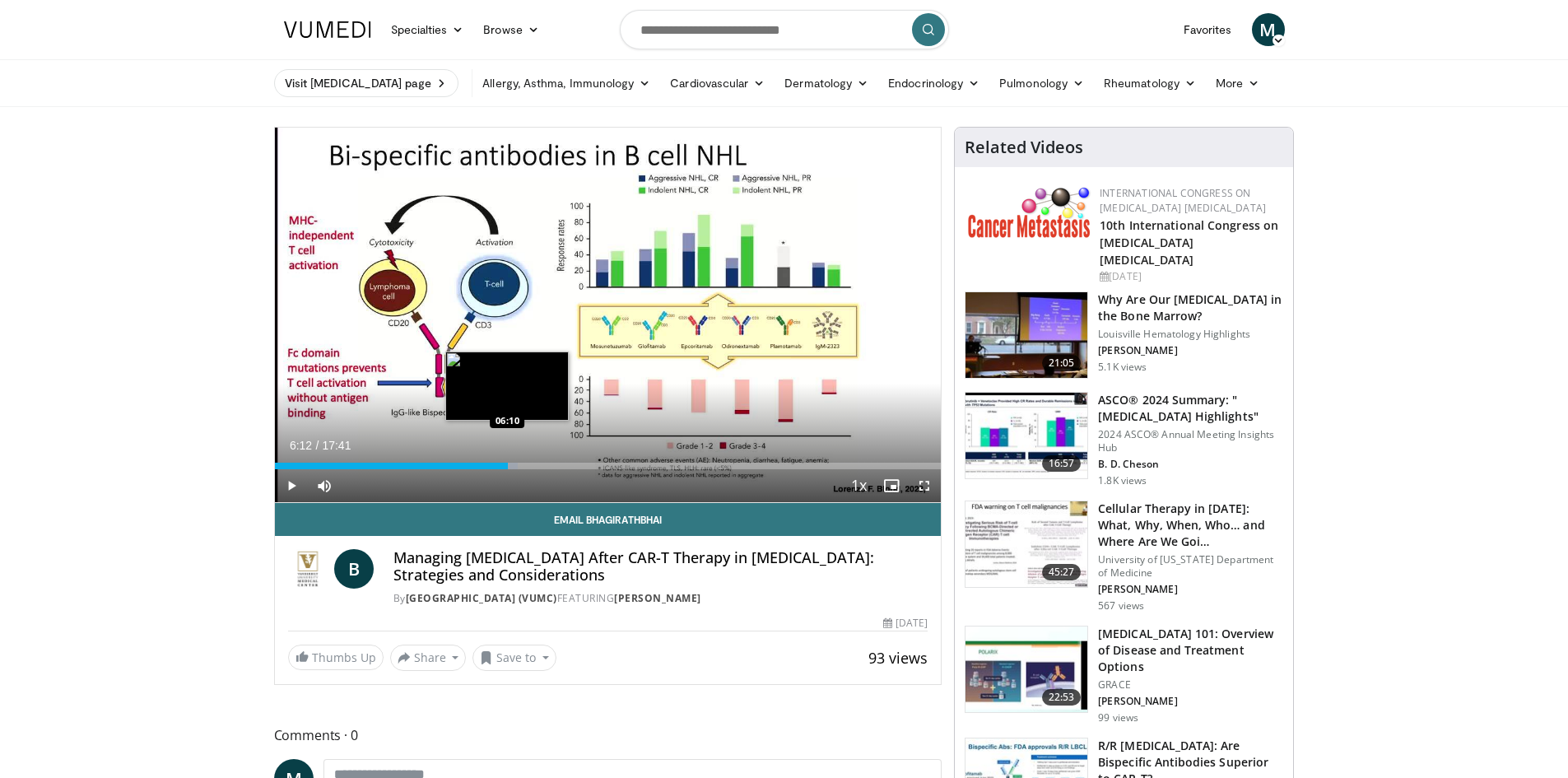
click at [508, 464] on div "Loaded : 36.44% 05:28 06:10" at bounding box center [608, 465] width 666 height 7
click at [527, 464] on div "Progress Bar" at bounding box center [512, 465] width 45 height 7
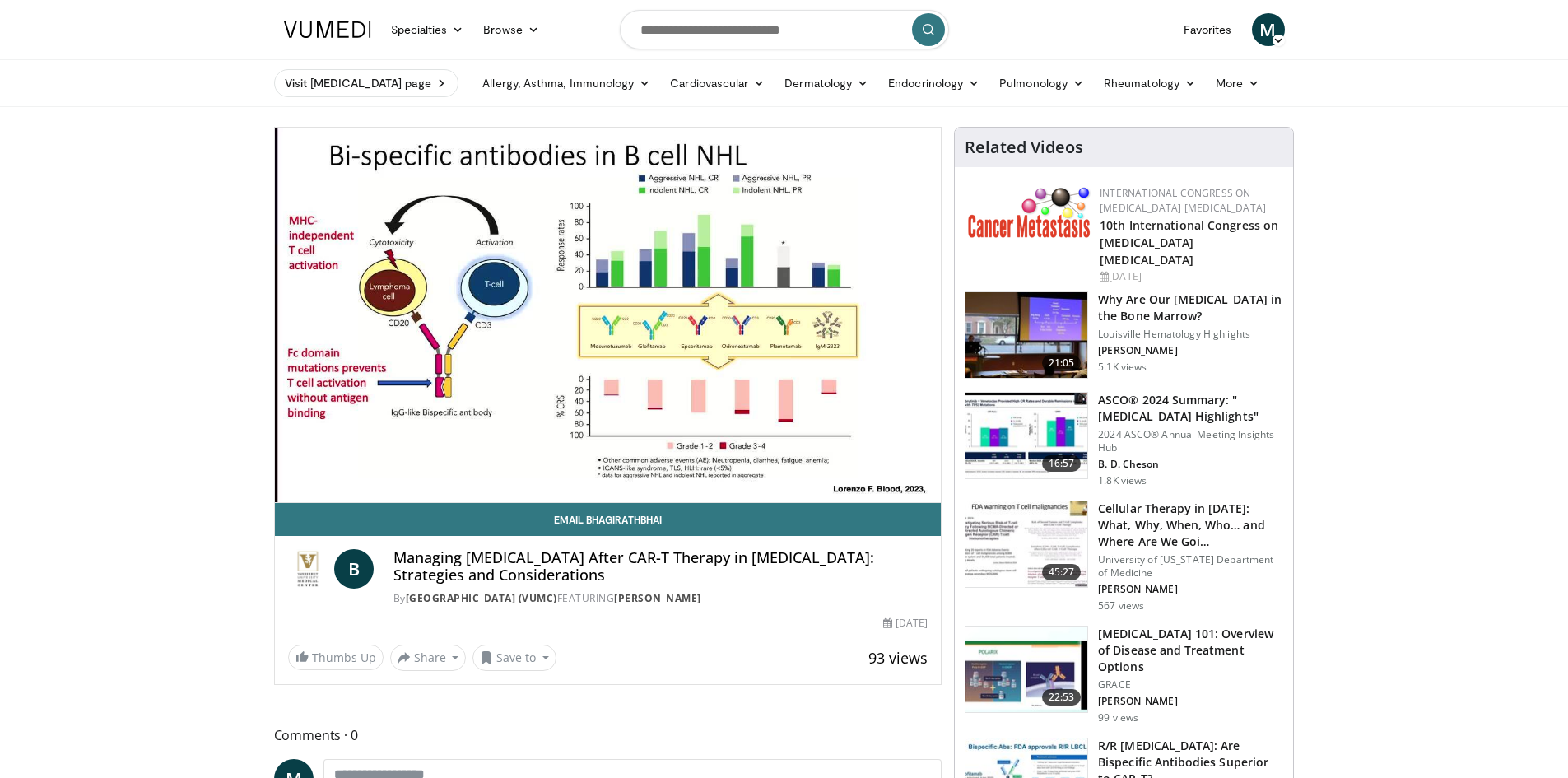
click at [542, 464] on video-js "**********" at bounding box center [608, 315] width 666 height 375
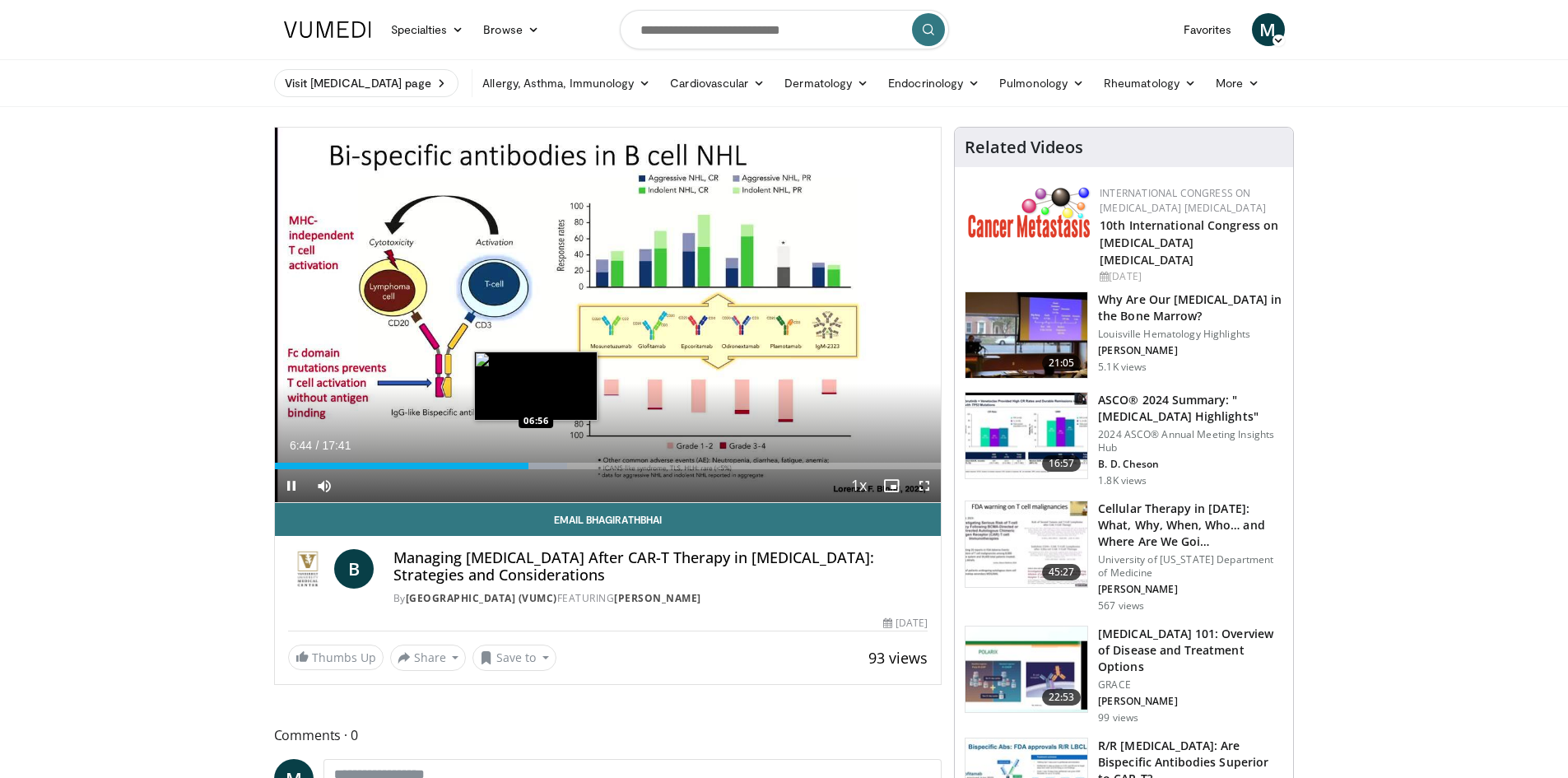
click at [535, 464] on div "Loaded : 43.92% 06:44 06:56" at bounding box center [608, 465] width 666 height 7
click at [546, 464] on div "Loaded : 43.92% 06:55 07:13" at bounding box center [608, 465] width 666 height 7
click at [560, 465] on div "Progress Bar" at bounding box center [558, 465] width 58 height 7
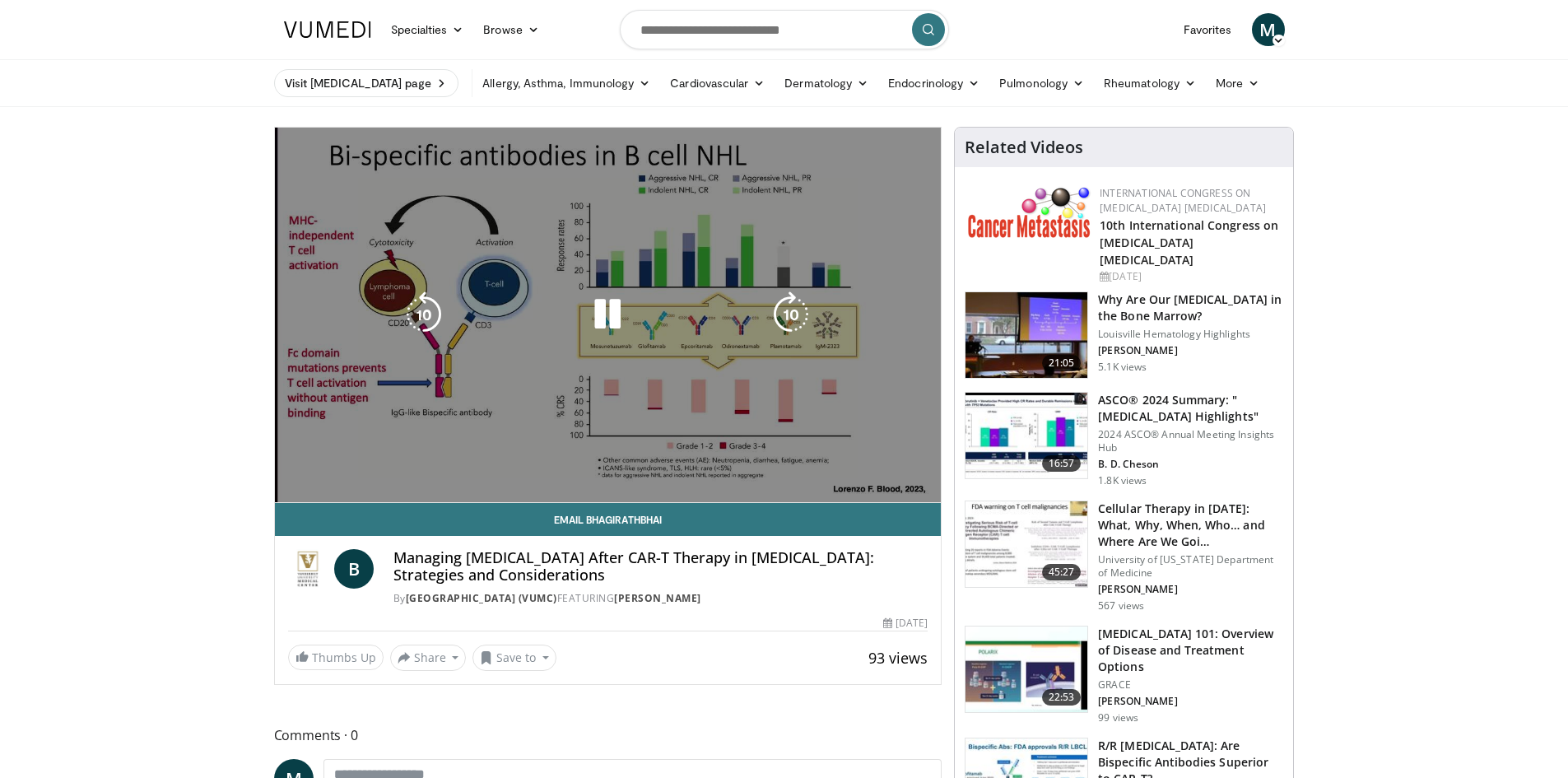
click at [572, 465] on div "10 seconds Tap to unmute" at bounding box center [608, 314] width 666 height 374
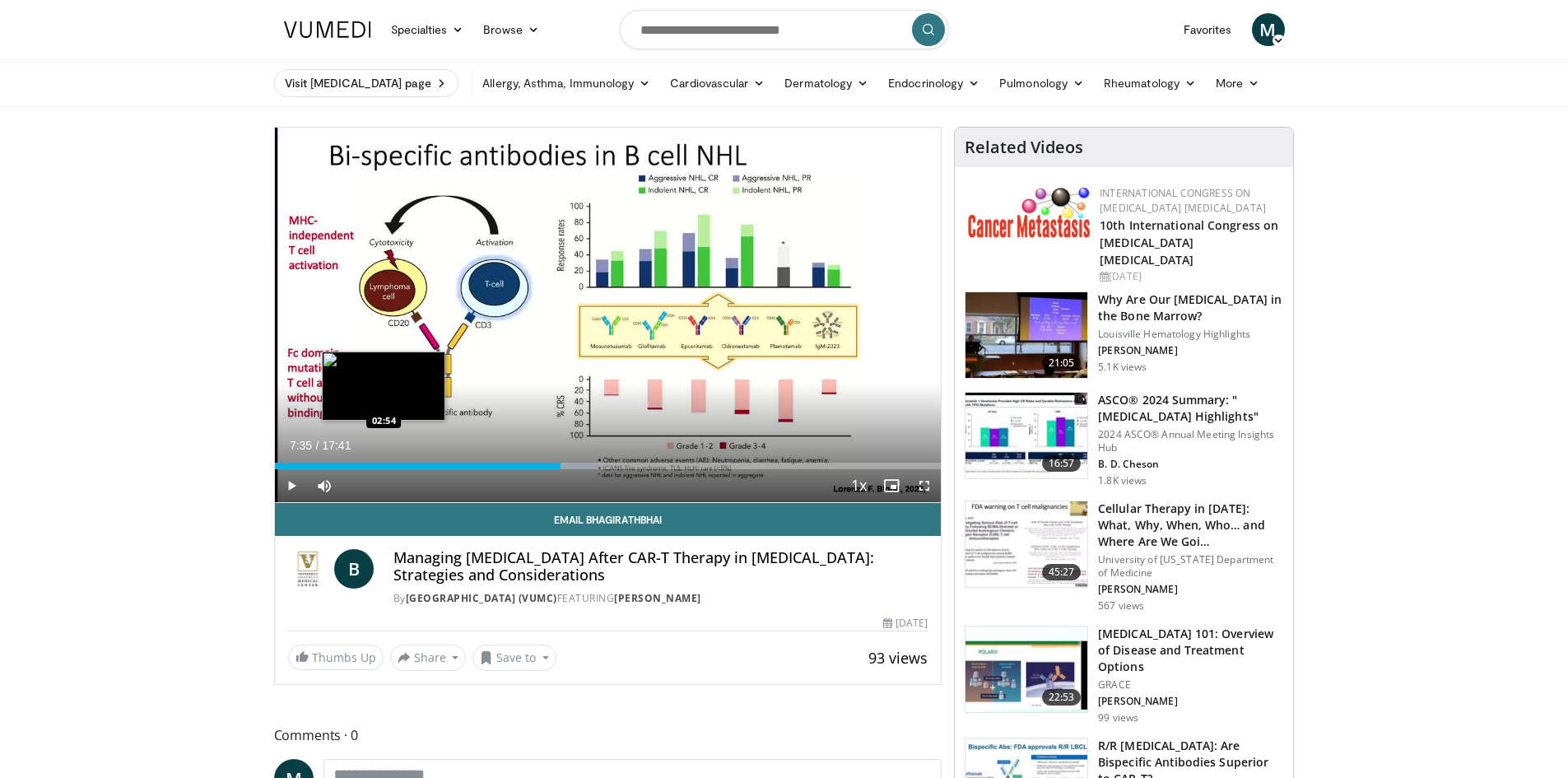
click at [384, 464] on div "07:35" at bounding box center [417, 465] width 286 height 7
click at [392, 466] on div "Loaded : 22.43% 03:08 03:07" at bounding box center [608, 465] width 666 height 7
click at [407, 464] on div "Loaded : 22.43% 03:08 03:29" at bounding box center [608, 465] width 666 height 7
click at [421, 464] on div "Loaded : 26.16% 03:31 03:53" at bounding box center [608, 465] width 666 height 7
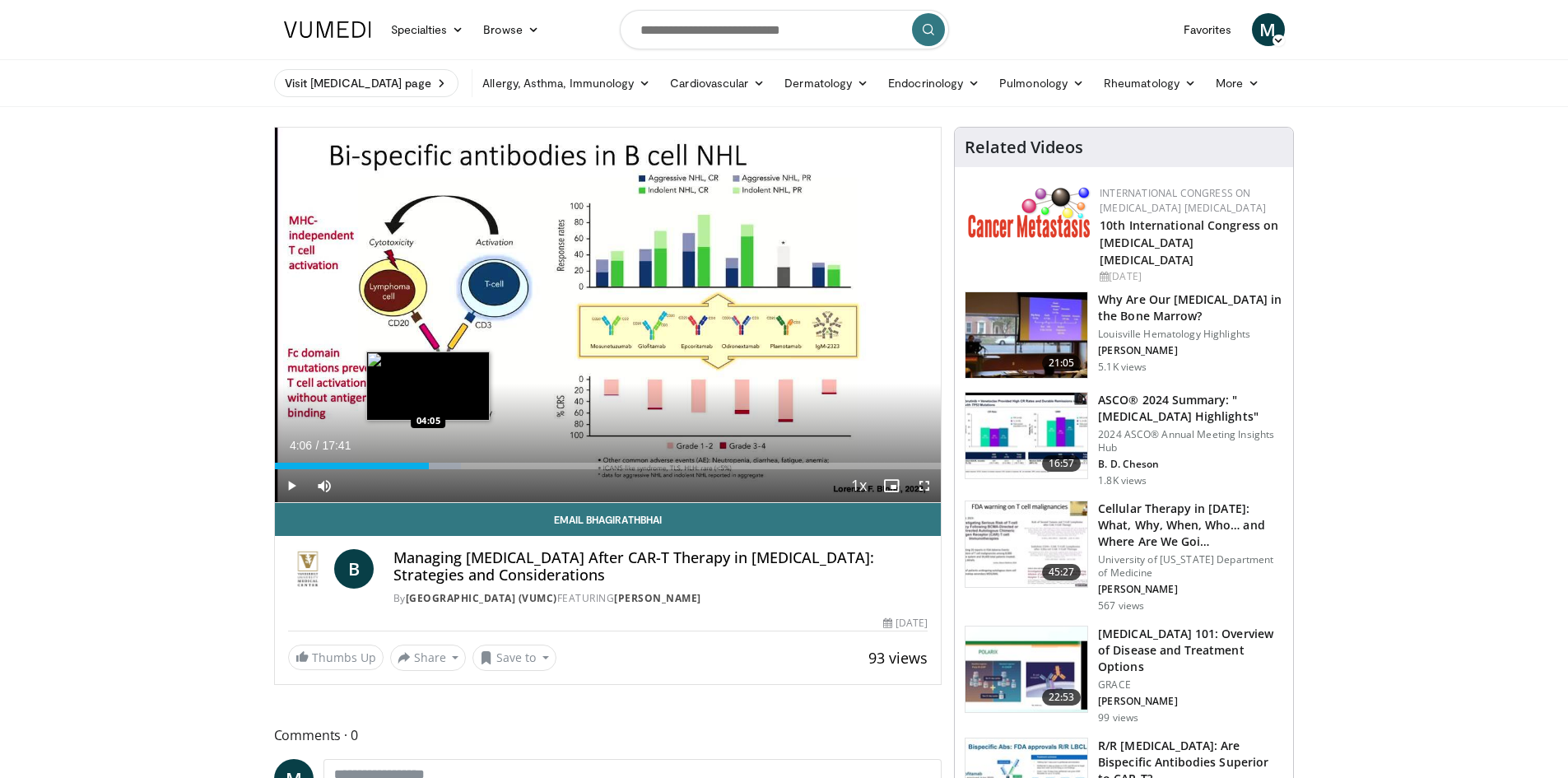
click at [430, 464] on div "Progress Bar" at bounding box center [433, 465] width 58 height 7
click at [918, 489] on span "Video Player" at bounding box center [924, 486] width 33 height 33
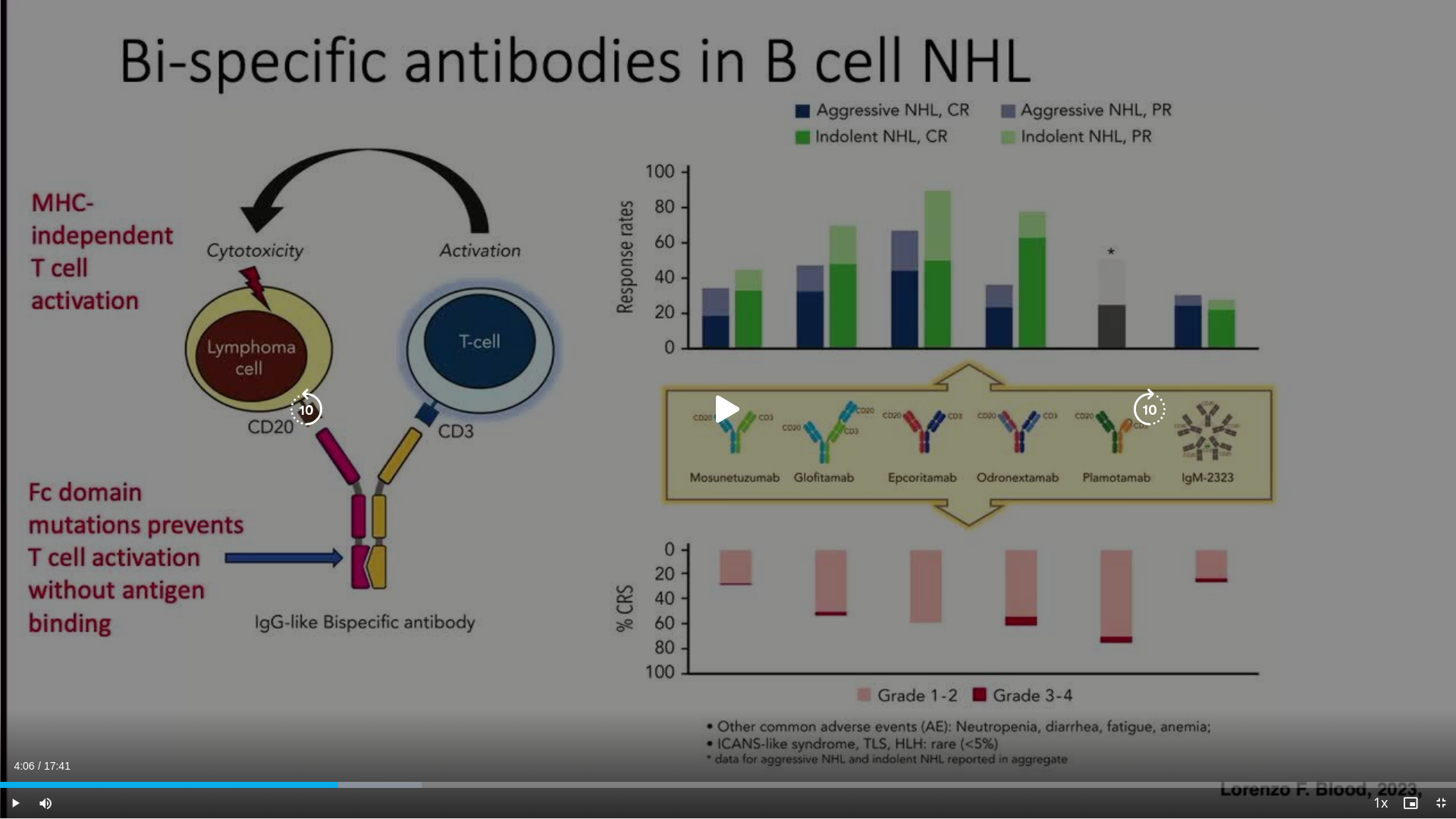
click at [733, 417] on icon "Video Player" at bounding box center [728, 410] width 43 height 43
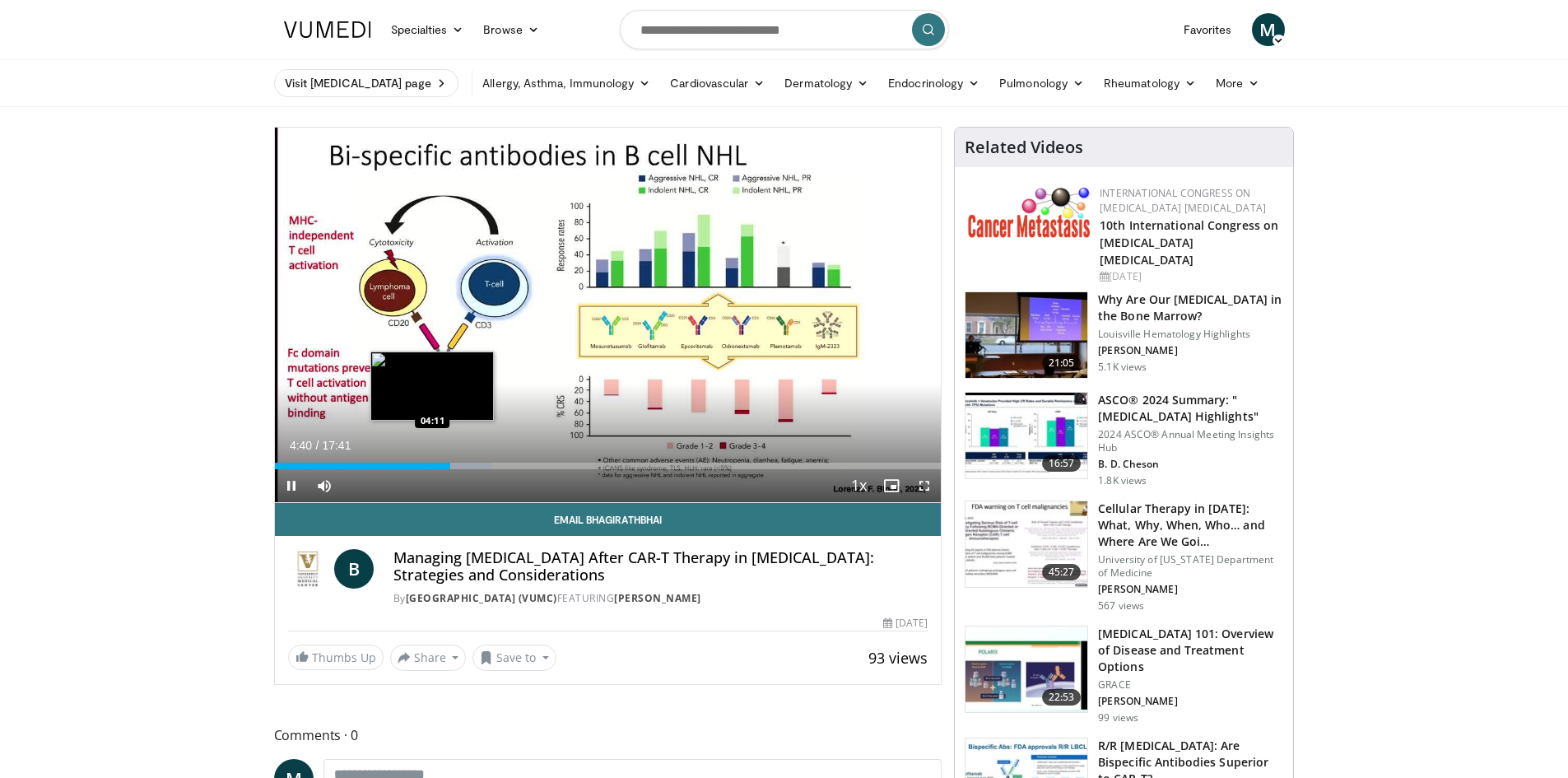
click at [432, 463] on div "Loaded : 32.71% 04:40 04:11" at bounding box center [608, 465] width 666 height 7
click at [412, 464] on div "Progress Bar" at bounding box center [413, 465] width 2 height 7
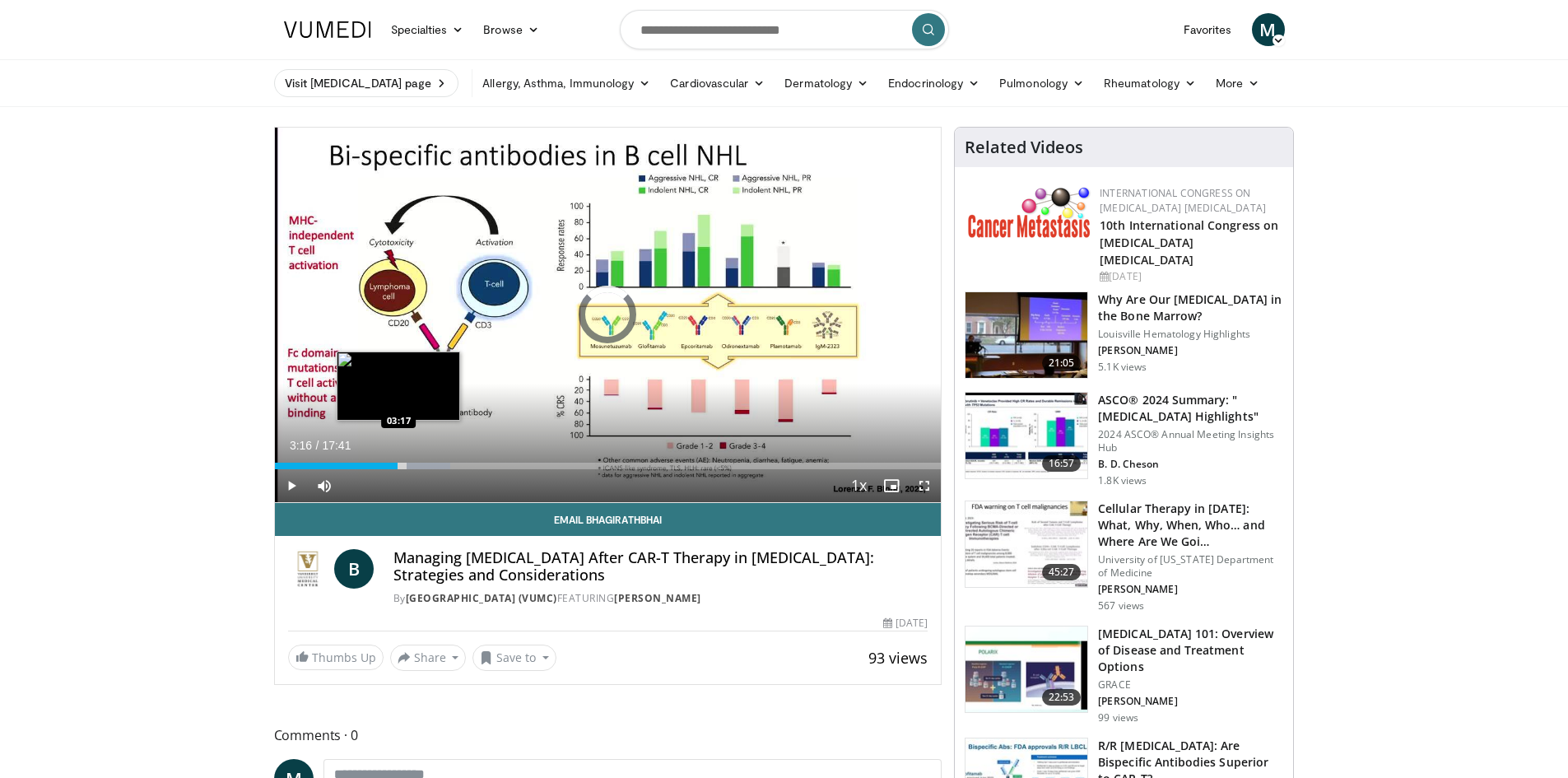
click at [397, 460] on div "Loaded : 26.40% 03:38 03:17" at bounding box center [608, 462] width 666 height 15
click at [369, 463] on div "Loaded : 24.30% 03:18 02:32" at bounding box center [608, 465] width 666 height 7
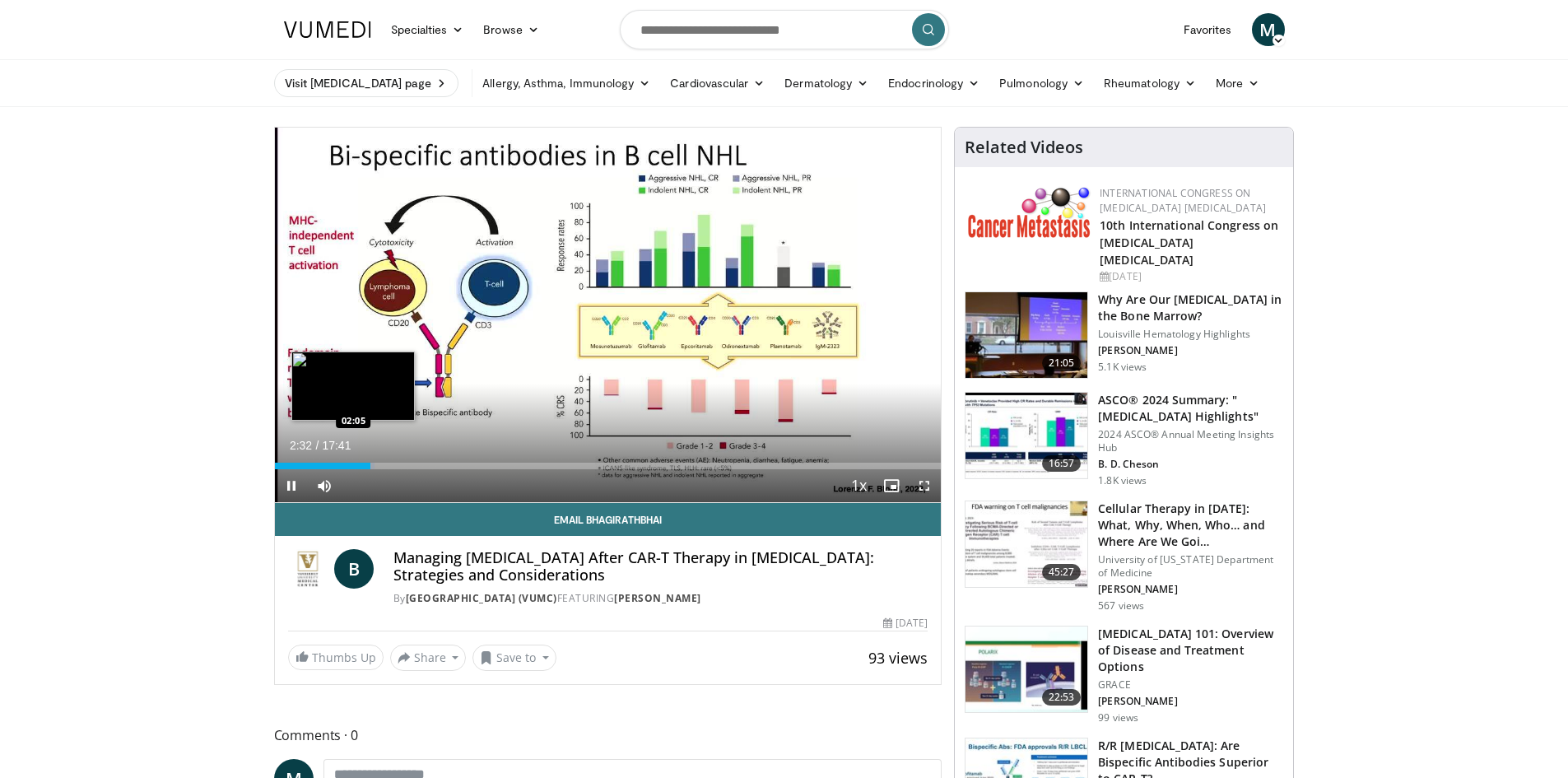
click at [352, 464] on div "02:32" at bounding box center [322, 465] width 95 height 7
click at [313, 461] on div "Loaded : 17.75% 02:03 01:02" at bounding box center [608, 462] width 666 height 15
click at [300, 460] on div "Loaded : 12.15% 01:03 00:41" at bounding box center [608, 462] width 666 height 15
click at [332, 463] on div "Loaded : 11.21% 01:31 01:31" at bounding box center [608, 465] width 666 height 7
click at [356, 463] on div "Loaded : 14.95% 01:32 02:08" at bounding box center [608, 465] width 666 height 7
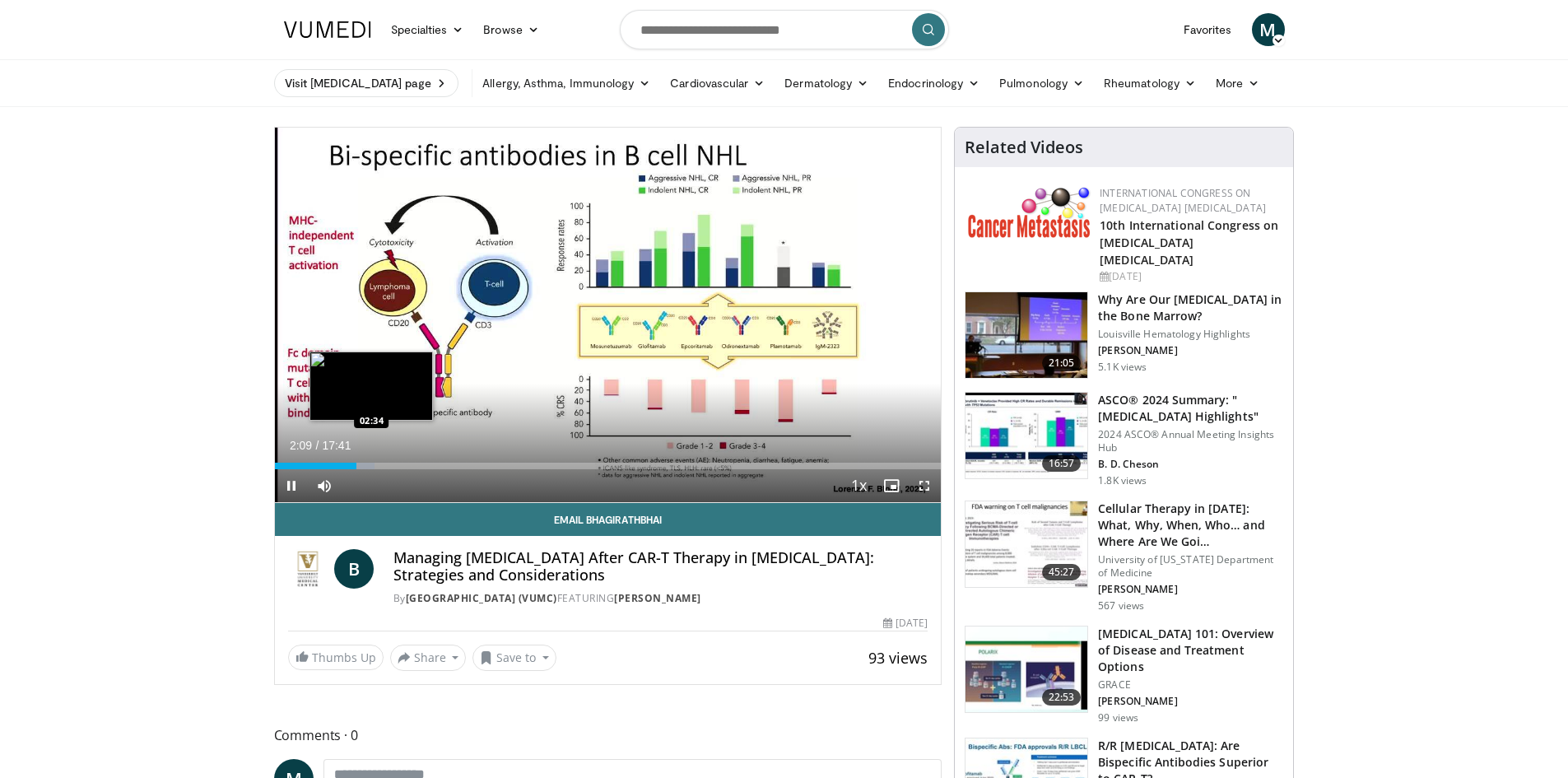
click at [372, 465] on div "Progress Bar" at bounding box center [356, 465] width 37 height 7
click at [385, 465] on div "Loaded : 19.62% 02:34 02:51" at bounding box center [608, 465] width 666 height 7
click at [399, 465] on div "Progress Bar" at bounding box center [400, 465] width 2 height 7
click at [339, 460] on div "Loaded : 22.43% 03:19 01:59" at bounding box center [608, 462] width 666 height 15
click at [318, 459] on div "Loaded : 15.89% 01:45 01:10" at bounding box center [608, 462] width 666 height 15
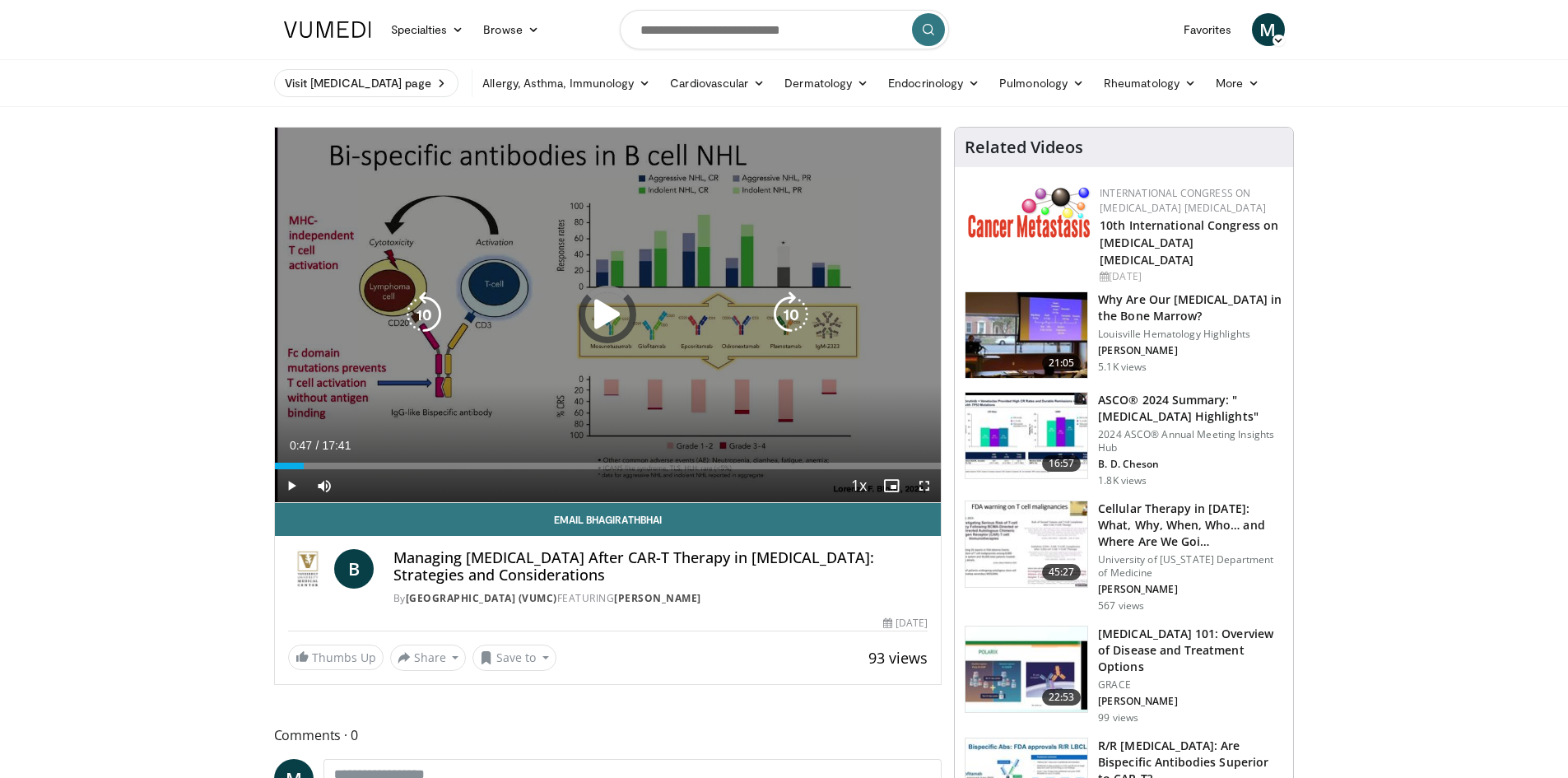
click at [304, 460] on div "Loaded : 0.00% 00:47 01:10" at bounding box center [608, 462] width 666 height 15
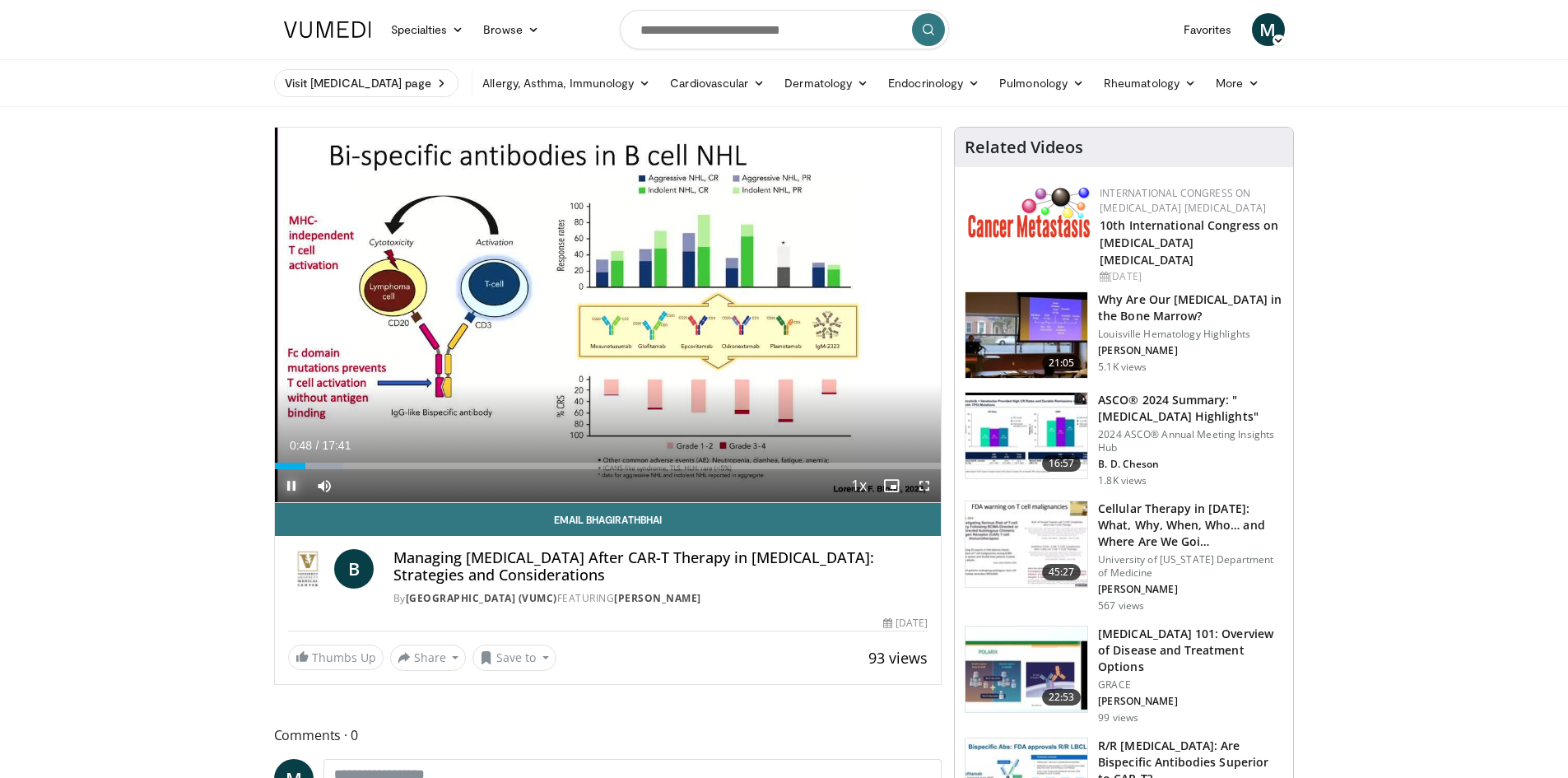
click at [289, 486] on span "Video Player" at bounding box center [291, 486] width 33 height 33
click at [921, 483] on span "Video Player" at bounding box center [924, 486] width 33 height 33
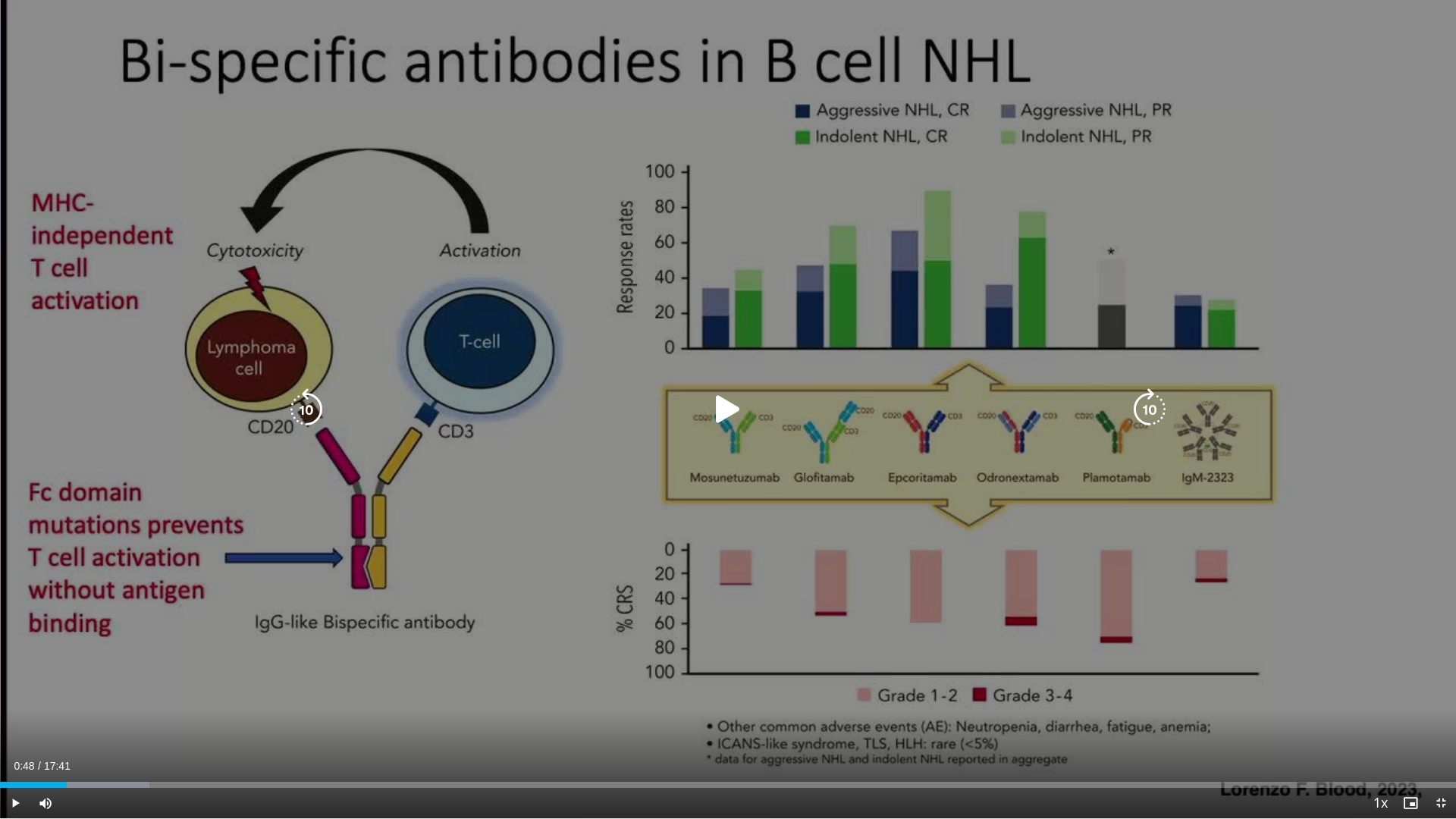
click at [723, 413] on icon "Video Player" at bounding box center [728, 410] width 43 height 43
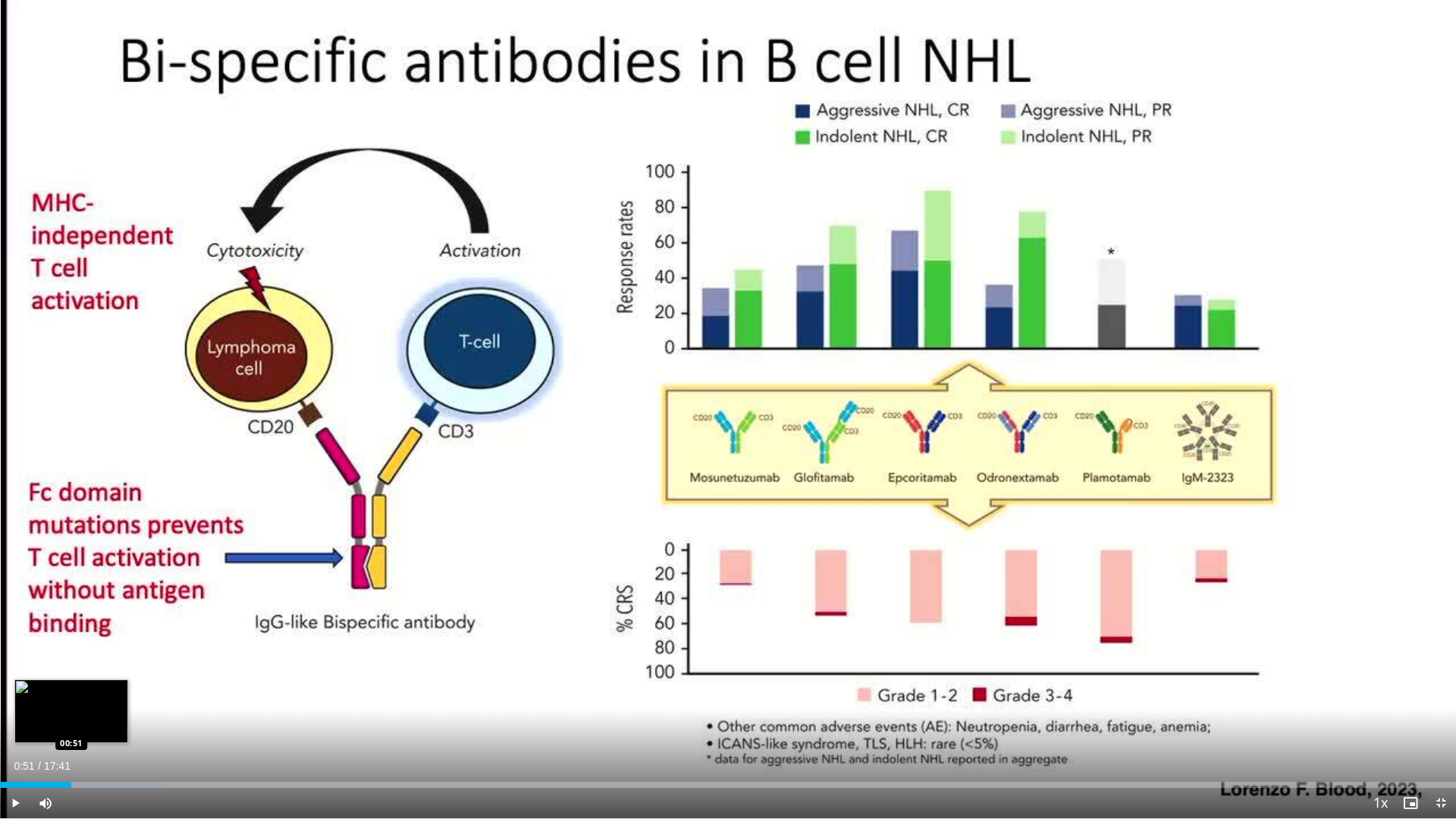
click at [71, 716] on div "00:51" at bounding box center [35, 785] width 71 height 6
click at [52, 716] on div "Loaded : 3.77% 00:38 00:38" at bounding box center [728, 785] width 1456 height 6
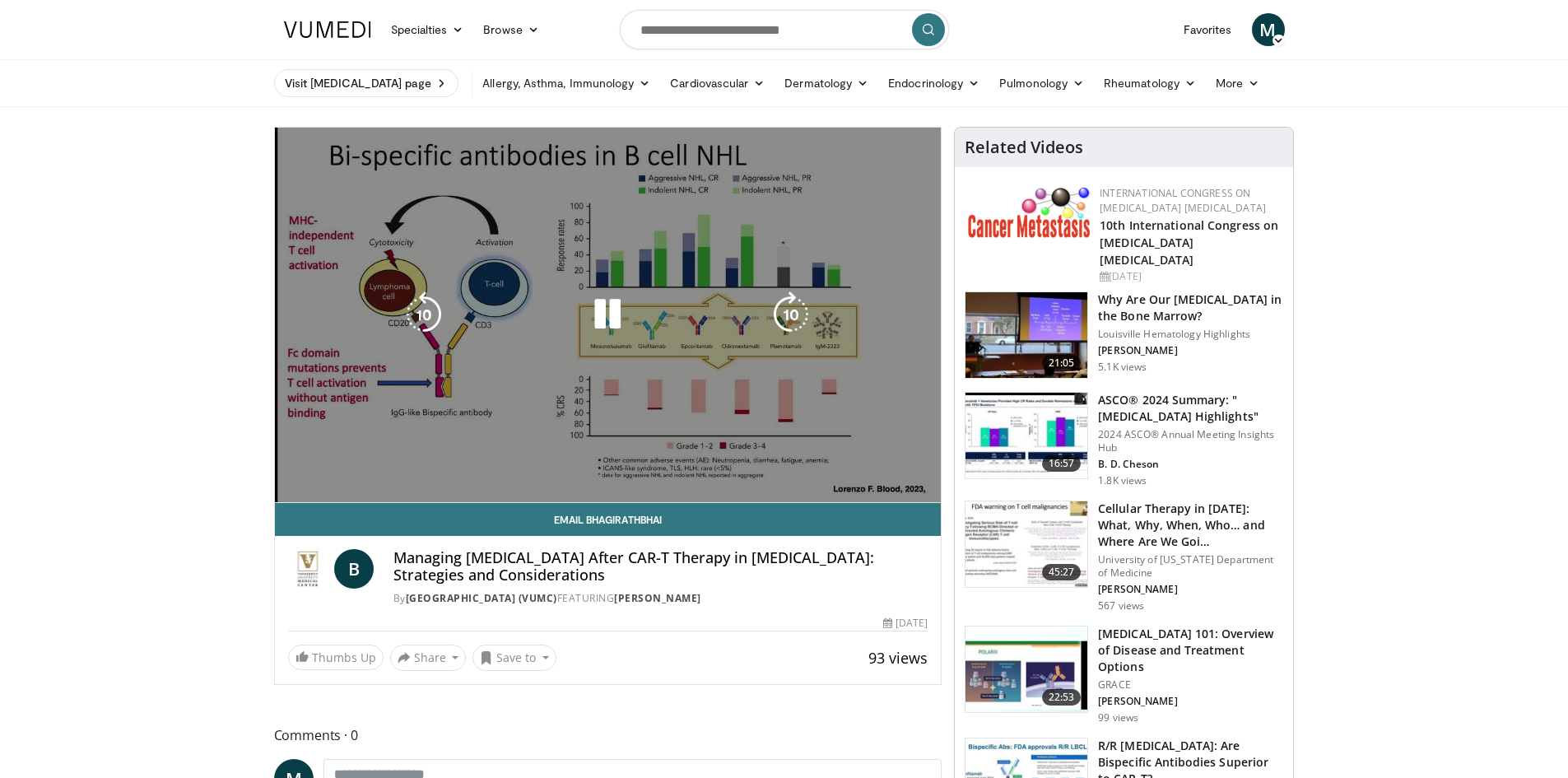
click at [923, 486] on div "10 seconds Tap to unmute" at bounding box center [608, 314] width 666 height 374
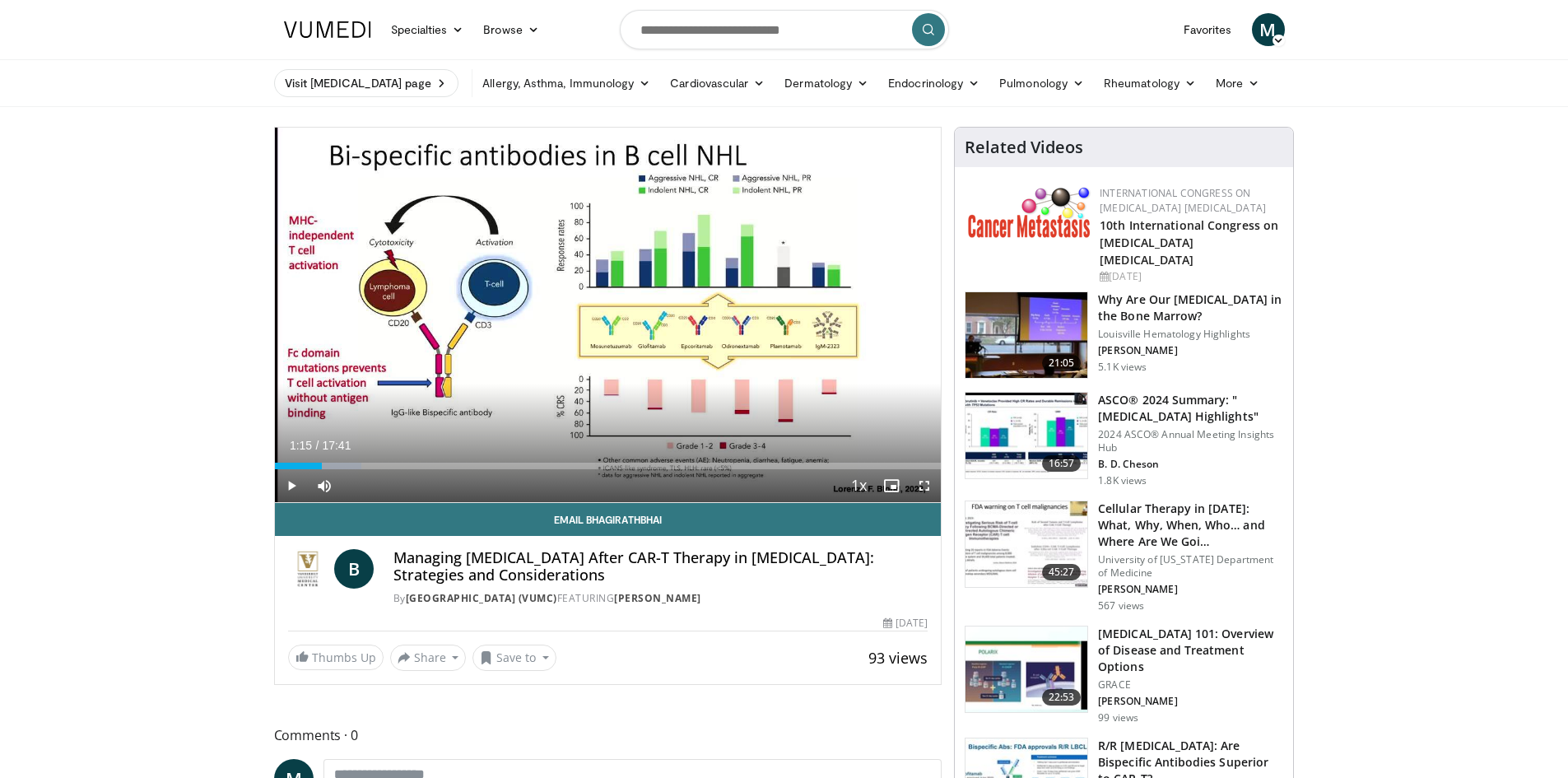
click at [332, 458] on div "Loaded : 13.08% 01:15 01:31" at bounding box center [608, 462] width 666 height 15
click at [295, 489] on span "Video Player" at bounding box center [291, 486] width 33 height 33
click at [929, 486] on span "Video Player" at bounding box center [924, 486] width 33 height 33
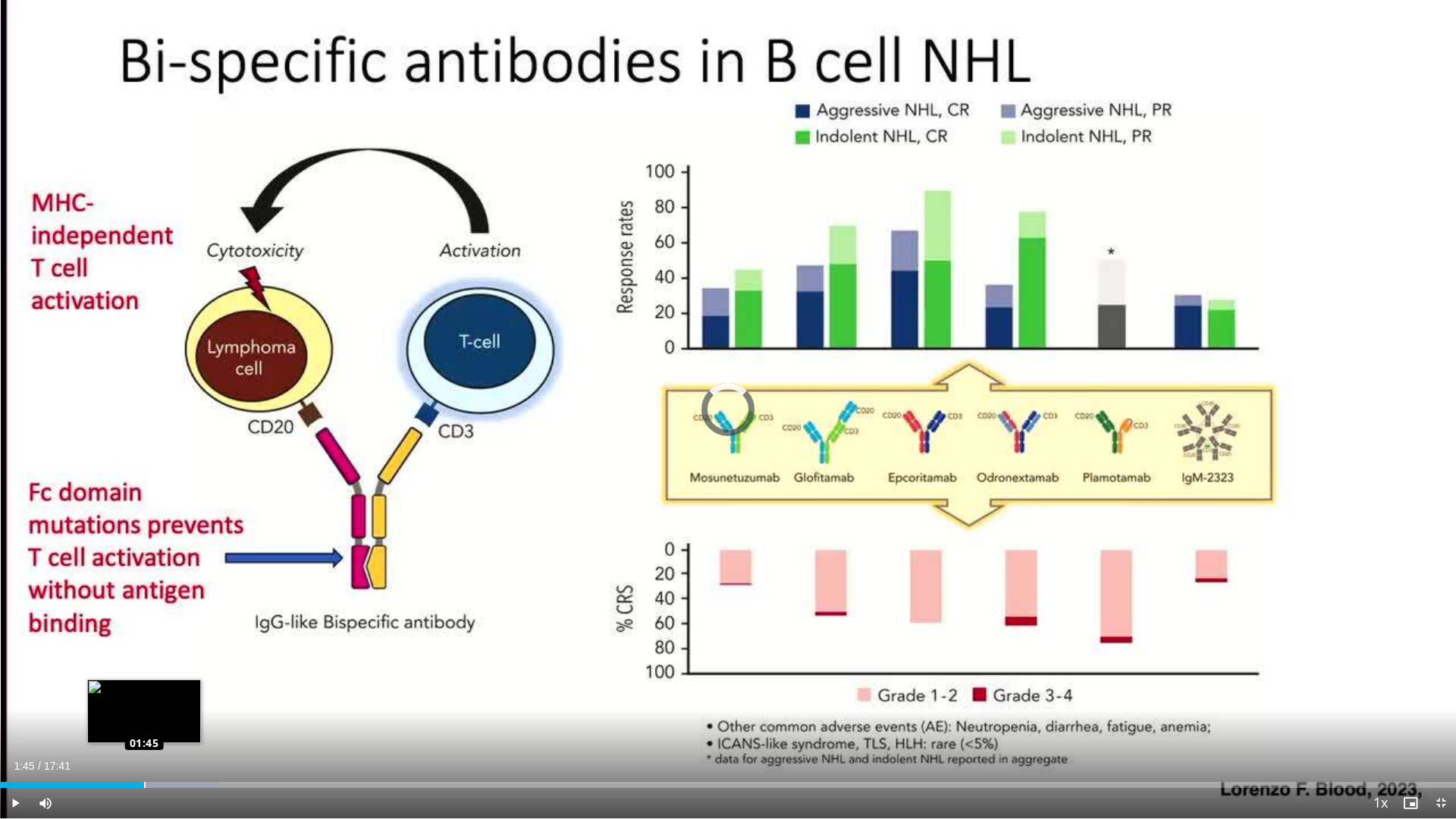
click at [144, 716] on div "Loaded : 14.95% 01:45 01:45" at bounding box center [728, 781] width 1456 height 14
click at [161, 716] on div "Loaded : 15.88% 01:45 01:56" at bounding box center [728, 785] width 1456 height 6
click at [183, 716] on div "Loaded : 17.75% 02:06 02:13" at bounding box center [728, 781] width 1456 height 14
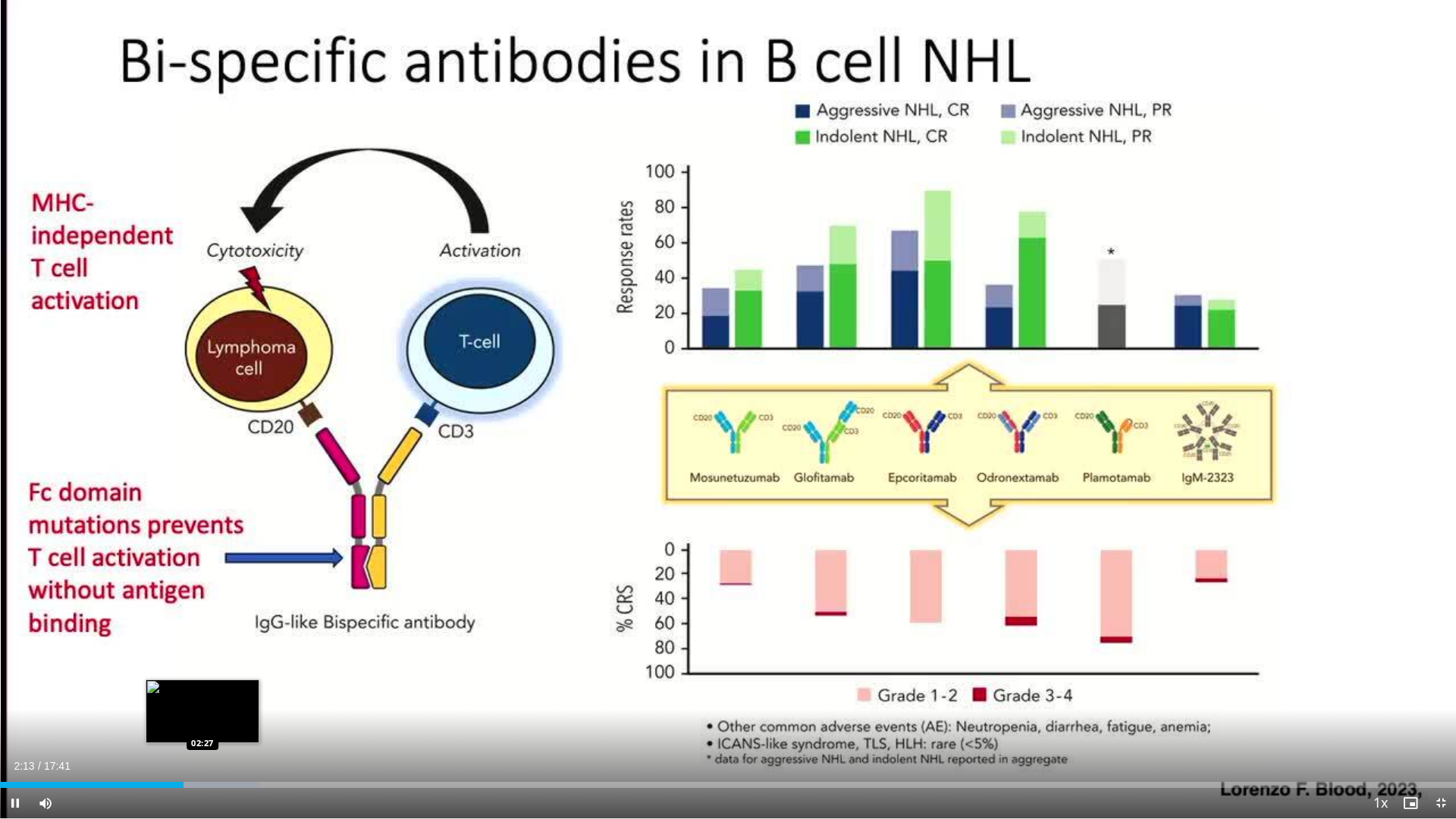
click at [203, 716] on div "Loaded : 17.75% 02:13 02:27" at bounding box center [728, 785] width 1456 height 6
click at [1444, 716] on span "Video Player" at bounding box center [1441, 803] width 30 height 30
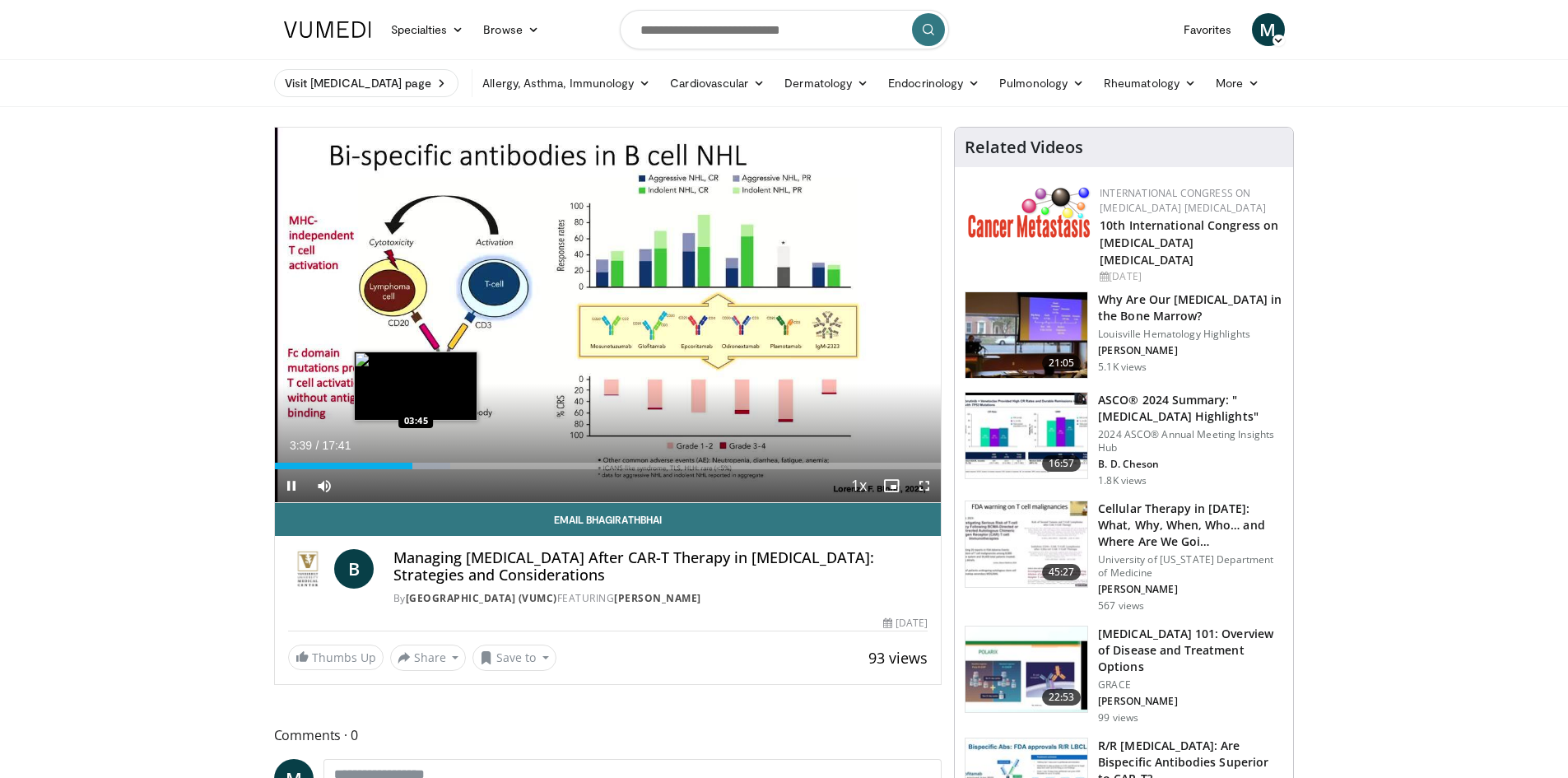
click at [415, 464] on div "Loaded : 26.40% 03:39 03:45" at bounding box center [608, 465] width 666 height 7
click at [922, 477] on span "Video Player" at bounding box center [924, 486] width 33 height 33
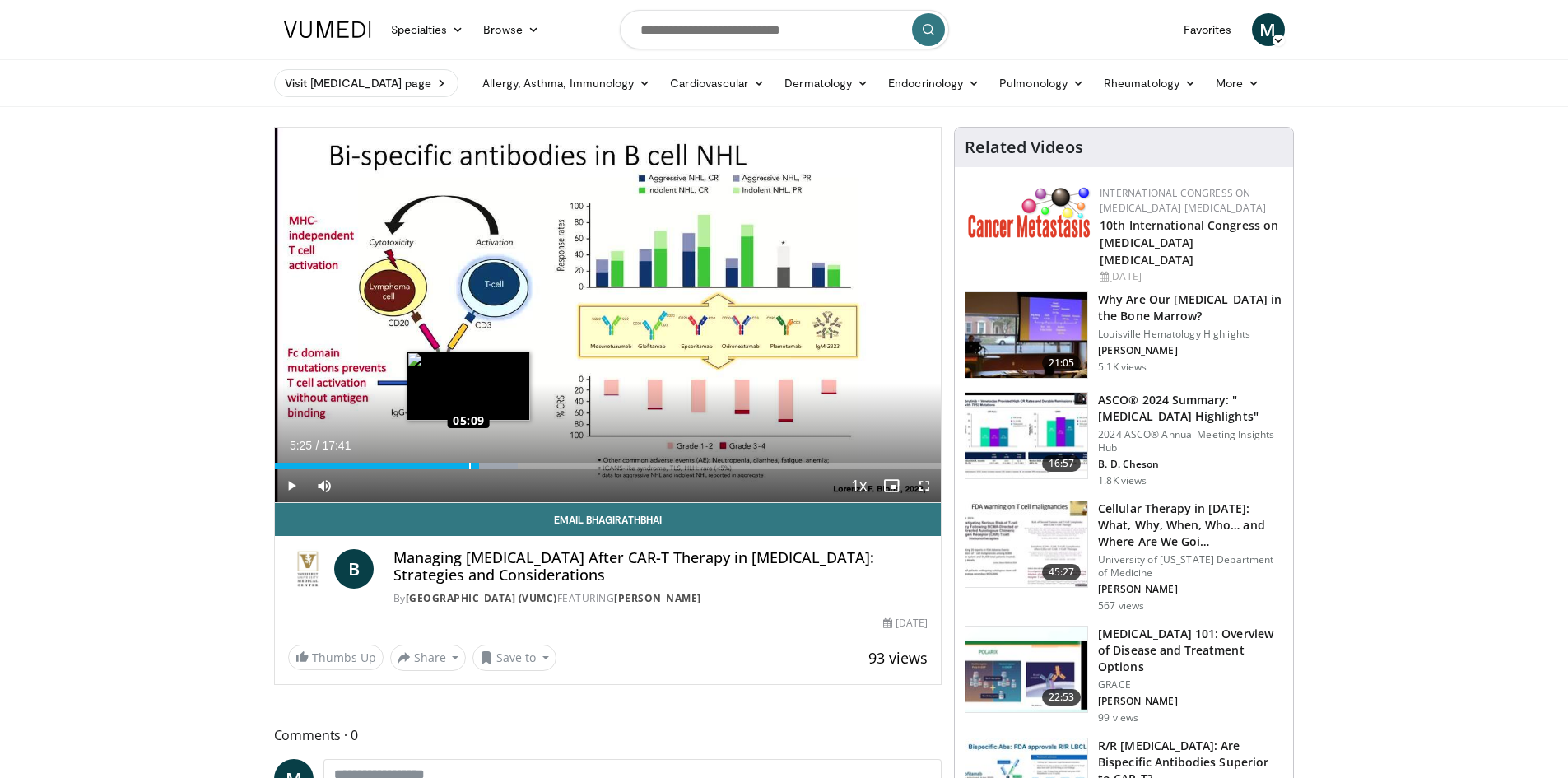
click at [468, 466] on div "Loaded : 36.44% 05:25 05:09" at bounding box center [608, 465] width 666 height 7
click at [523, 463] on div "Loaded : 42.98% 06:33 06:34" at bounding box center [608, 465] width 666 height 7
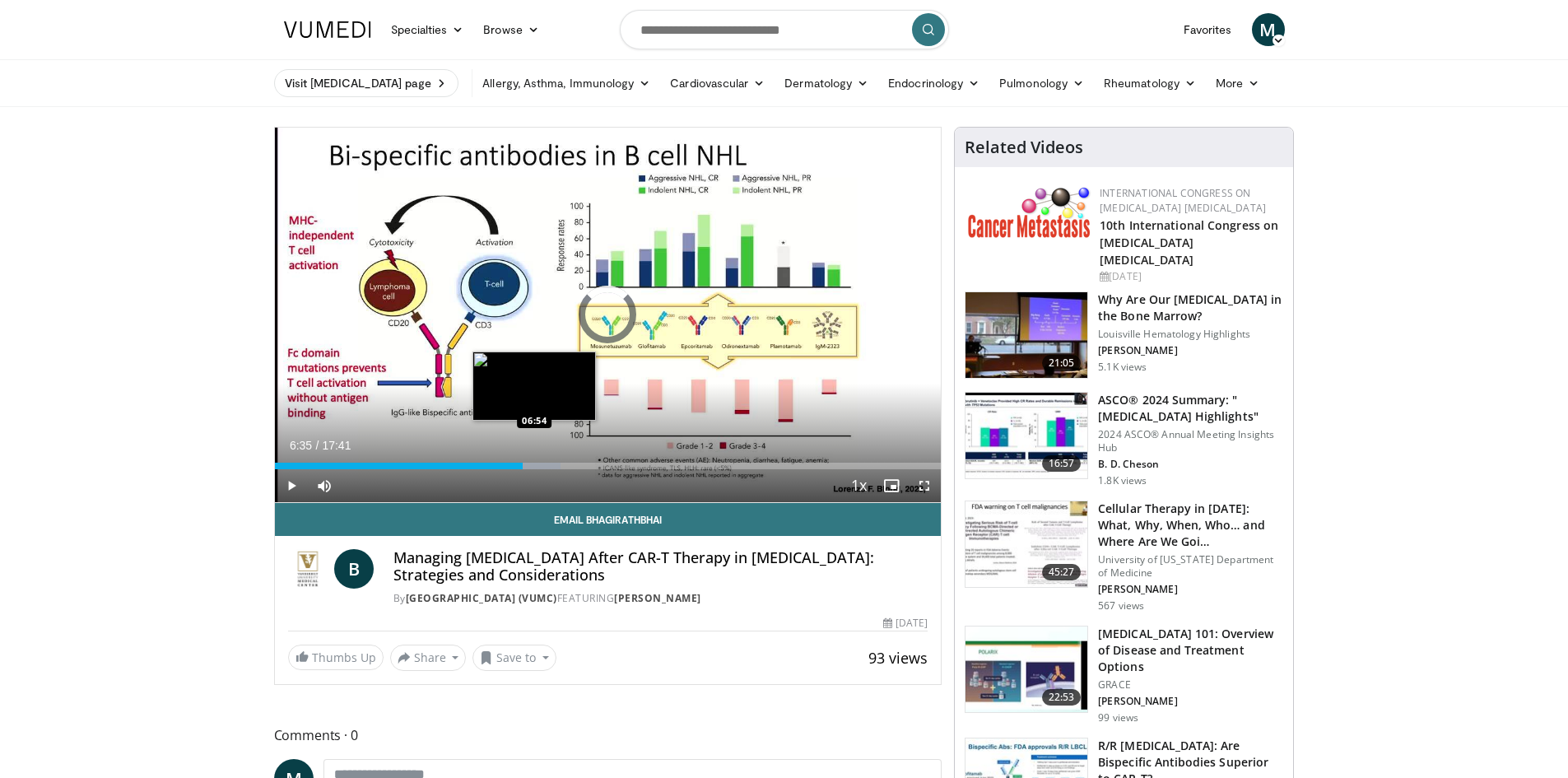
click at [535, 463] on div "Progress Bar" at bounding box center [532, 465] width 60 height 7
click at [540, 465] on div "Progress Bar" at bounding box center [545, 465] width 58 height 7
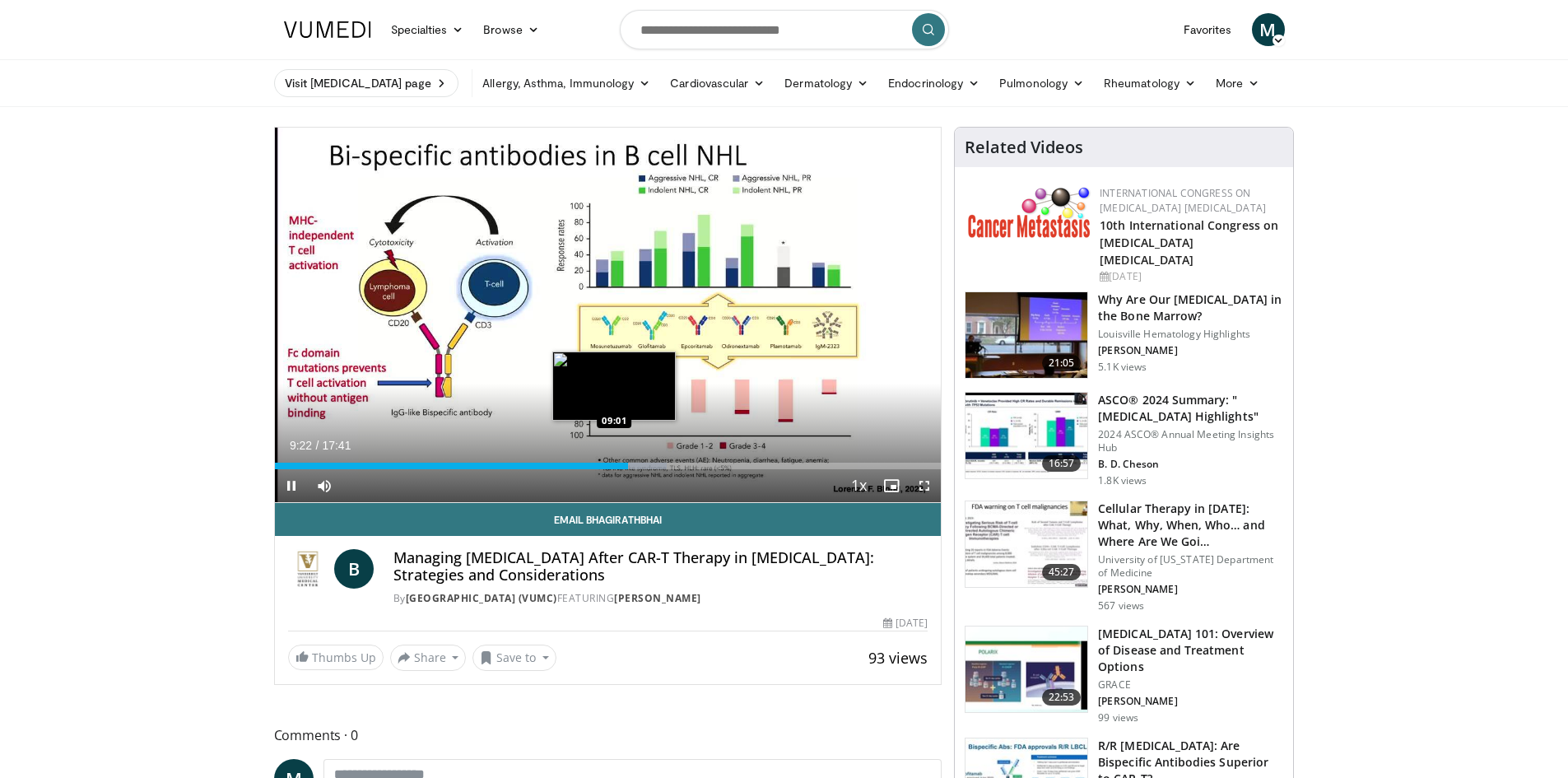
click at [614, 464] on div "Loaded : 58.87% 09:22 09:01" at bounding box center [608, 465] width 666 height 7
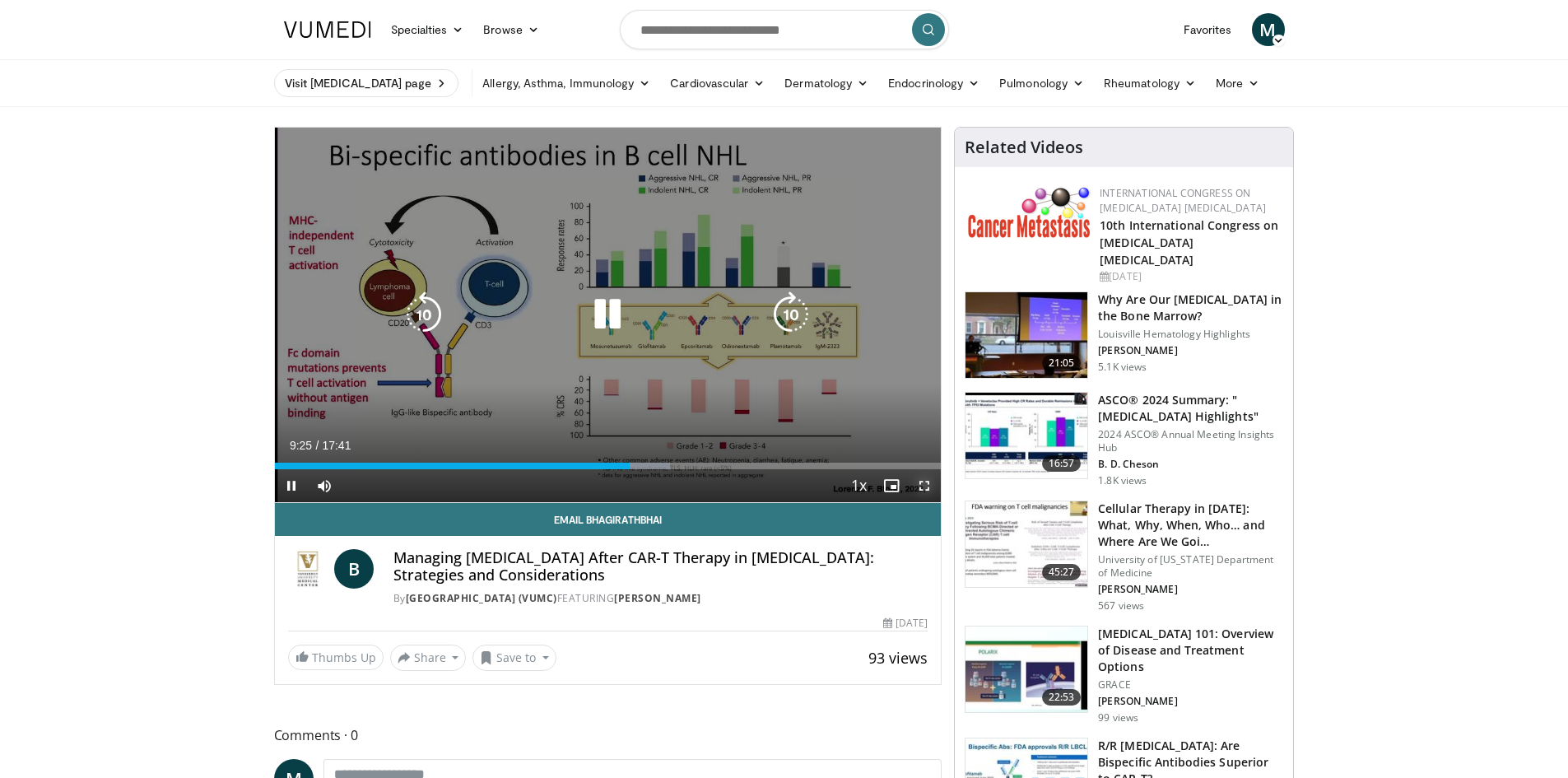
drag, startPoint x: 924, startPoint y: 484, endPoint x: 924, endPoint y: 556, distance: 72.0
click at [924, 484] on span "Video Player" at bounding box center [924, 486] width 33 height 33
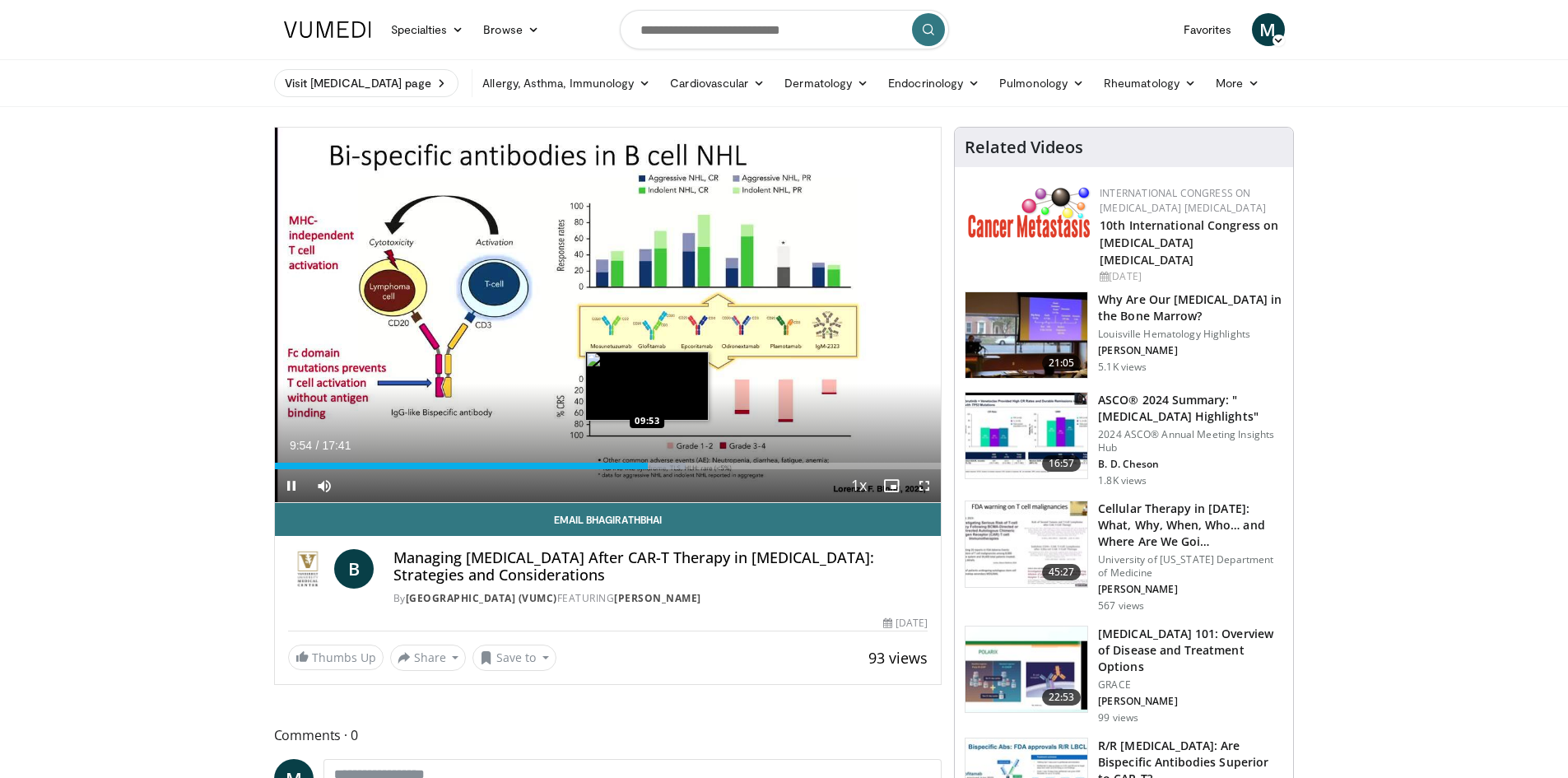
click at [647, 464] on div "Loaded : 61.67% 09:54 09:53" at bounding box center [608, 465] width 666 height 7
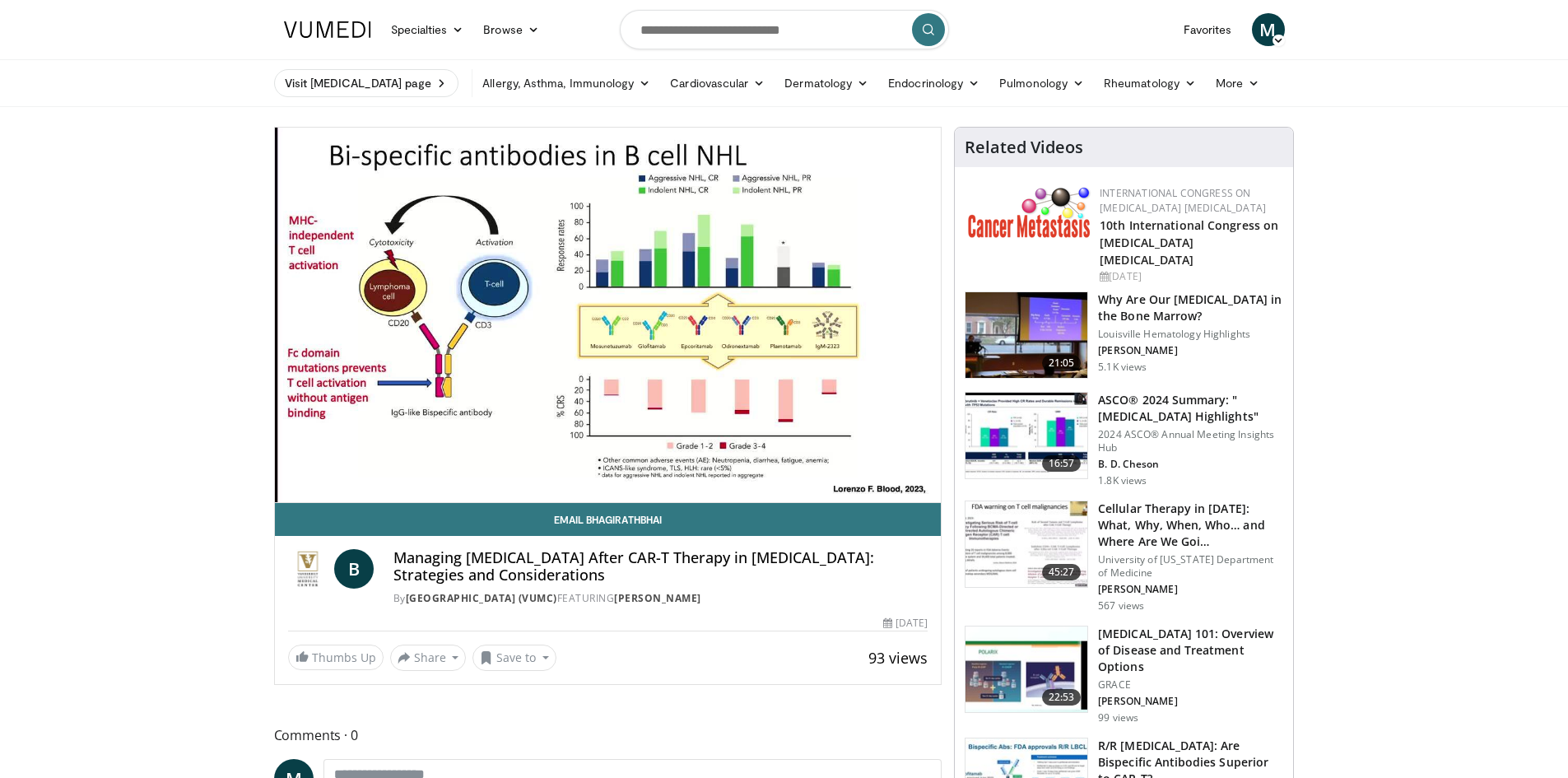
click at [650, 464] on div "10 seconds Tap to unmute" at bounding box center [608, 314] width 666 height 374
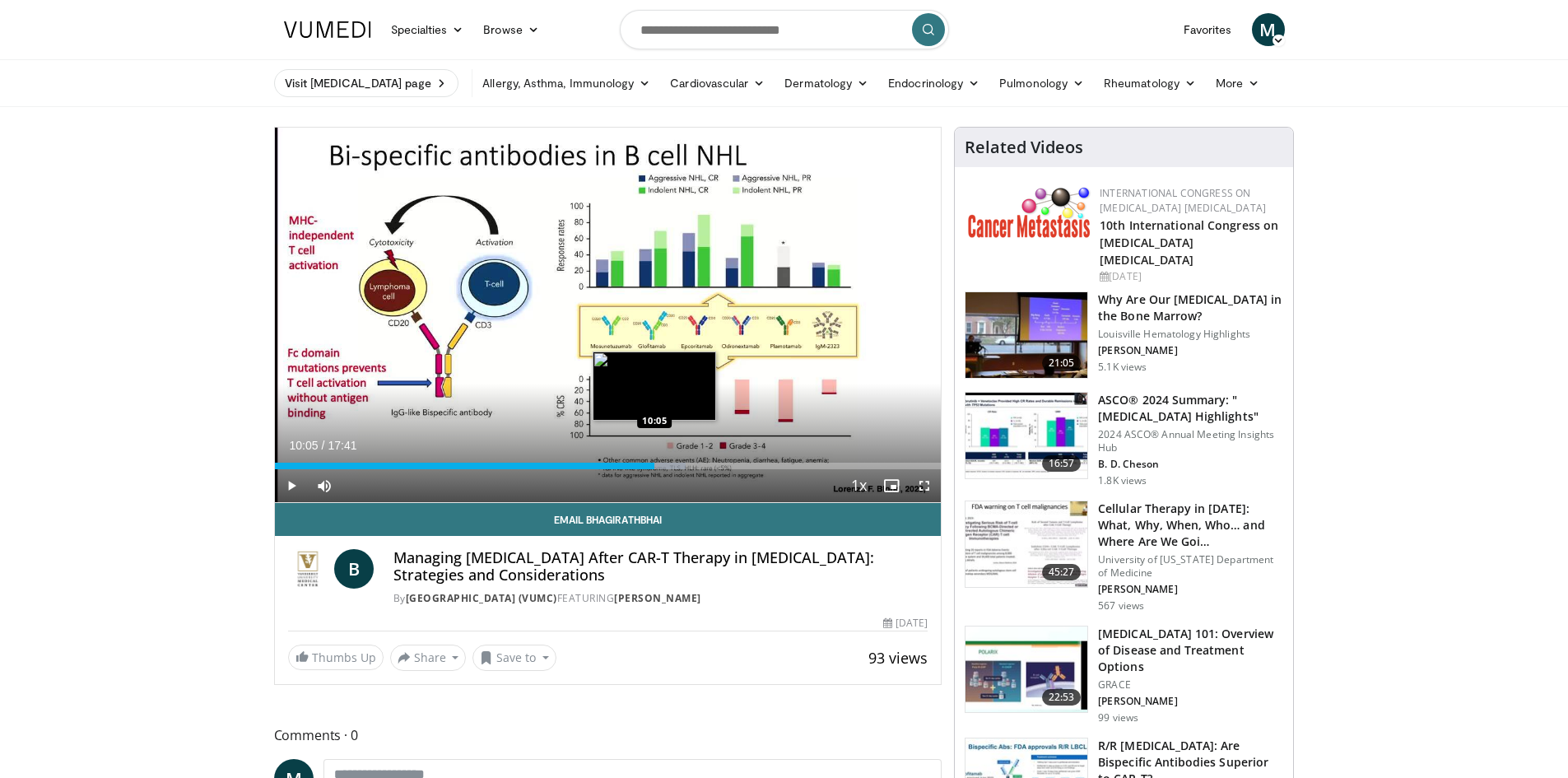
click at [655, 464] on div "Progress Bar" at bounding box center [660, 465] width 49 height 7
click at [293, 479] on span "Video Player" at bounding box center [291, 486] width 33 height 33
click at [662, 464] on div "Loaded : 63.18% 10:07 10:18" at bounding box center [608, 465] width 666 height 7
click at [672, 465] on div "Progress Bar" at bounding box center [673, 465] width 57 height 7
click at [677, 465] on div "Progress Bar" at bounding box center [683, 465] width 56 height 7
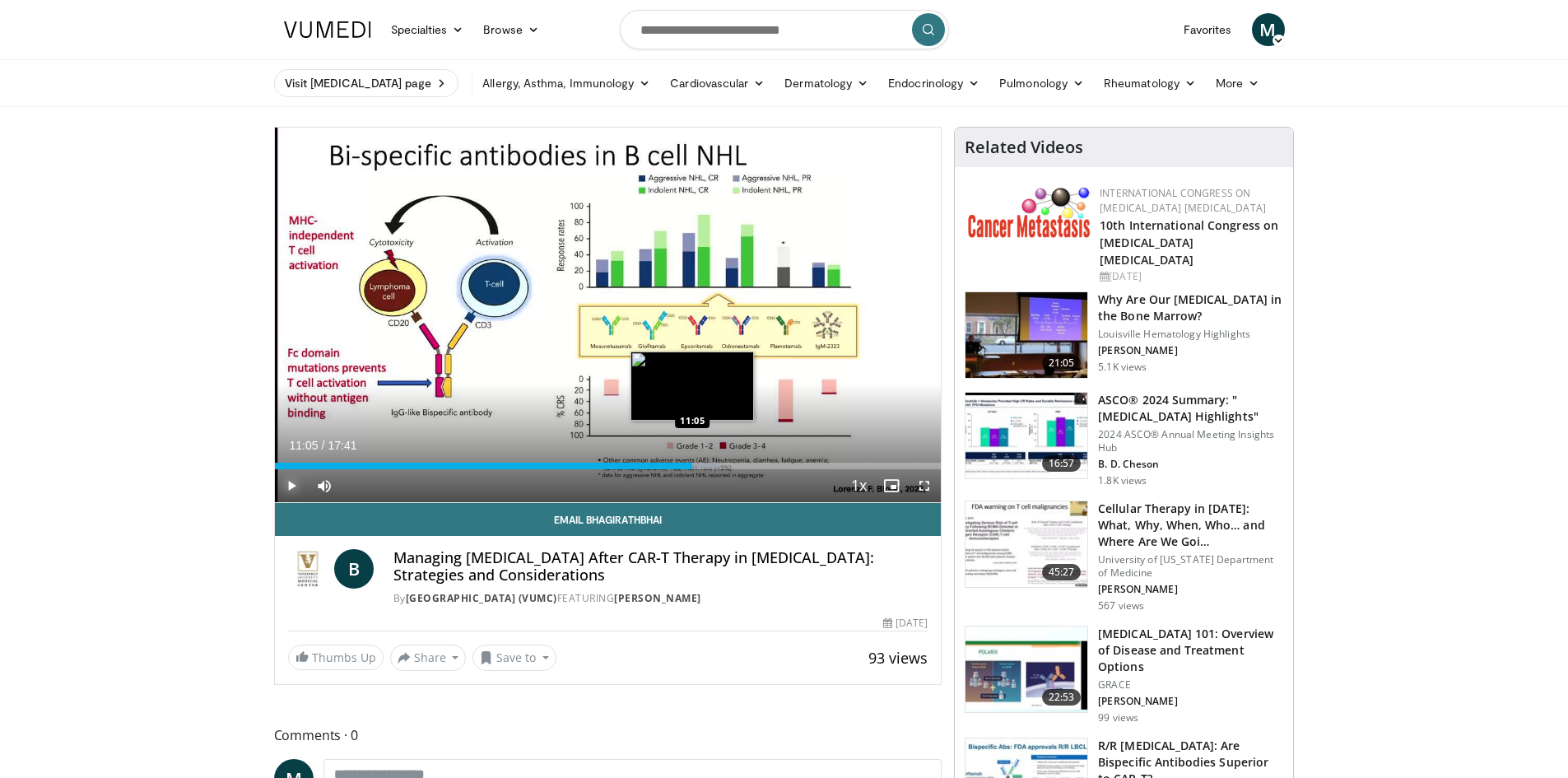
click at [693, 465] on div "Progress Bar" at bounding box center [688, 465] width 58 height 7
click at [689, 465] on div "11:12" at bounding box center [485, 465] width 422 height 7
click at [700, 465] on div "Loaded : 71.66% 11:17 11:17" at bounding box center [608, 465] width 666 height 7
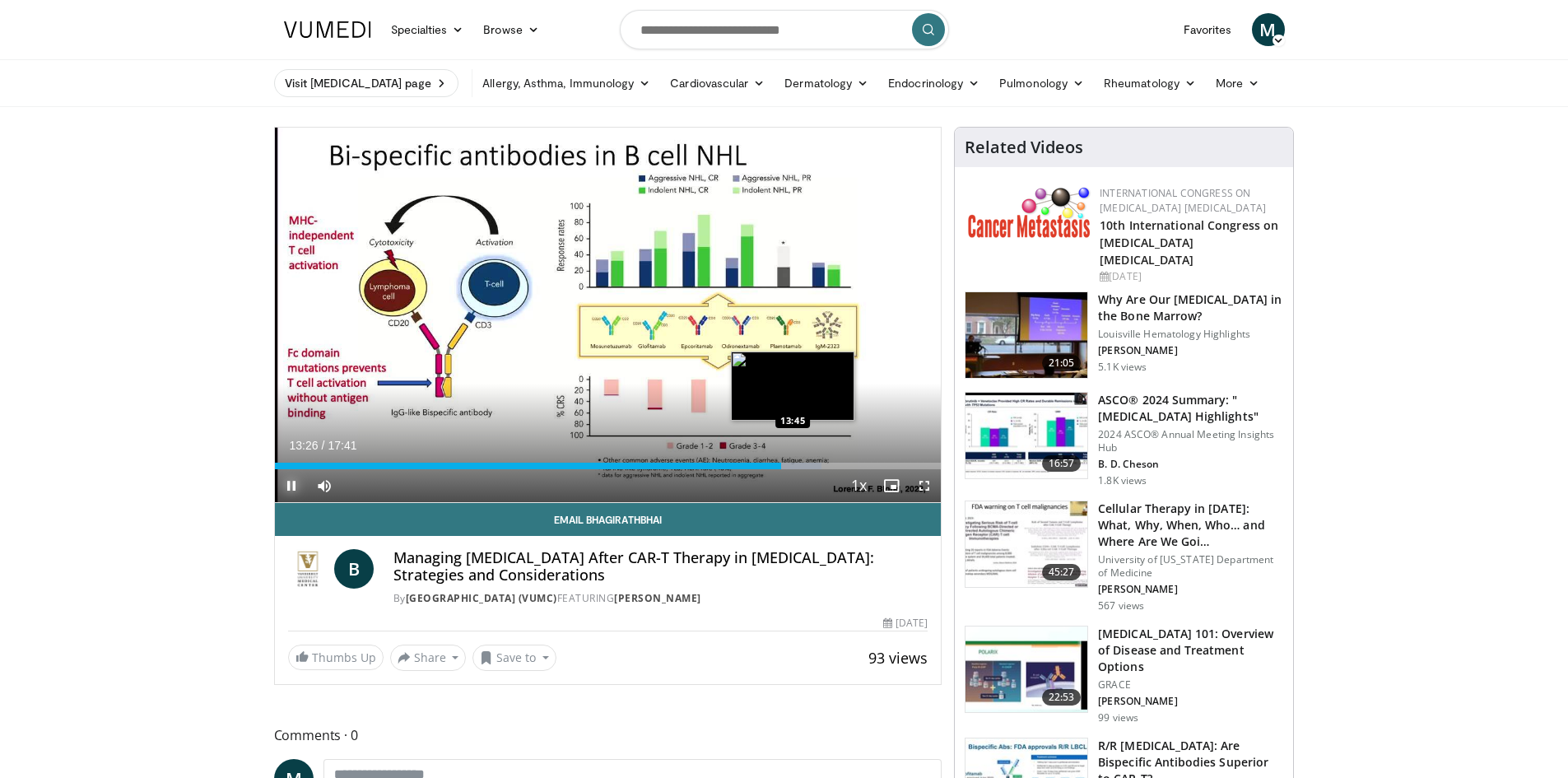
click at [792, 463] on div "Loaded : 82.03% 13:27 13:45" at bounding box center [608, 465] width 666 height 7
click at [797, 463] on div "Progress Bar" at bounding box center [798, 465] width 2 height 7
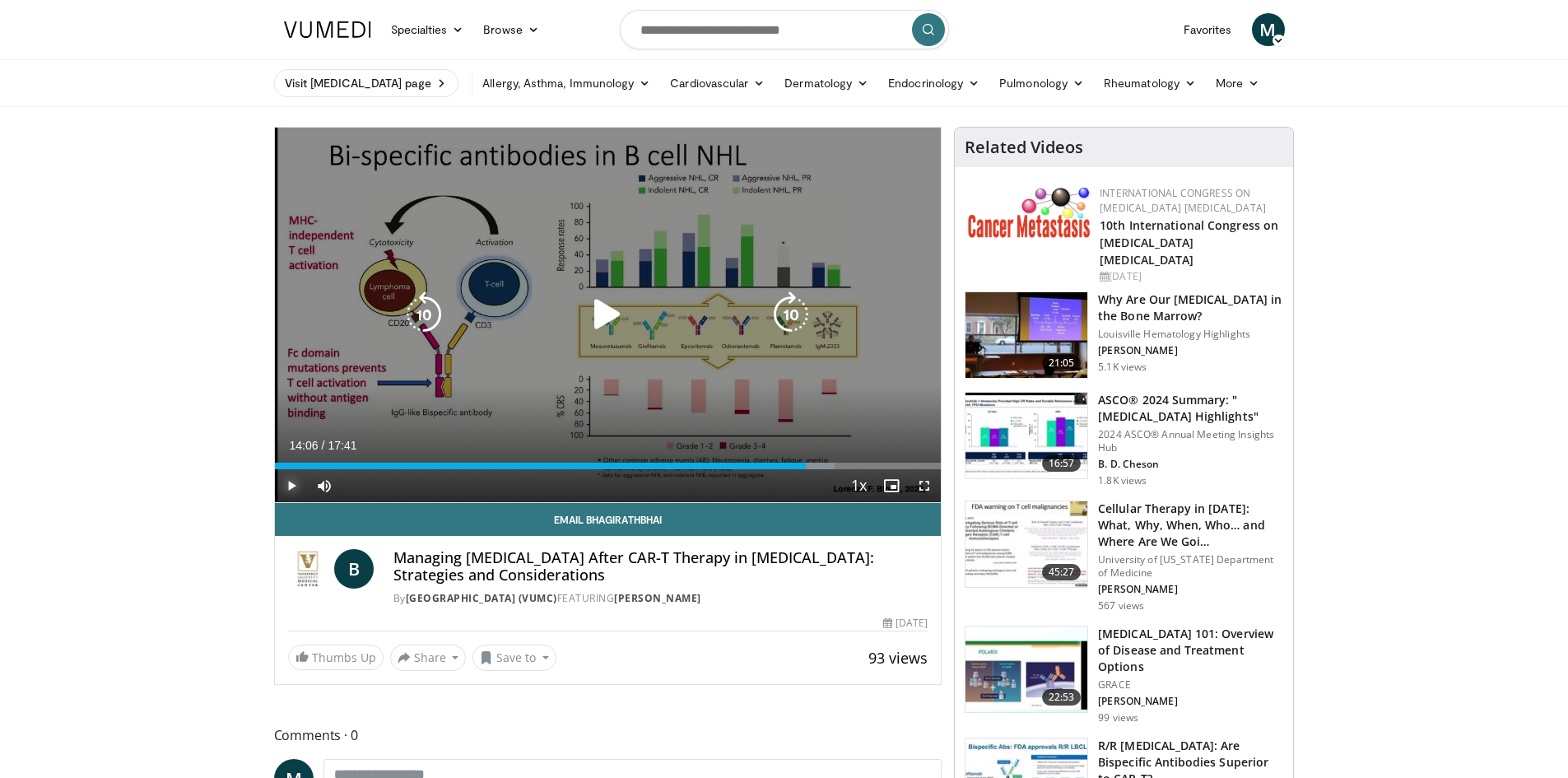
click at [806, 464] on div "Loaded : 84.10% 14:06 13:50" at bounding box center [608, 465] width 666 height 7
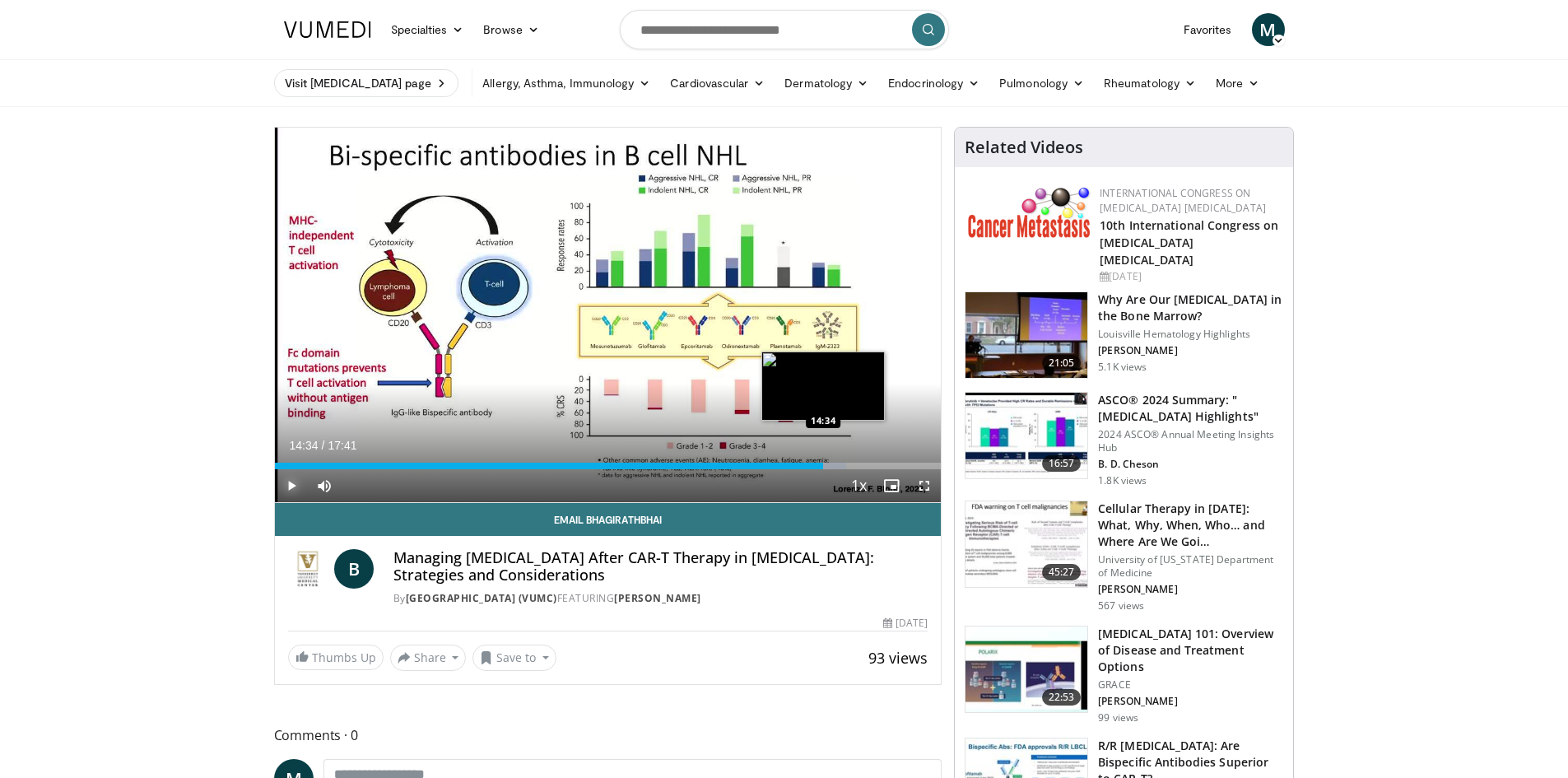
click at [823, 463] on div "Loaded : 85.81% 14:08 14:34" at bounding box center [608, 465] width 666 height 7
click at [837, 464] on div "Progress Bar" at bounding box center [834, 465] width 60 height 7
click at [854, 465] on div "Progress Bar" at bounding box center [856, 465] width 43 height 7
click at [860, 465] on div "Loaded : 92.51% 15:34 15:34" at bounding box center [608, 465] width 666 height 7
click at [932, 501] on span "Video Player" at bounding box center [924, 486] width 33 height 33
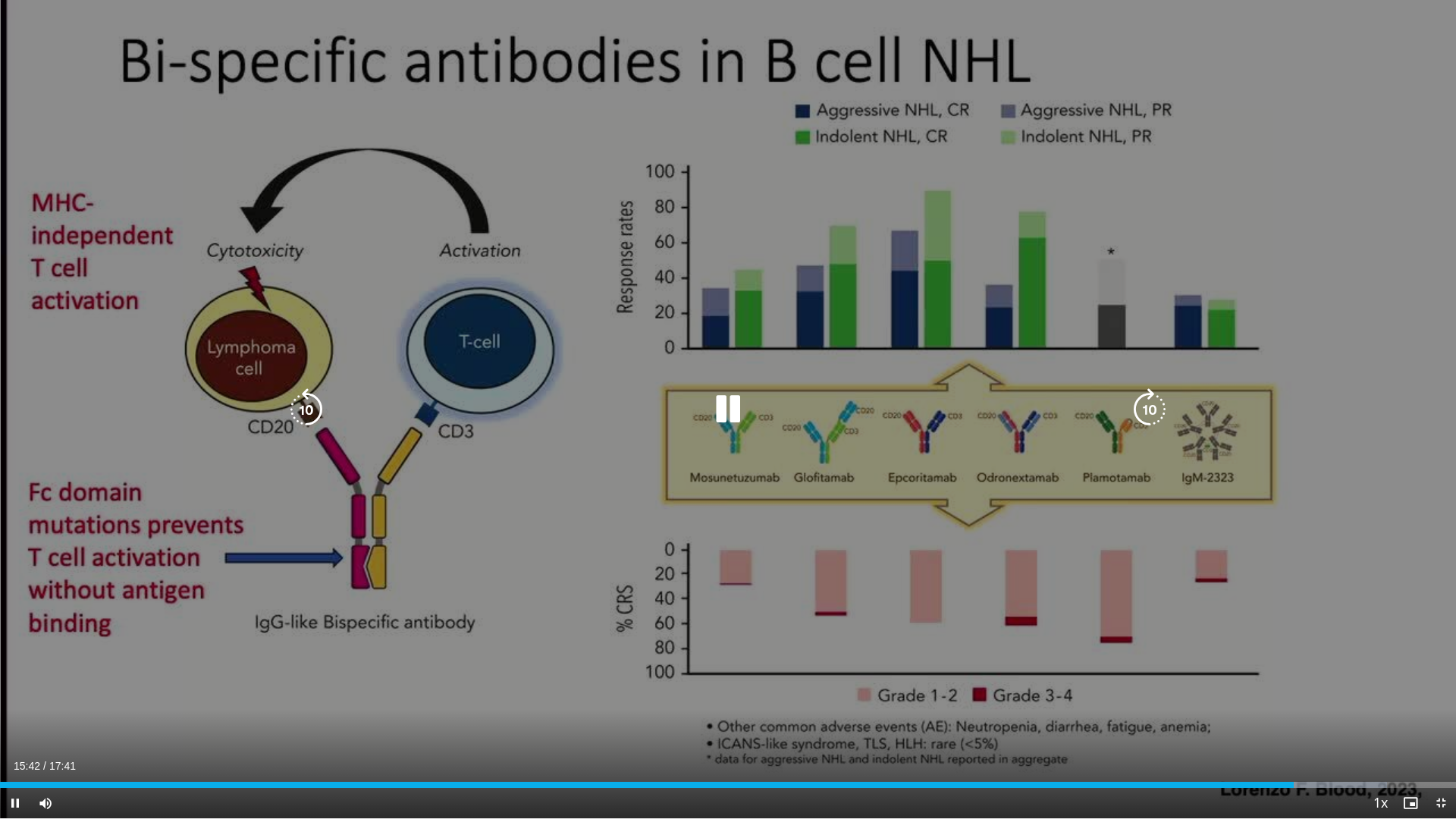
drag, startPoint x: 826, startPoint y: 495, endPoint x: 831, endPoint y: 488, distance: 8.6
click at [831, 488] on div "10 seconds Tap to unmute" at bounding box center [728, 410] width 1456 height 819
click at [724, 410] on icon "Video Player" at bounding box center [728, 410] width 43 height 43
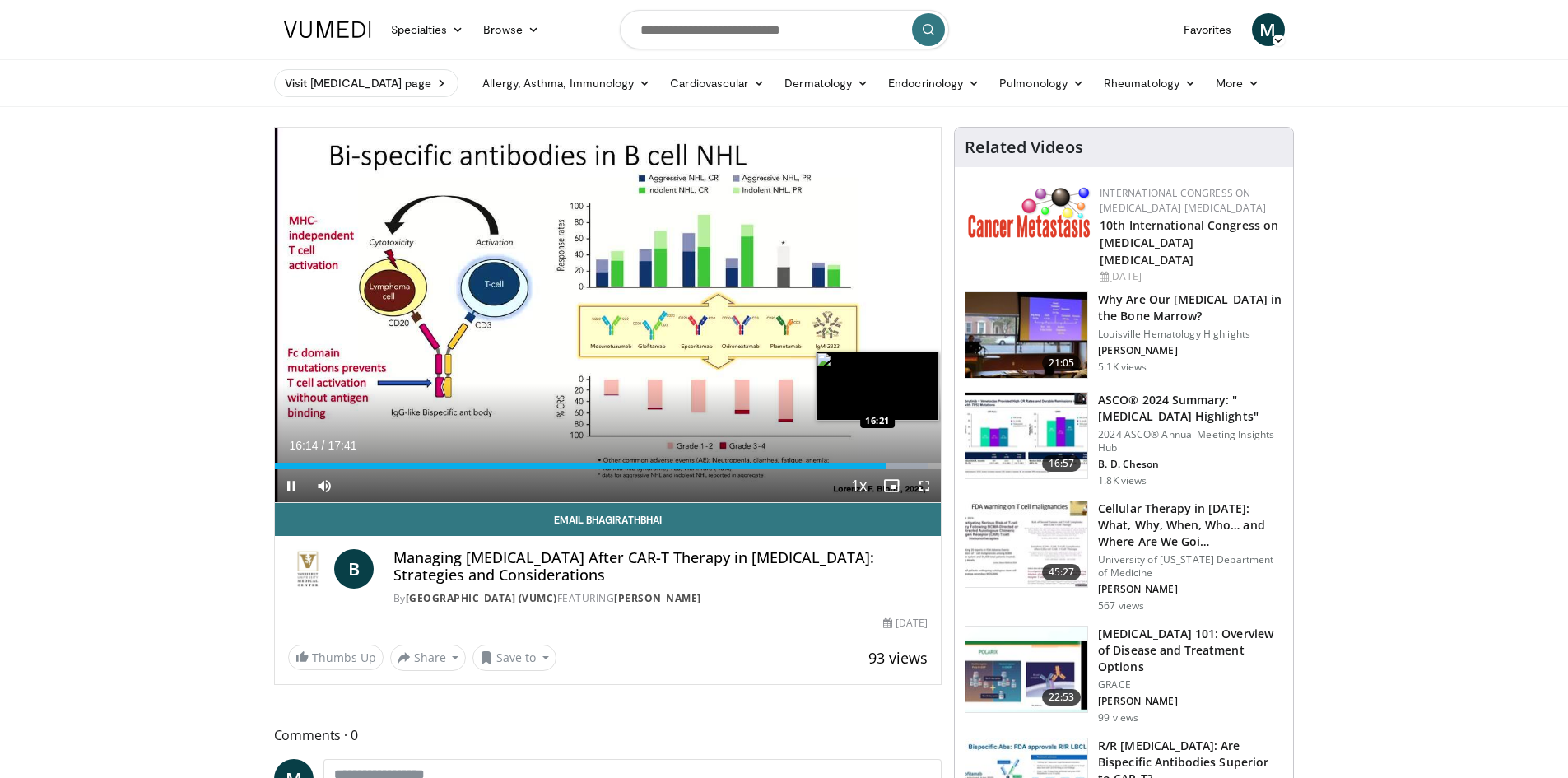
click at [890, 464] on div "Loaded : 98.06% 16:14 16:21" at bounding box center [608, 465] width 666 height 7
click at [898, 464] on div "Progress Bar" at bounding box center [899, 465] width 2 height 7
click at [906, 464] on div "Loaded : 99.05% 16:33 16:46" at bounding box center [608, 465] width 666 height 7
click at [910, 464] on div "Progress Bar" at bounding box center [915, 465] width 54 height 7
click at [913, 464] on div "Progress Bar" at bounding box center [915, 465] width 54 height 7
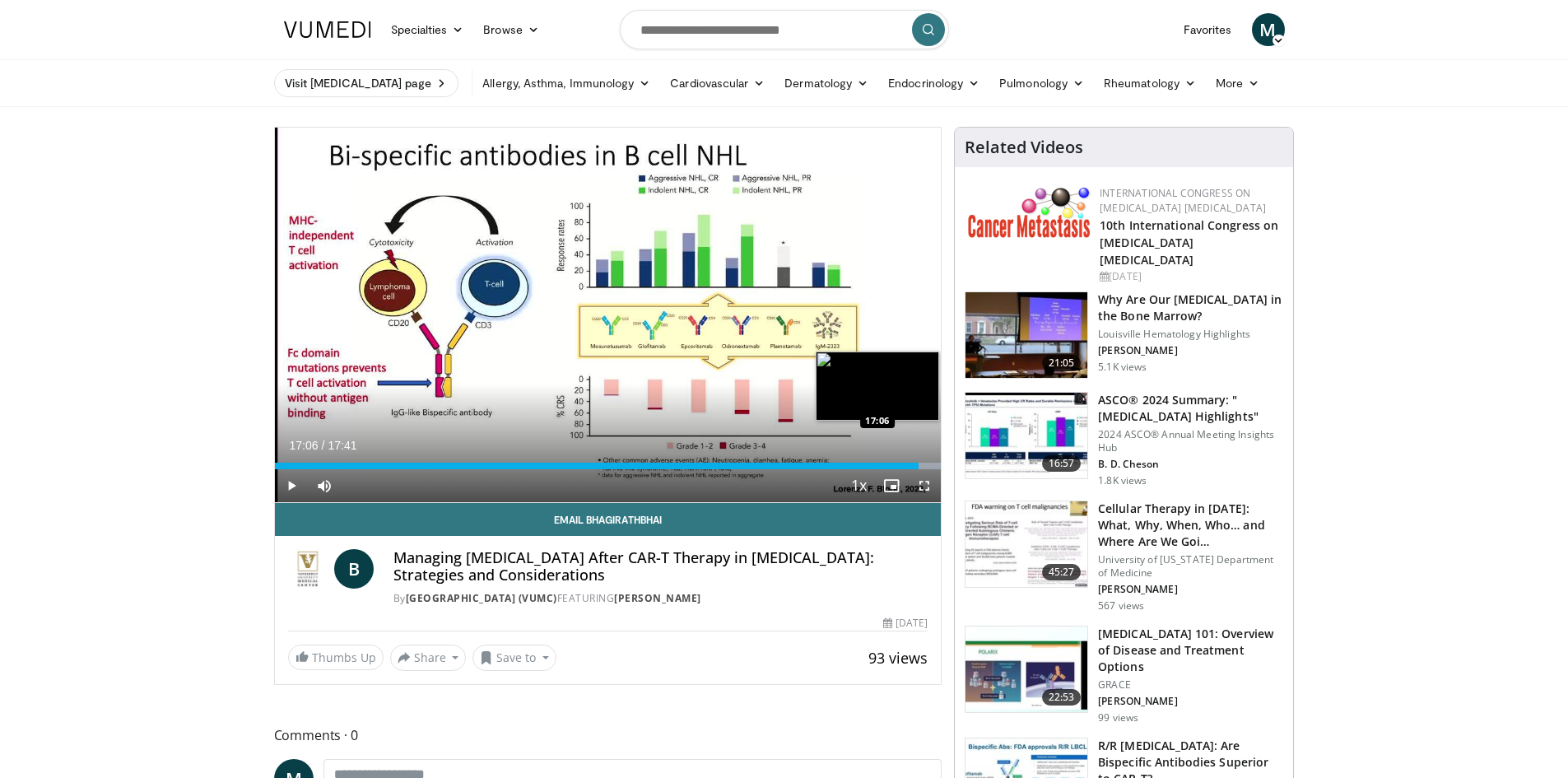
click at [918, 461] on div "Loaded : 100.00% 16:59 17:06" at bounding box center [608, 462] width 666 height 15
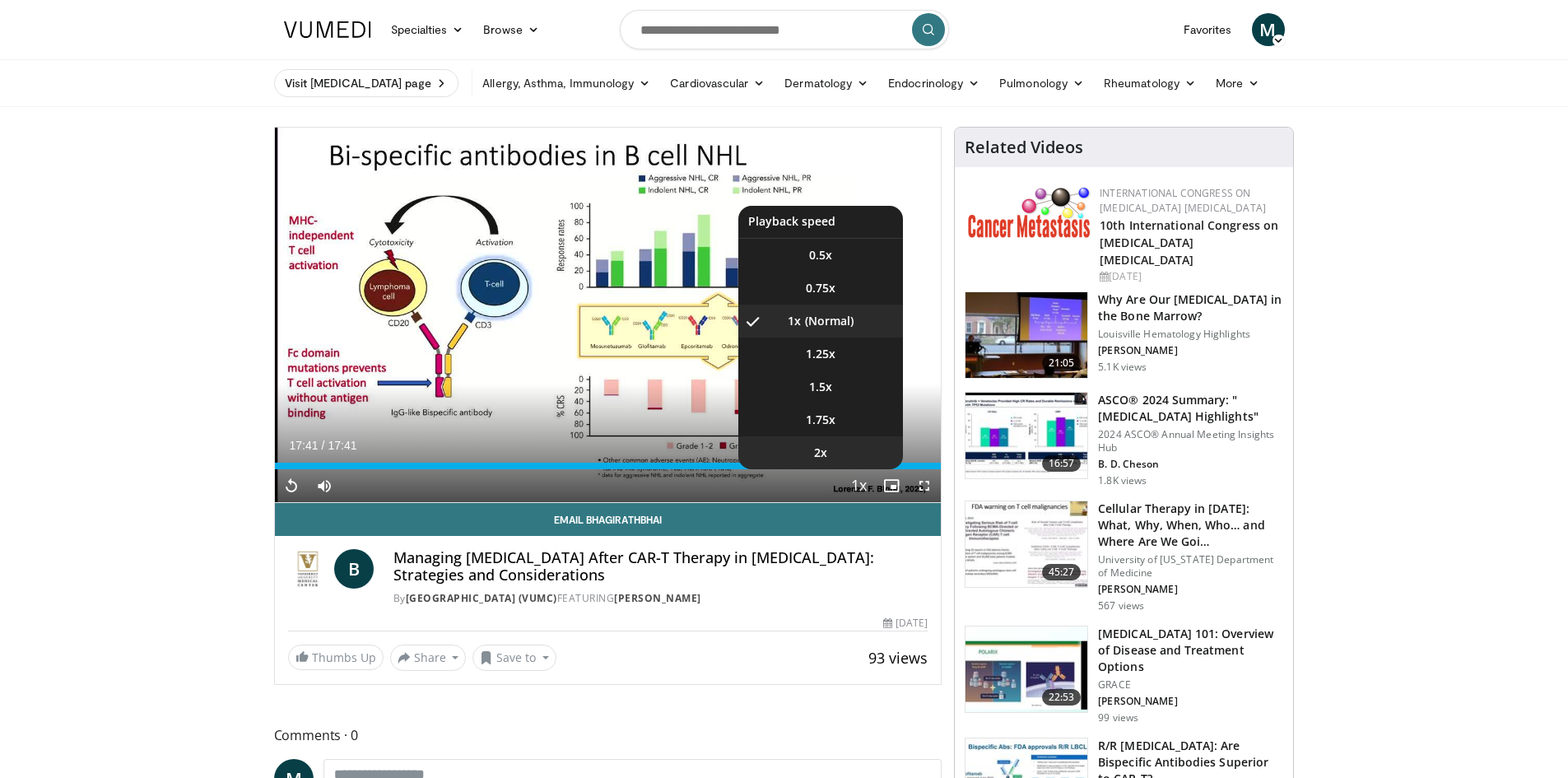
click at [903, 467] on li "2x" at bounding box center [820, 453] width 164 height 33
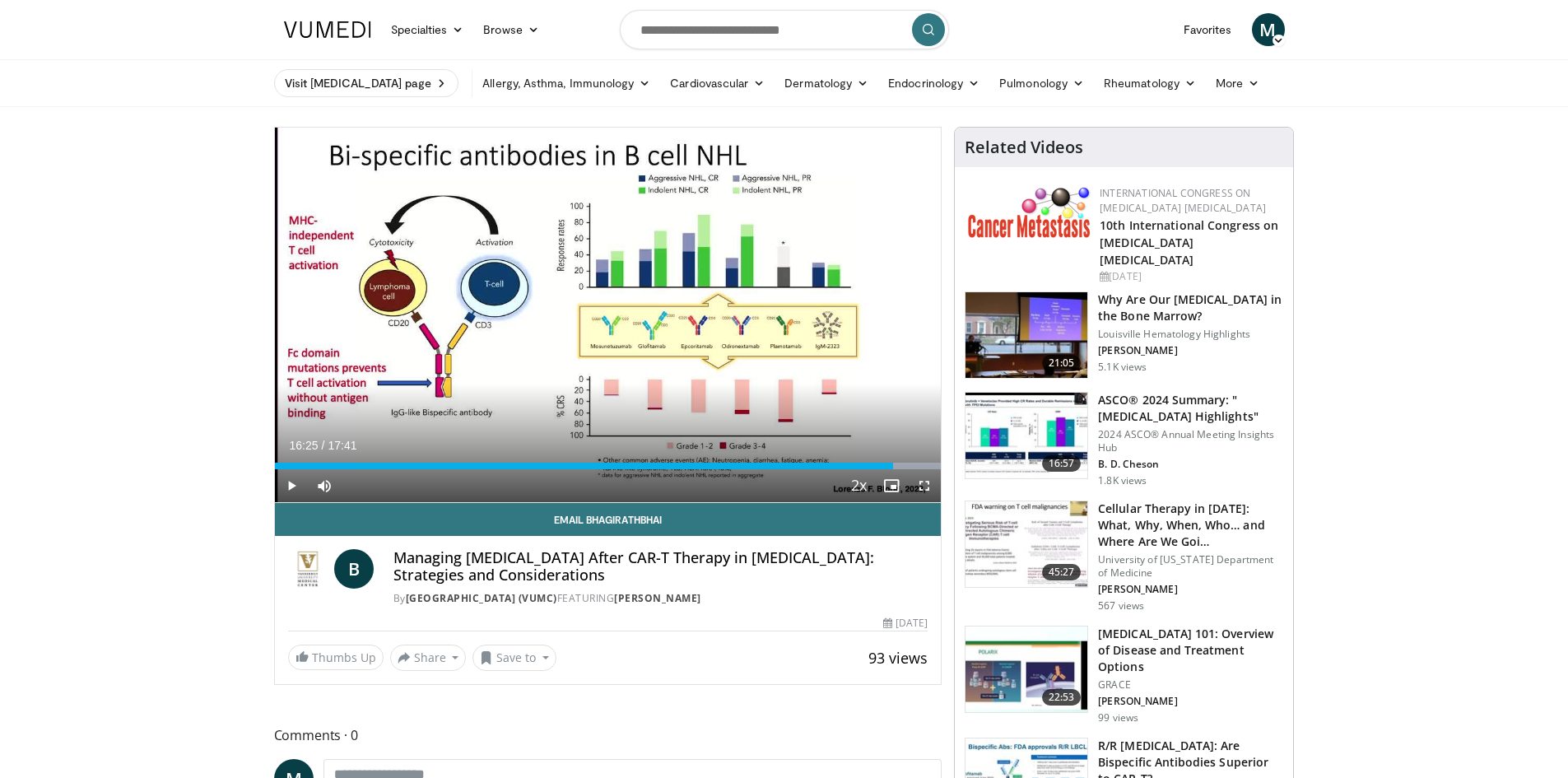
click at [893, 464] on div "16:25" at bounding box center [585, 465] width 619 height 7
click at [899, 463] on div "Progress Bar" at bounding box center [915, 465] width 54 height 7
click at [911, 465] on div "Progress Bar" at bounding box center [915, 465] width 54 height 7
click at [921, 465] on div "Progress Bar" at bounding box center [915, 465] width 54 height 7
click at [929, 465] on div "Progress Bar" at bounding box center [915, 465] width 54 height 7
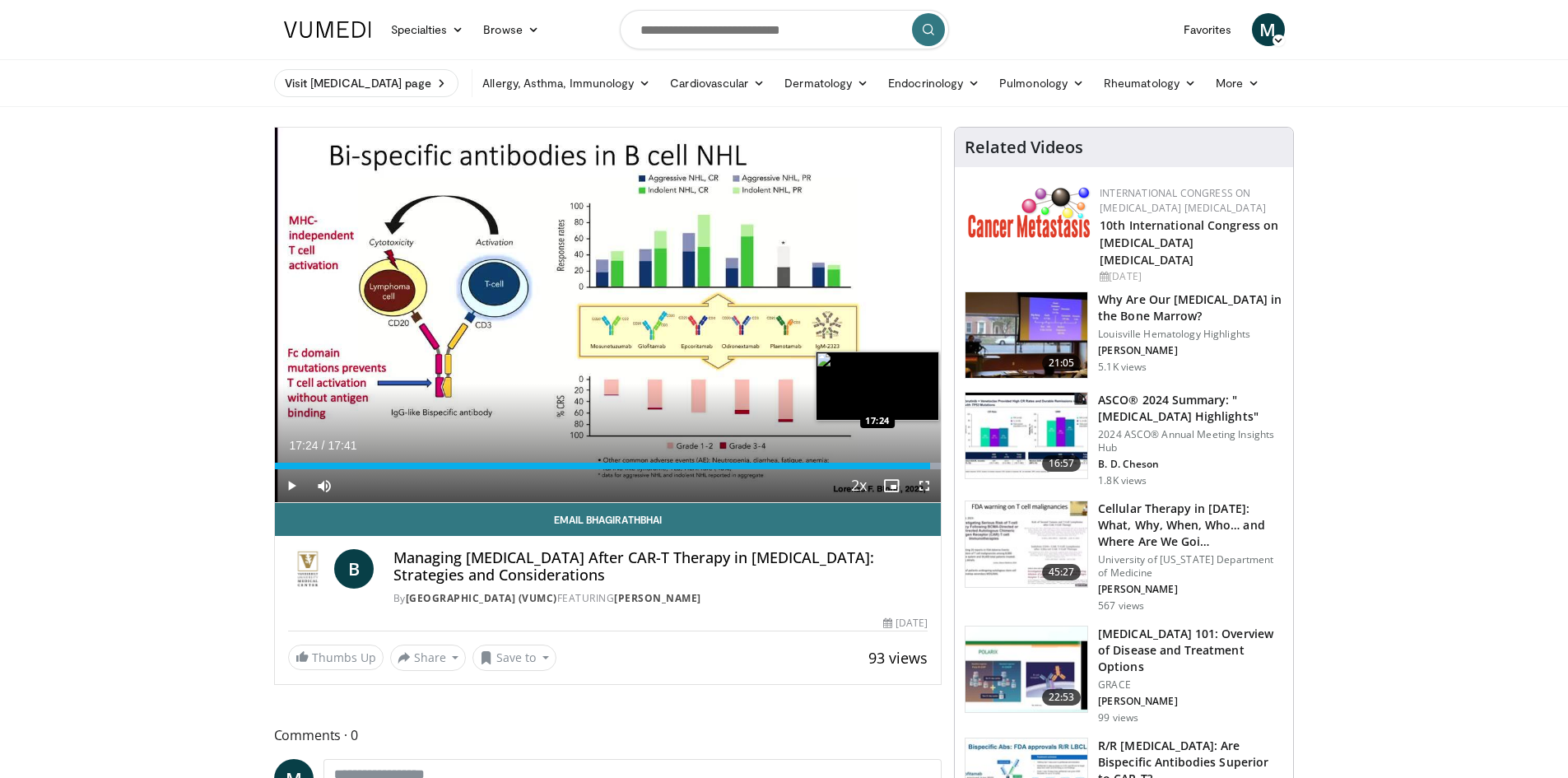
click at [931, 466] on div "Progress Bar" at bounding box center [915, 465] width 54 height 7
drag, startPoint x: 931, startPoint y: 489, endPoint x: 931, endPoint y: 562, distance: 73.0
click at [931, 489] on span "Video Player" at bounding box center [924, 486] width 33 height 33
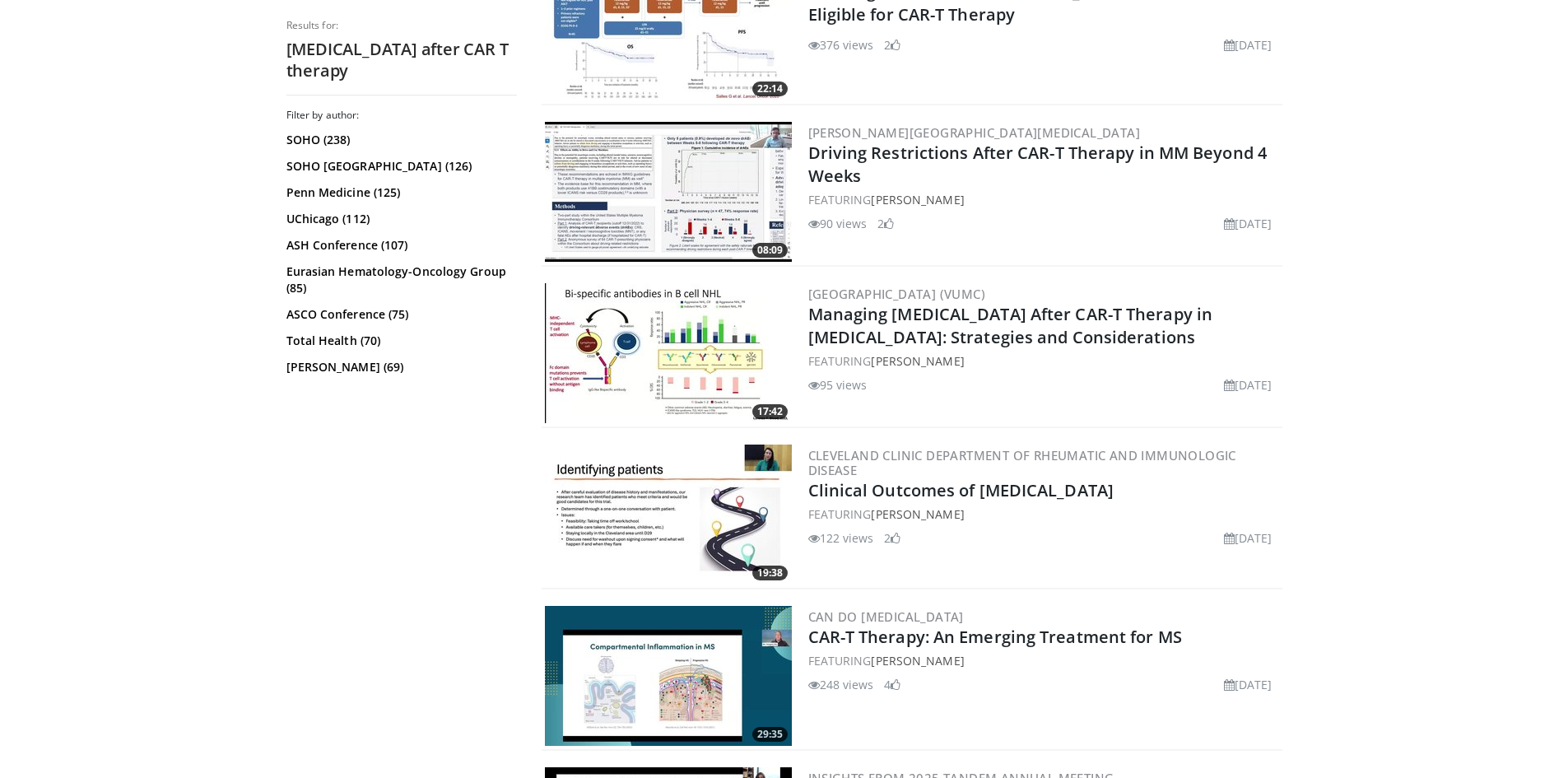
scroll to position [1070, 0]
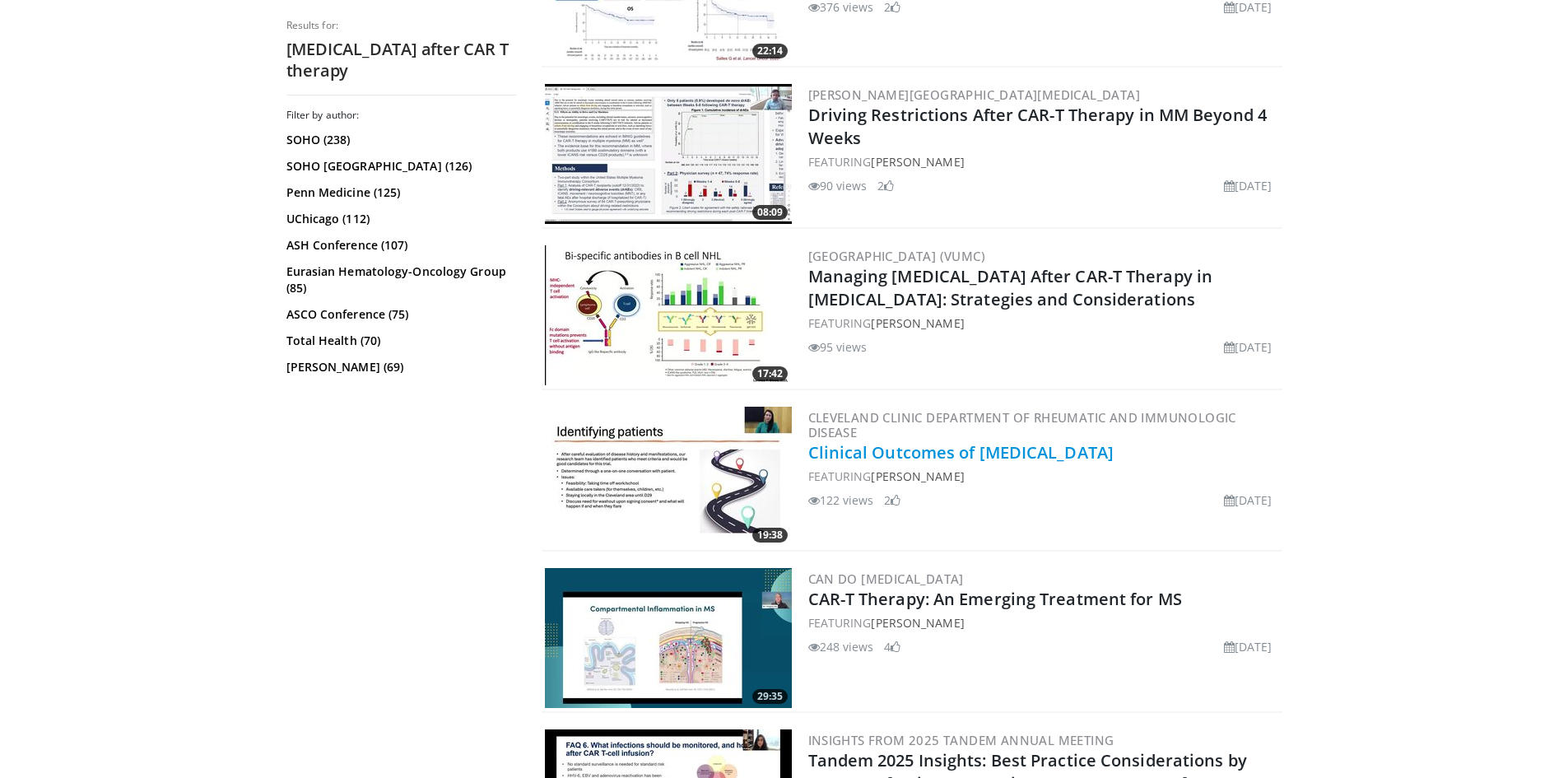
click at [1037, 449] on link "Clinical Outcomes of [MEDICAL_DATA]" at bounding box center [961, 452] width 306 height 22
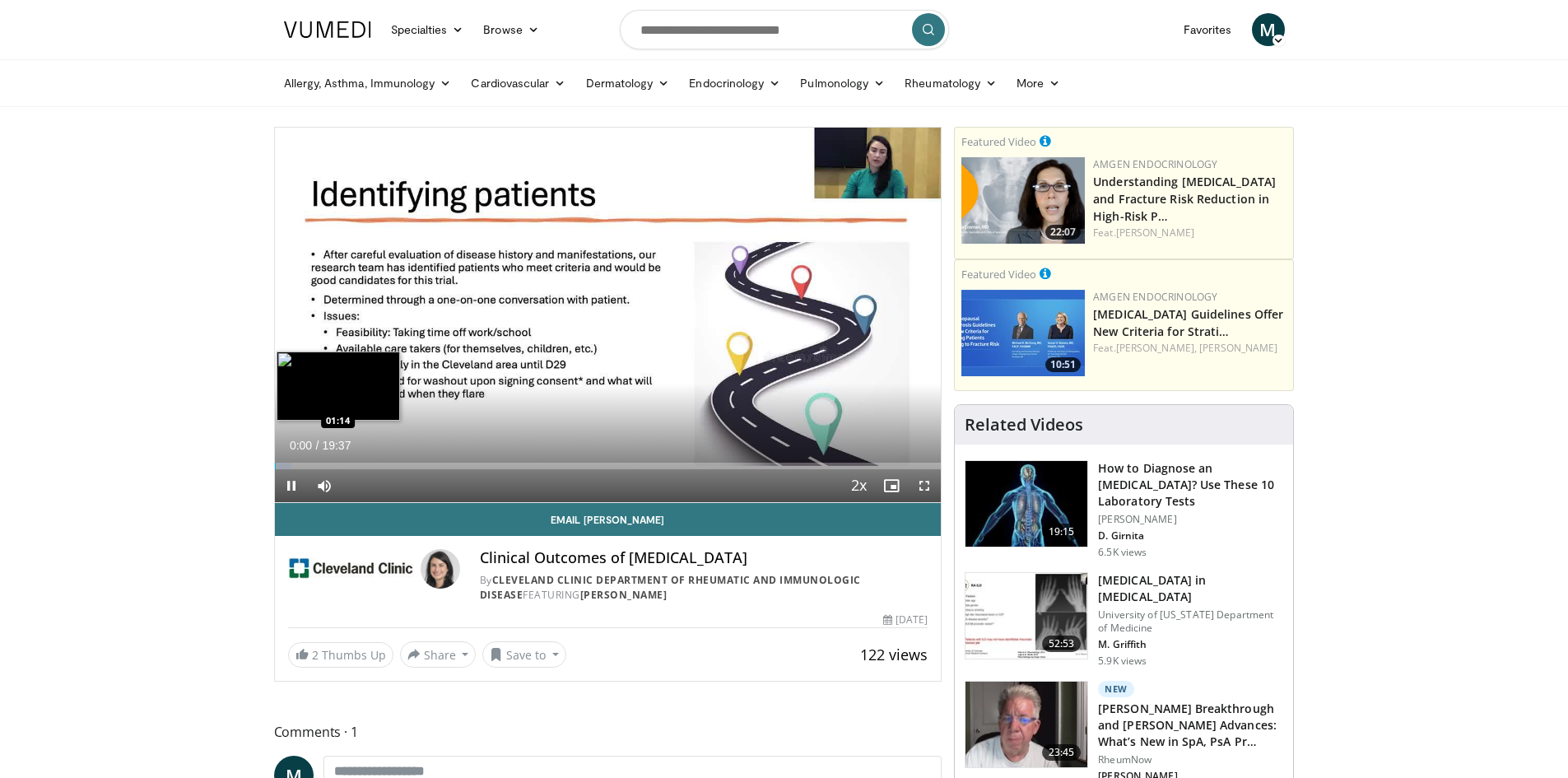
click at [317, 460] on div "Loaded : 2.54% 00:00 01:14" at bounding box center [608, 462] width 666 height 15
click at [360, 463] on div "Loaded : 8.50% 01:16 02:28" at bounding box center [608, 465] width 666 height 7
click at [397, 463] on div "Loaded : 0.00% 02:31 03:27" at bounding box center [608, 465] width 666 height 7
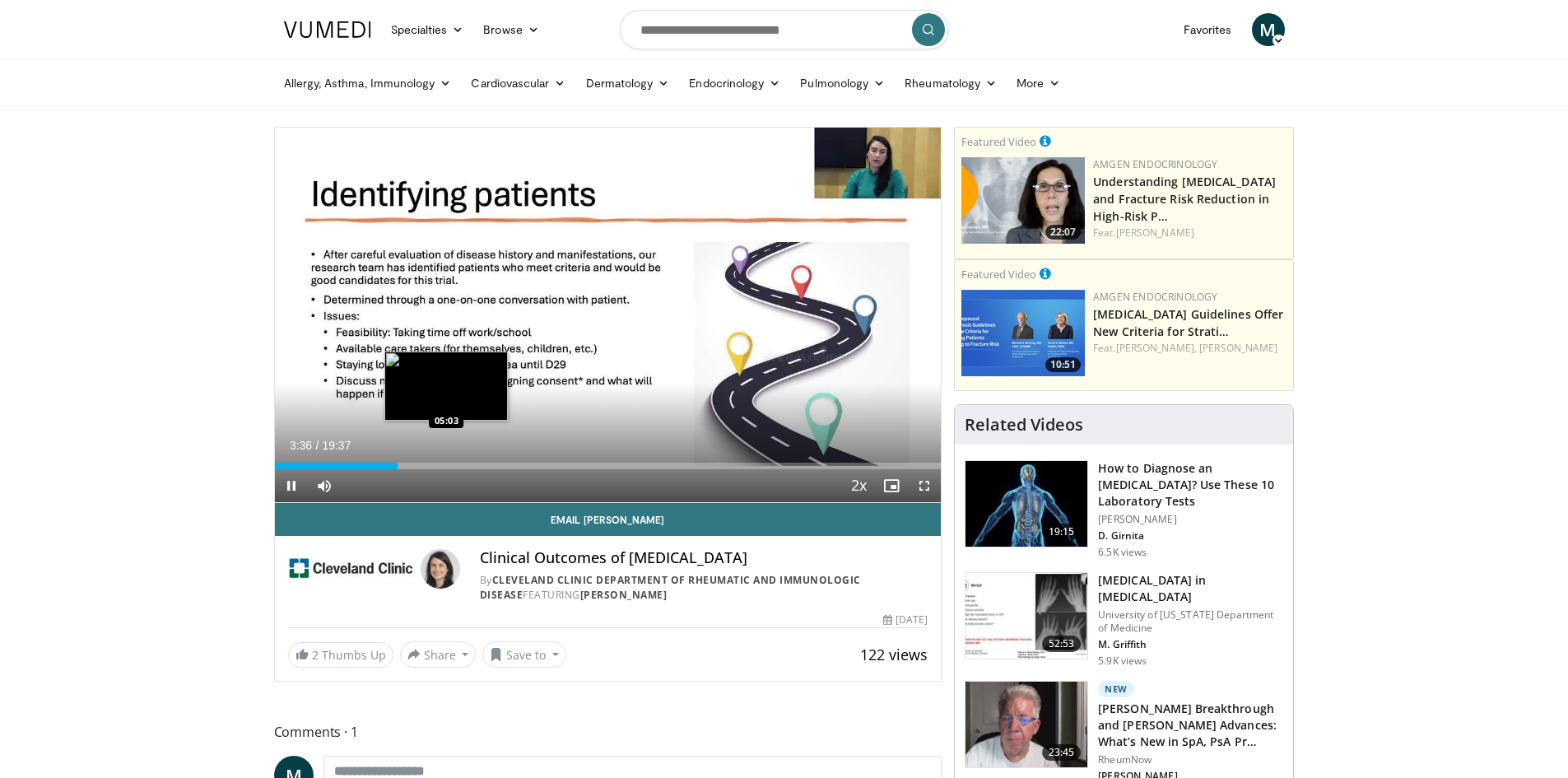
click at [448, 463] on div "Loaded : 18.69% 03:36 05:03" at bounding box center [608, 465] width 666 height 7
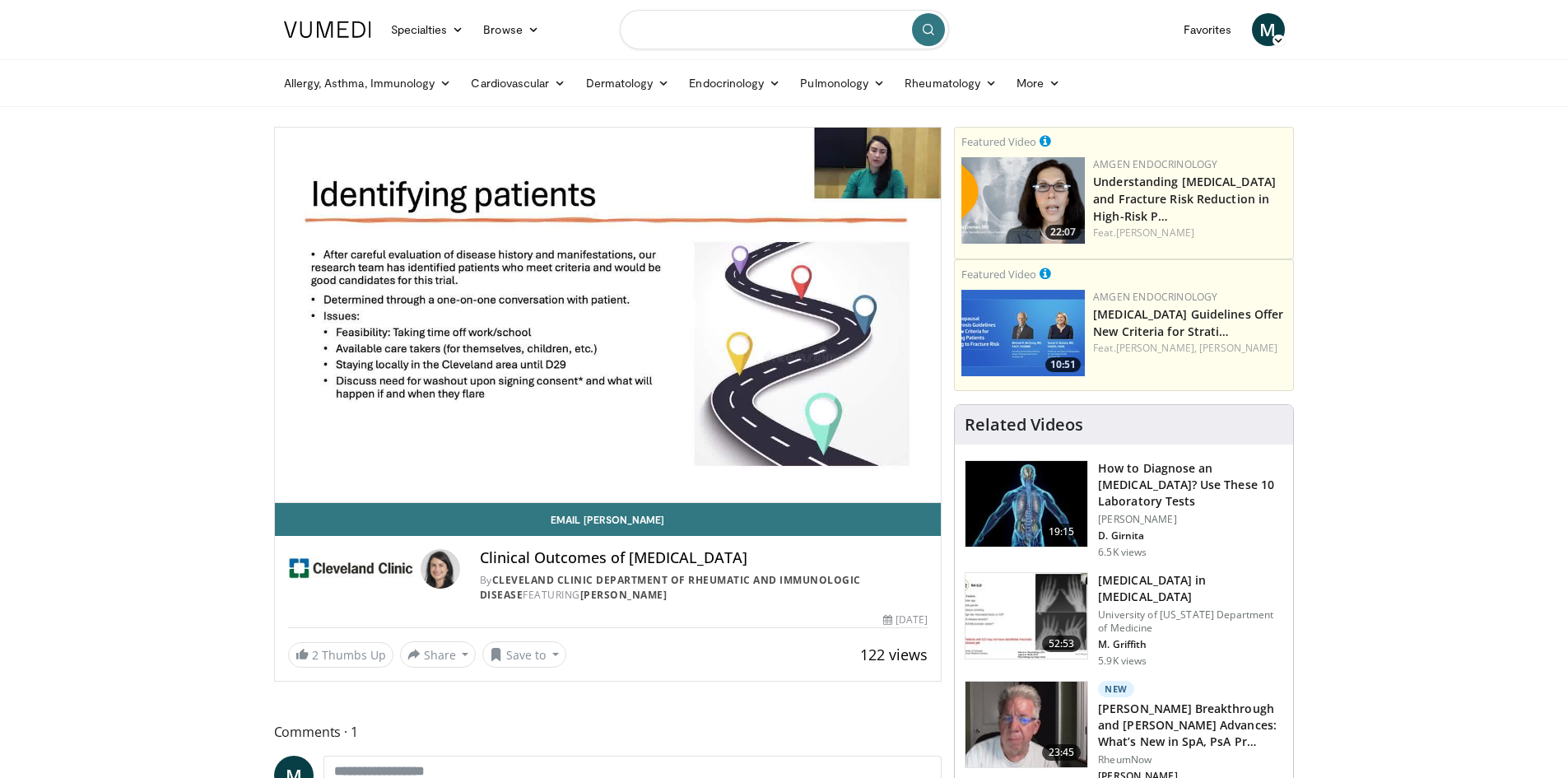
click at [683, 35] on input "Search topics, interventions" at bounding box center [784, 29] width 329 height 39
type input "**********"
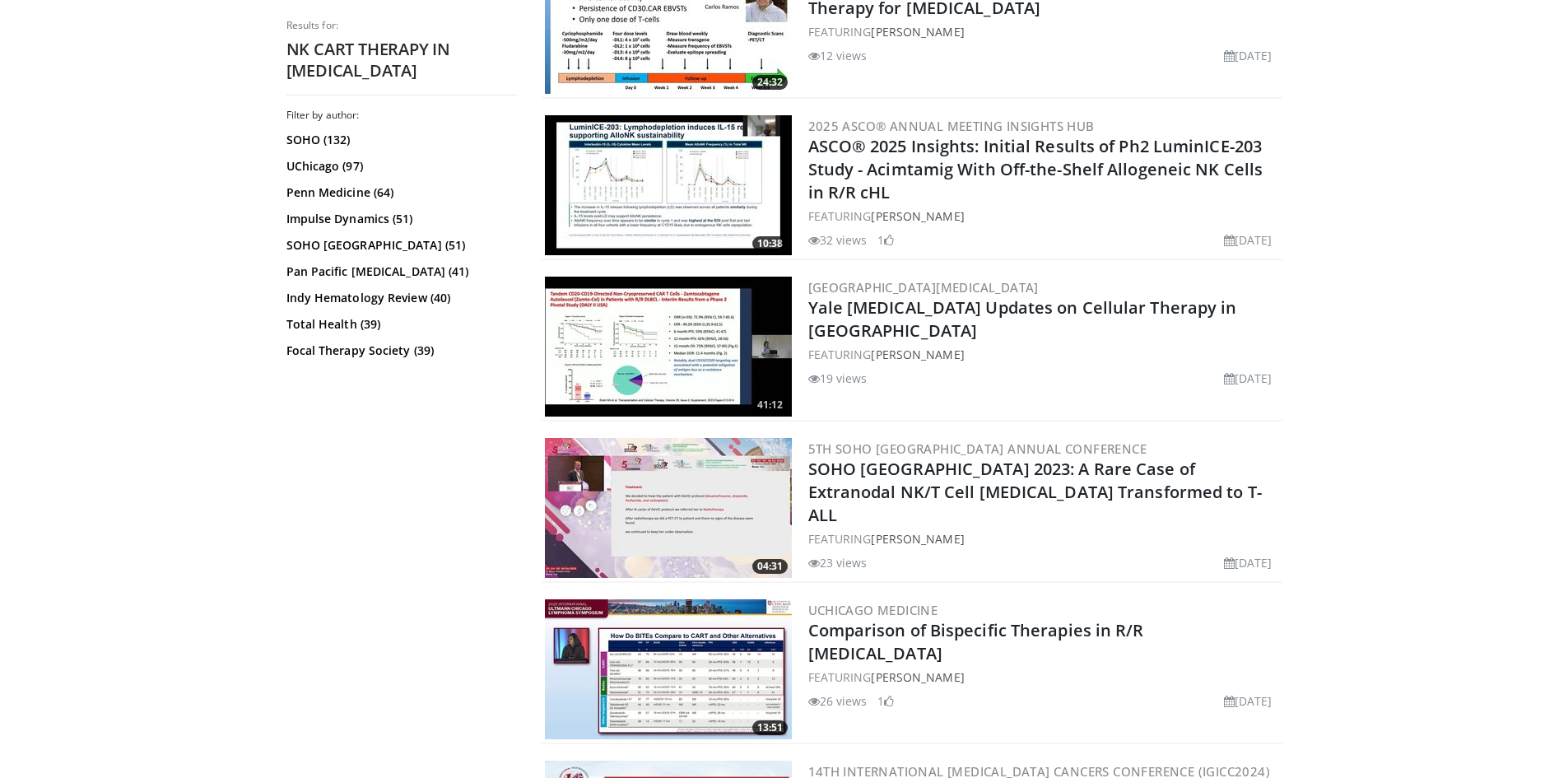
scroll to position [1399, 0]
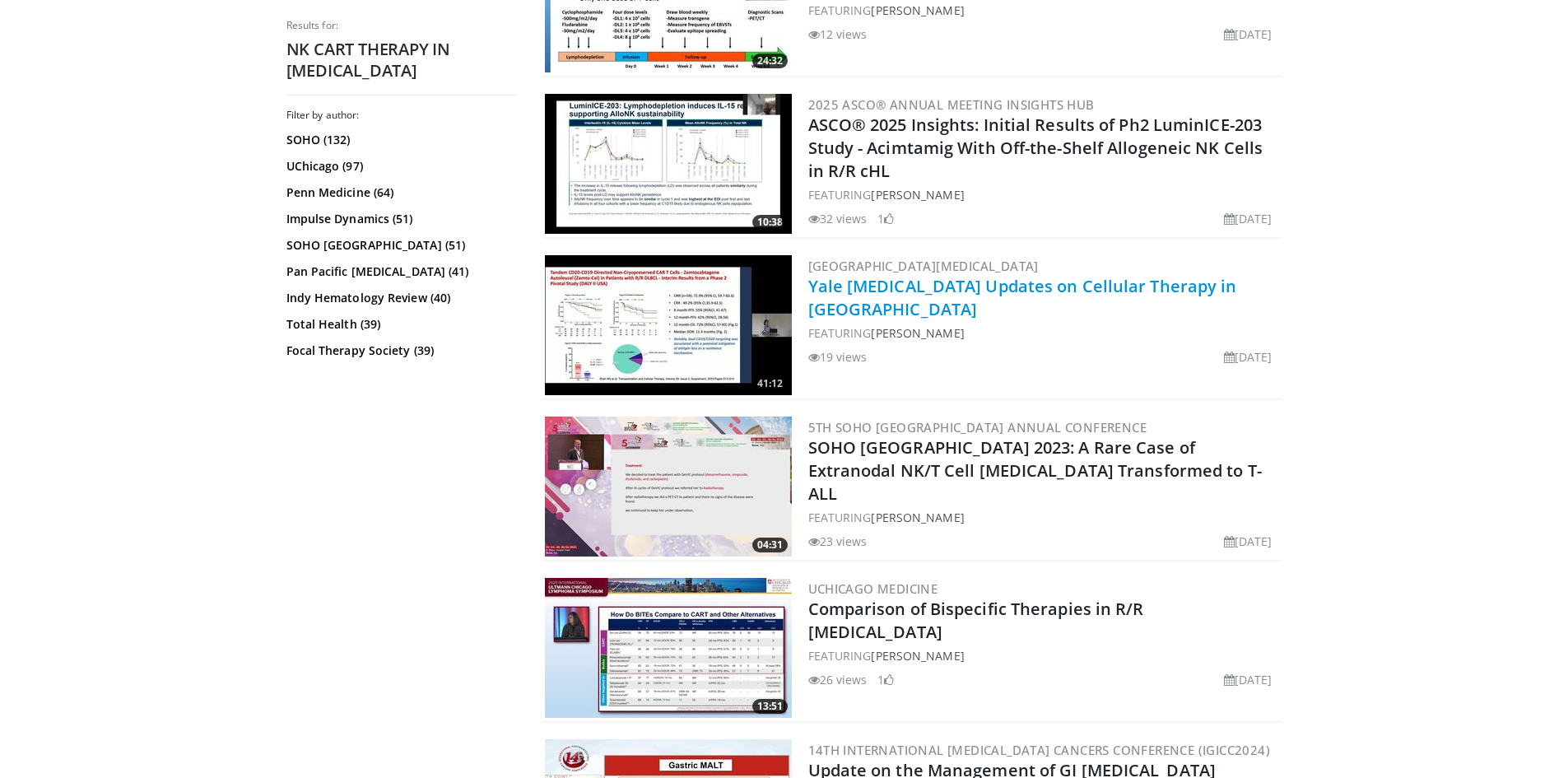
click at [1043, 288] on link "Yale Cancer Center Updates on Cellular Therapy in Lymphomas" at bounding box center [1023, 297] width 429 height 45
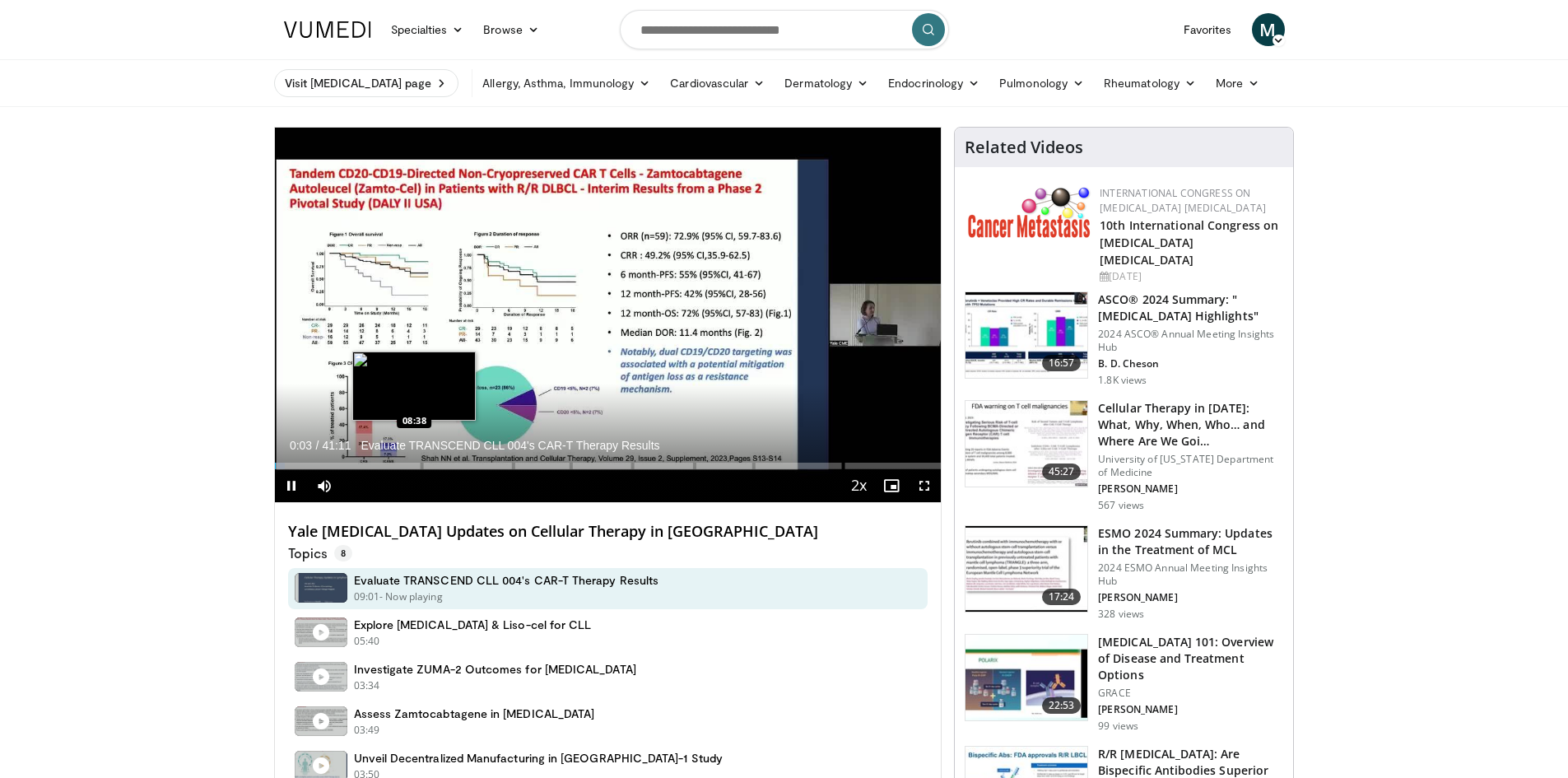
click at [414, 456] on div "Loaded : 1.60% 00:03 08:38" at bounding box center [608, 462] width 666 height 15
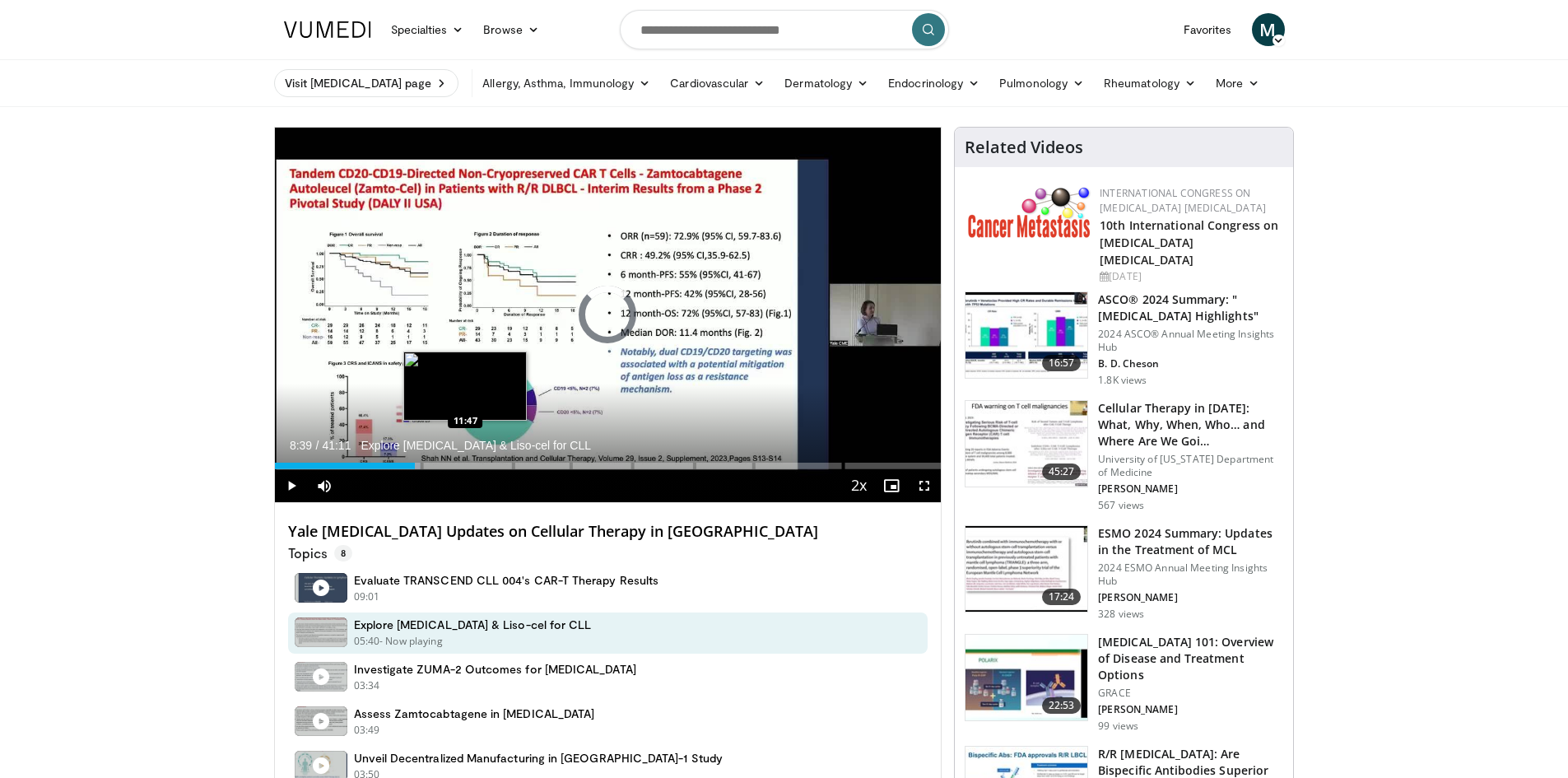
click at [465, 458] on div "Loaded : 22.08% 08:39 11:47" at bounding box center [608, 462] width 666 height 15
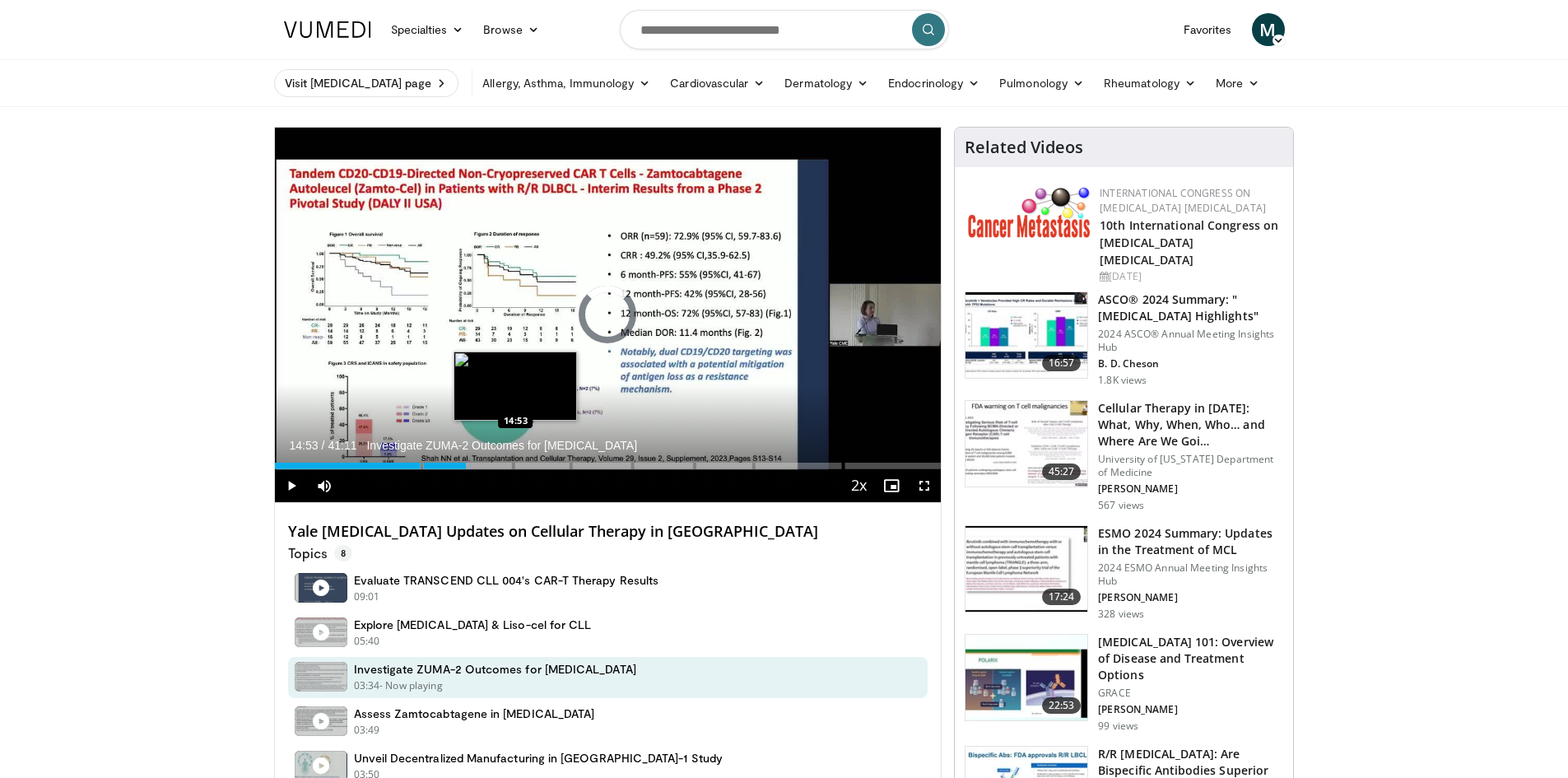
click at [515, 456] on div "Loaded : 29.54% 11:48 14:53" at bounding box center [608, 462] width 666 height 15
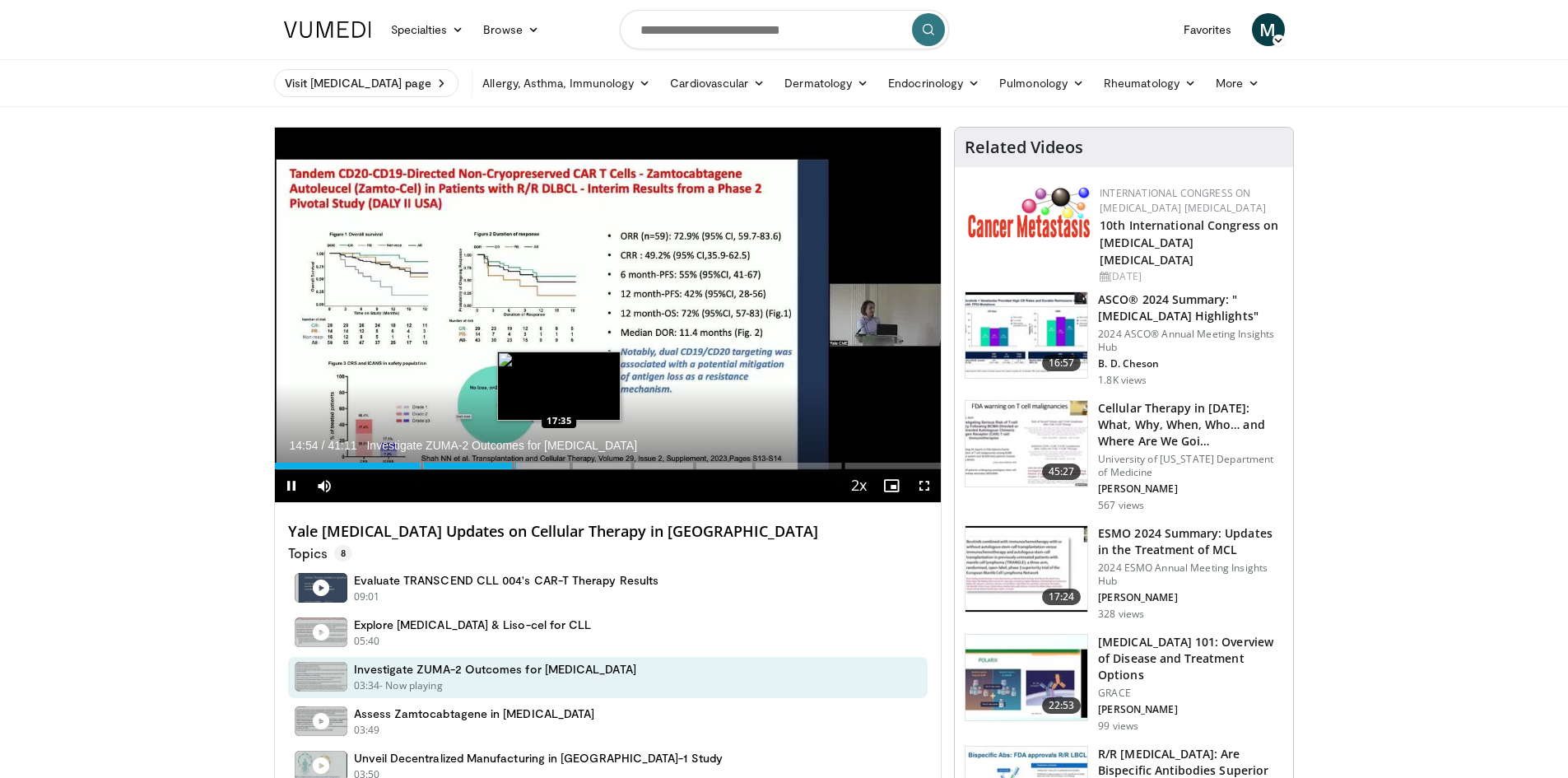
click at [559, 454] on div "Loaded : 37.23% 14:54 17:35" at bounding box center [608, 462] width 666 height 15
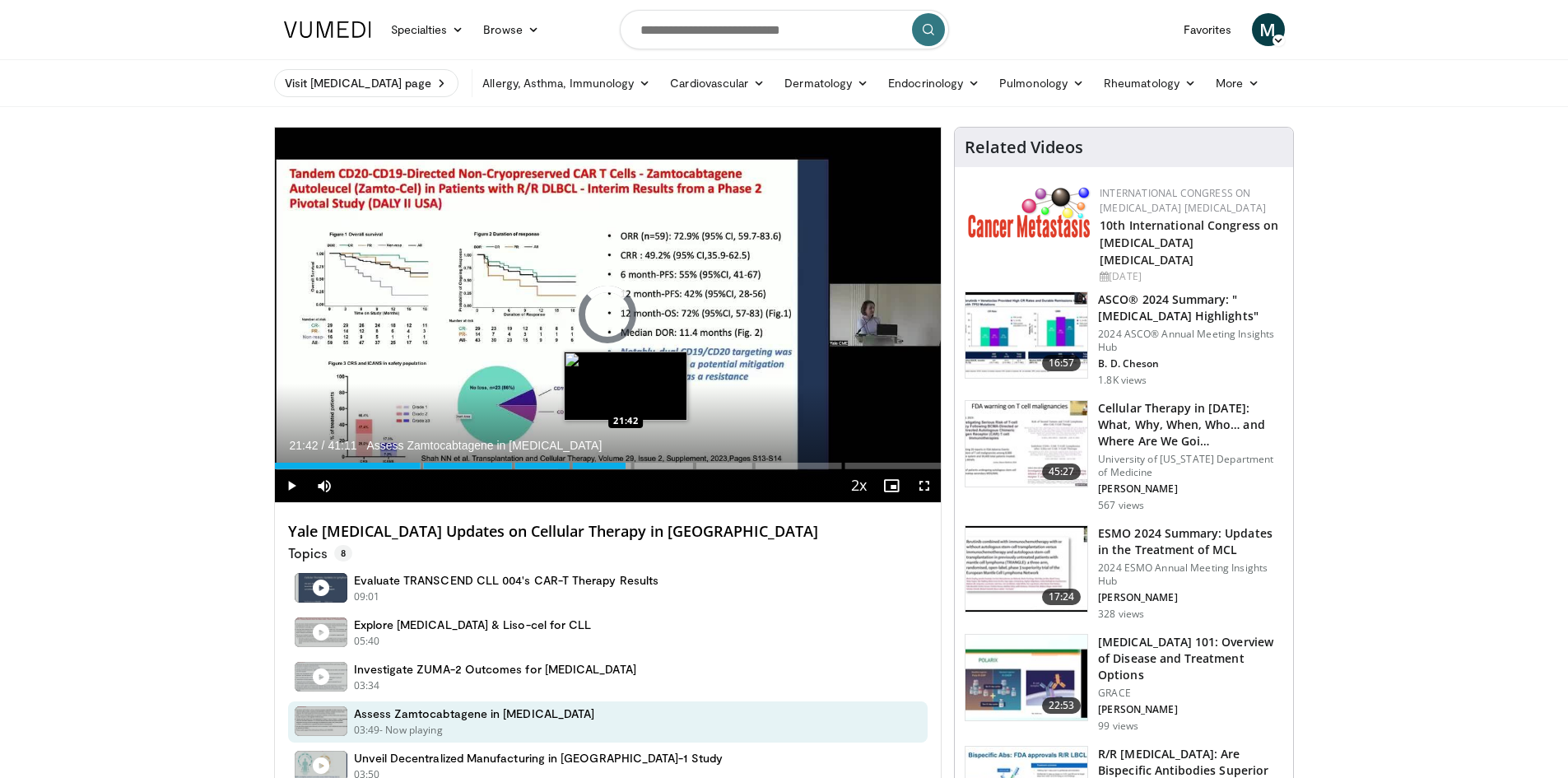
click at [626, 458] on div "Loaded : 44.52% 21:42 21:42" at bounding box center [608, 462] width 666 height 15
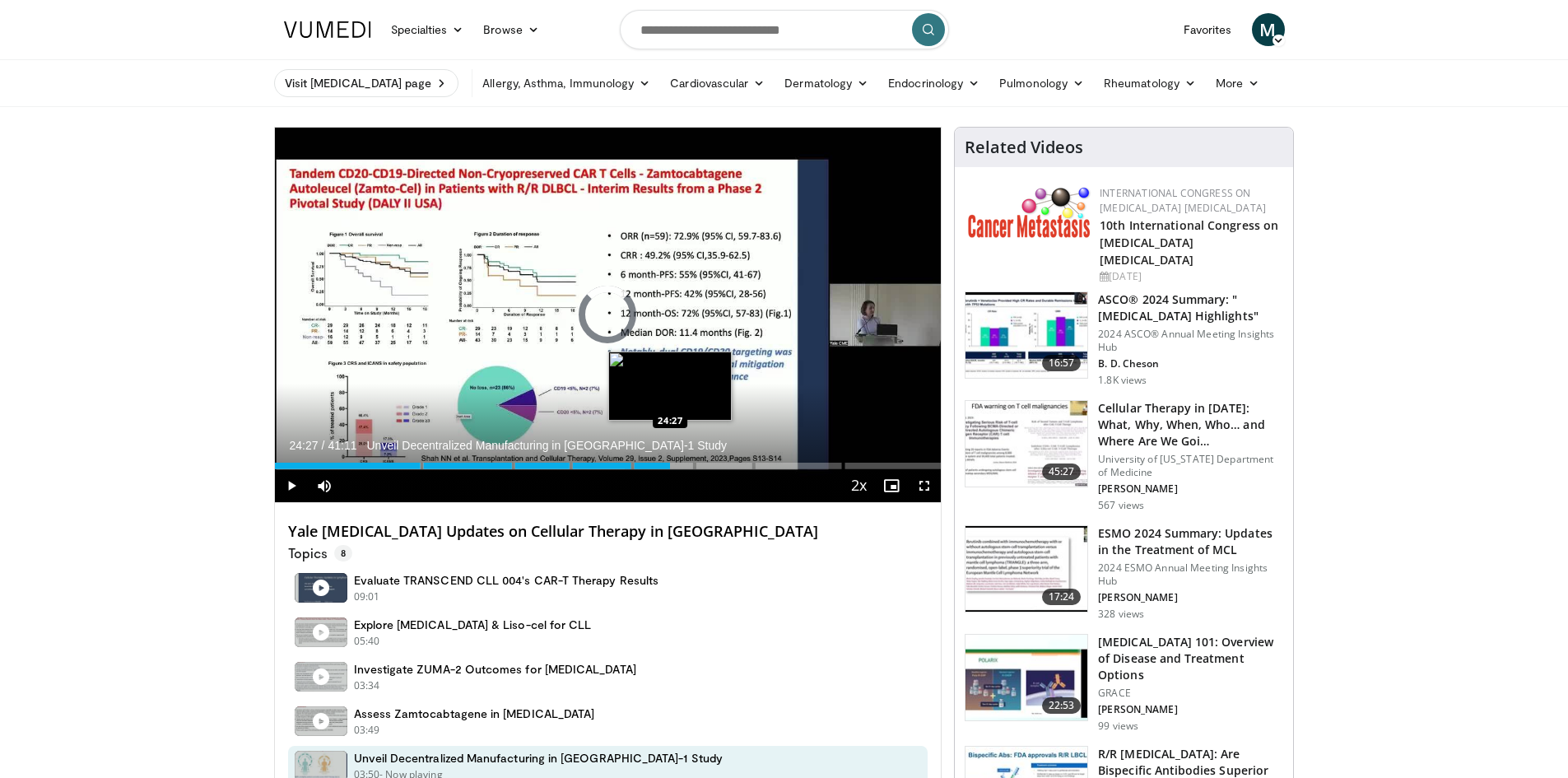
click at [670, 461] on div "Loaded : 55.04% 21:44 24:27" at bounding box center [608, 462] width 666 height 15
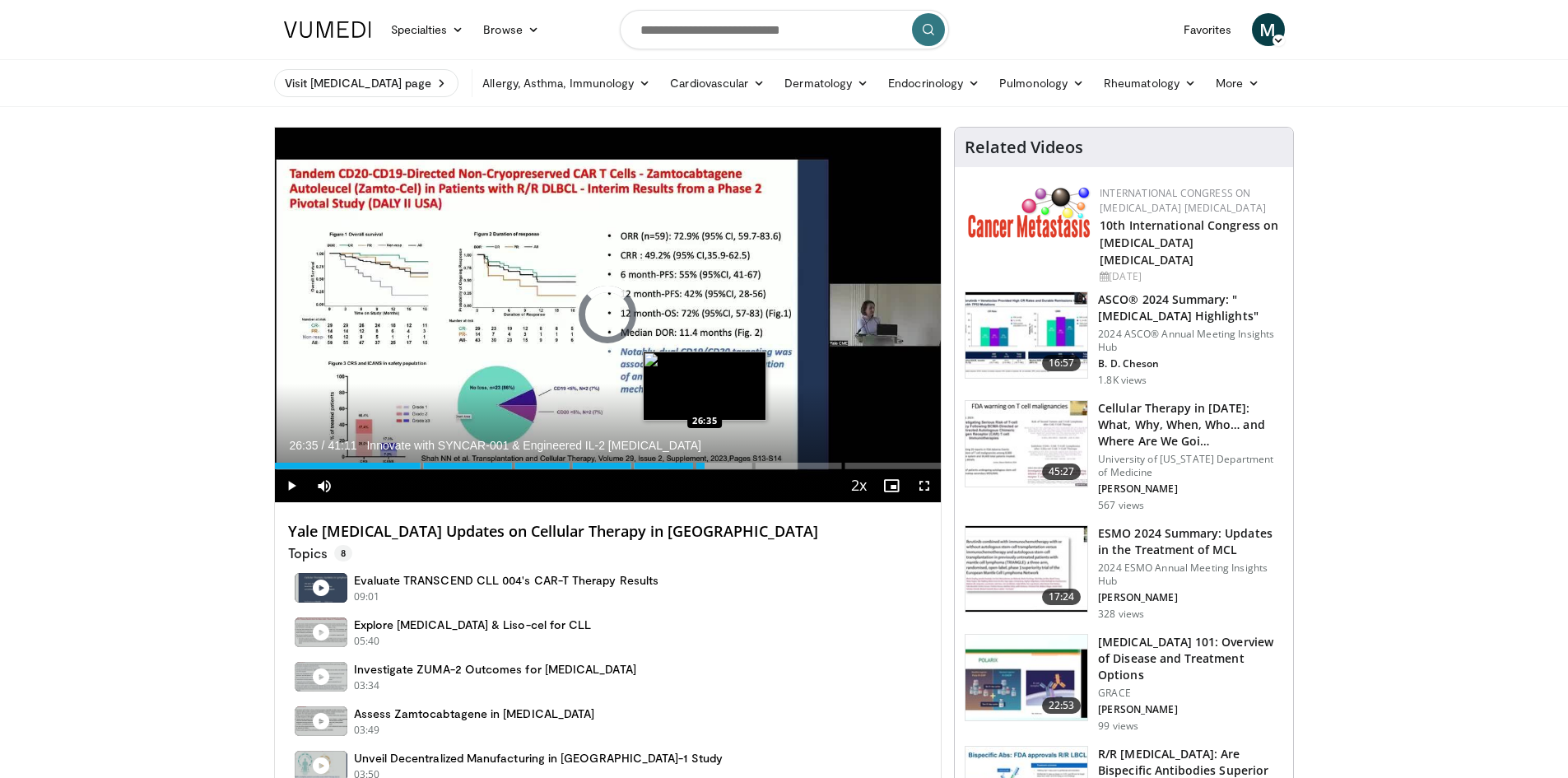
click at [705, 461] on div "Loaded : 60.70% 26:35 26:35" at bounding box center [608, 462] width 666 height 15
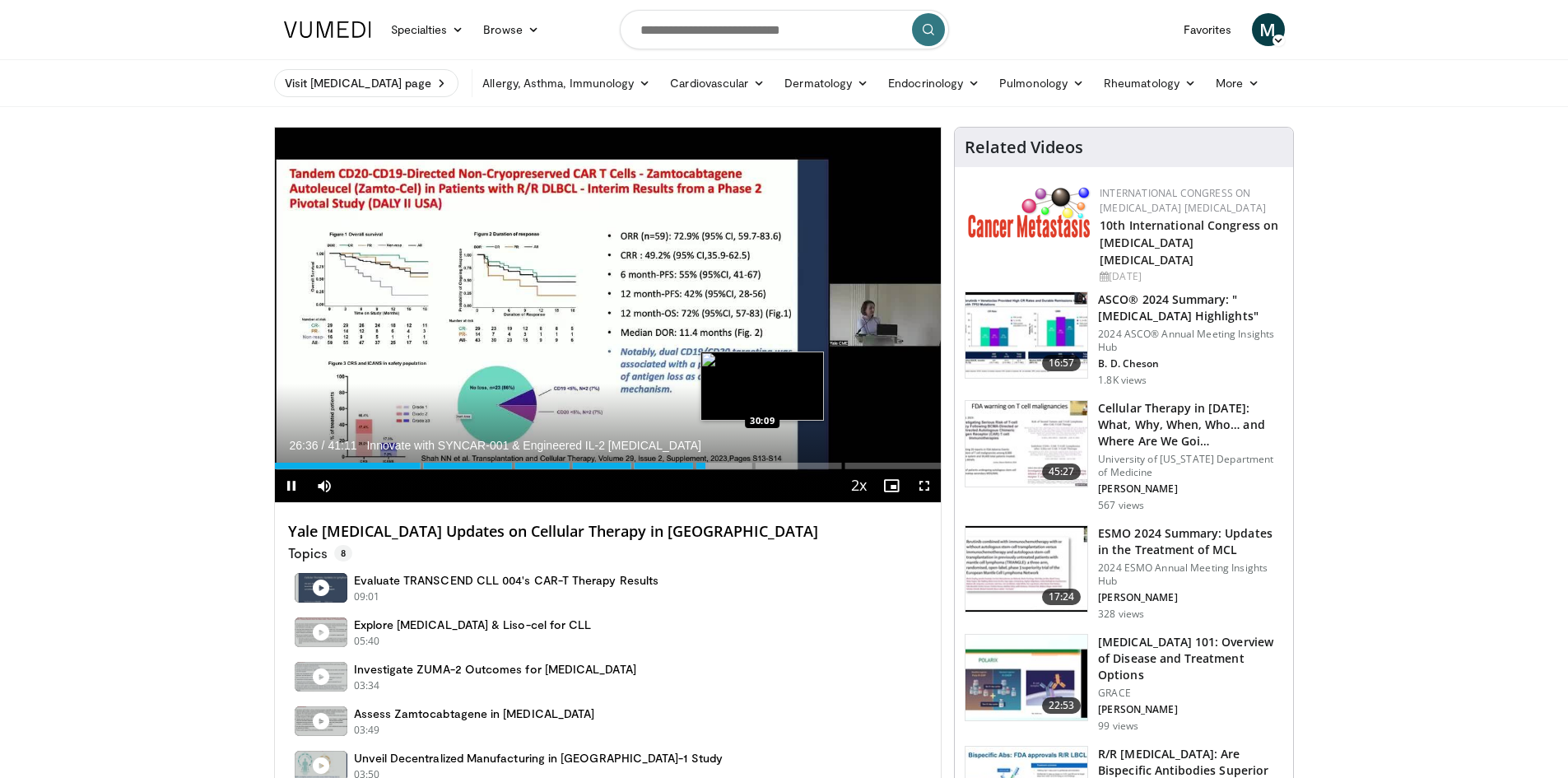
click at [762, 464] on div "Loaded : 65.16% 26:36" at bounding box center [608, 465] width 666 height 7
click at [798, 464] on div "Loaded : 74.06% 30:10" at bounding box center [608, 465] width 666 height 7
click at [850, 466] on div "Loaded : 79.08% 32:23" at bounding box center [608, 465] width 666 height 7
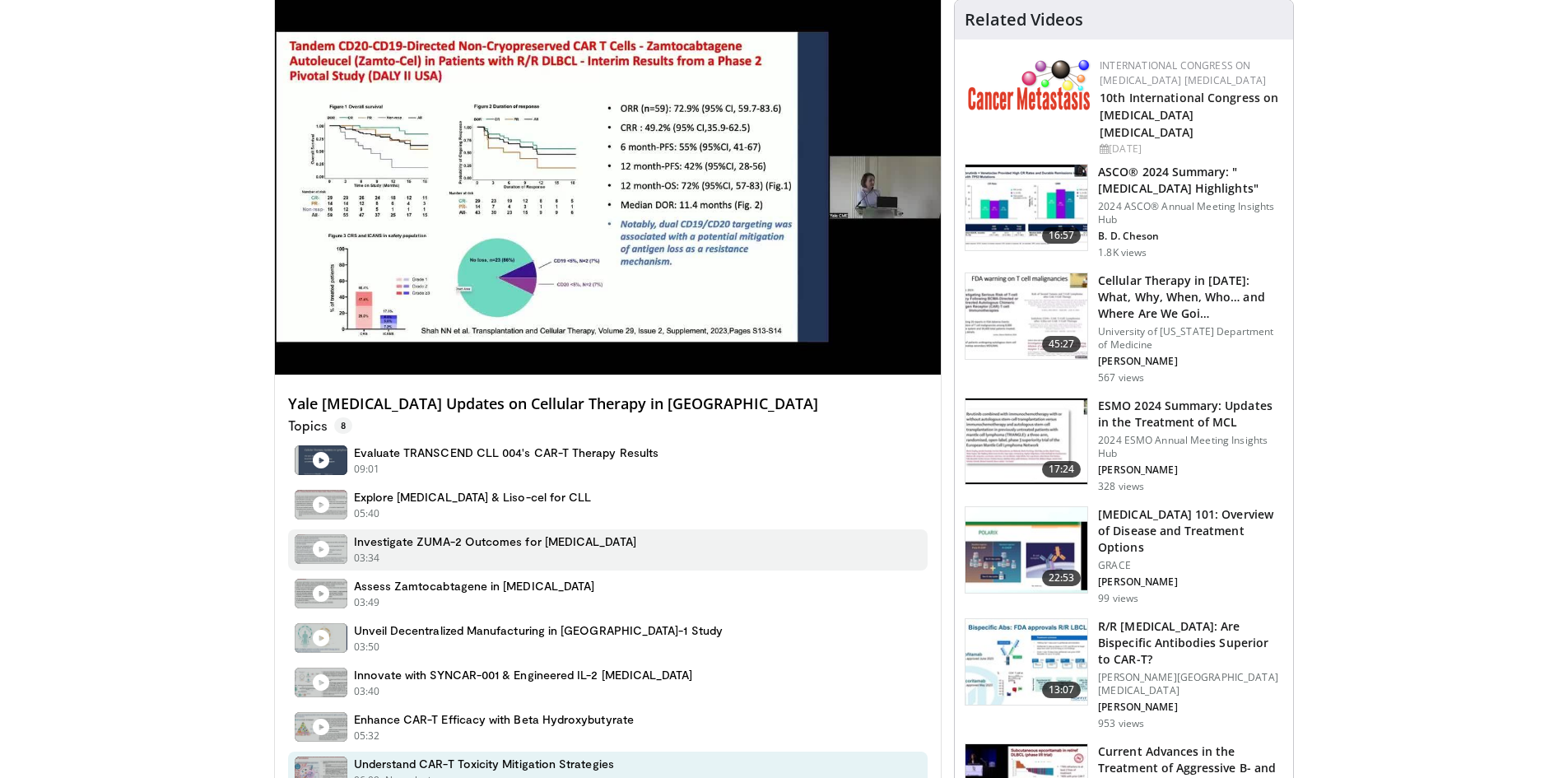
scroll to position [164, 0]
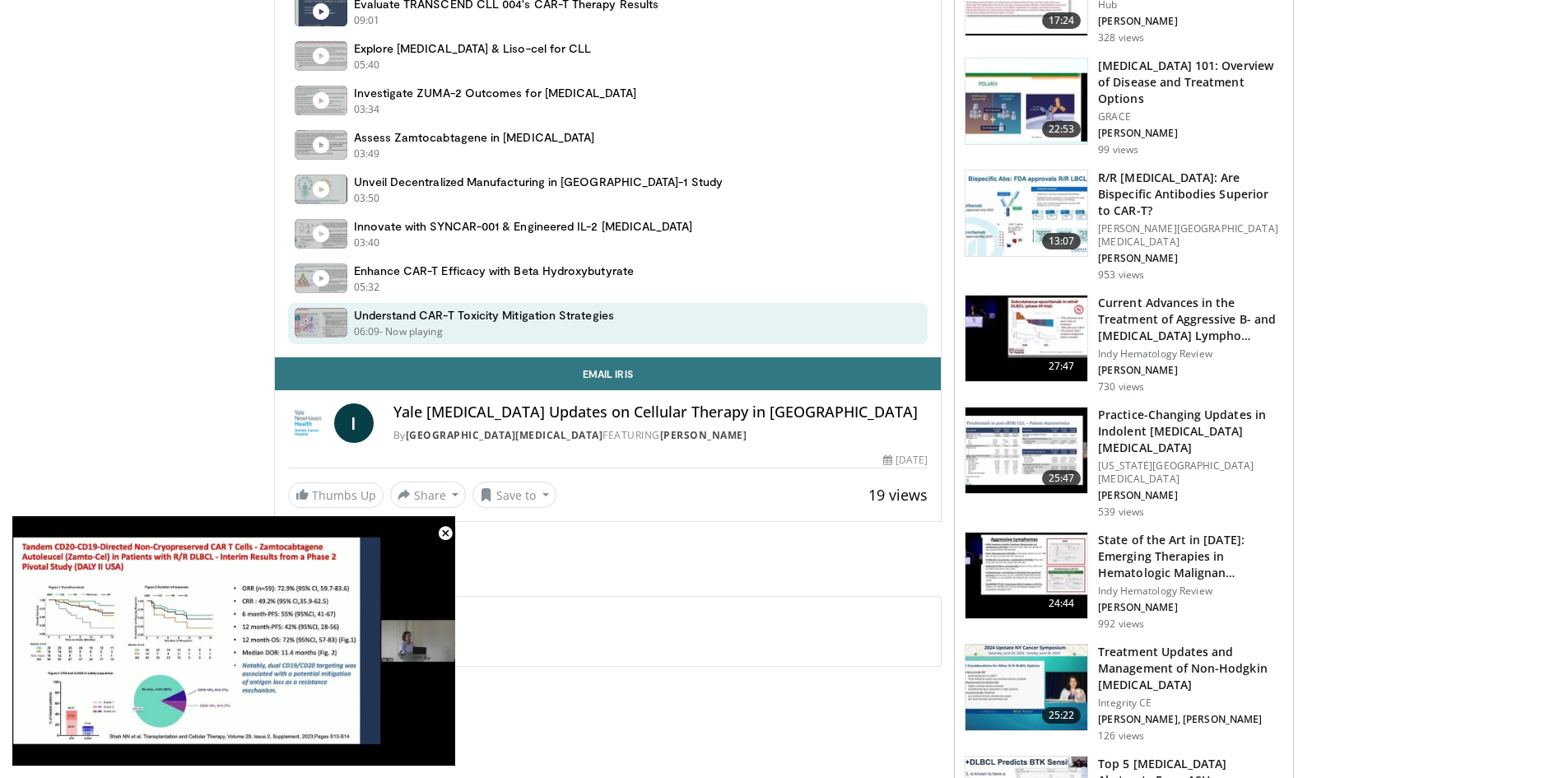
click at [449, 531] on span "Video Player" at bounding box center [445, 534] width 33 height 33
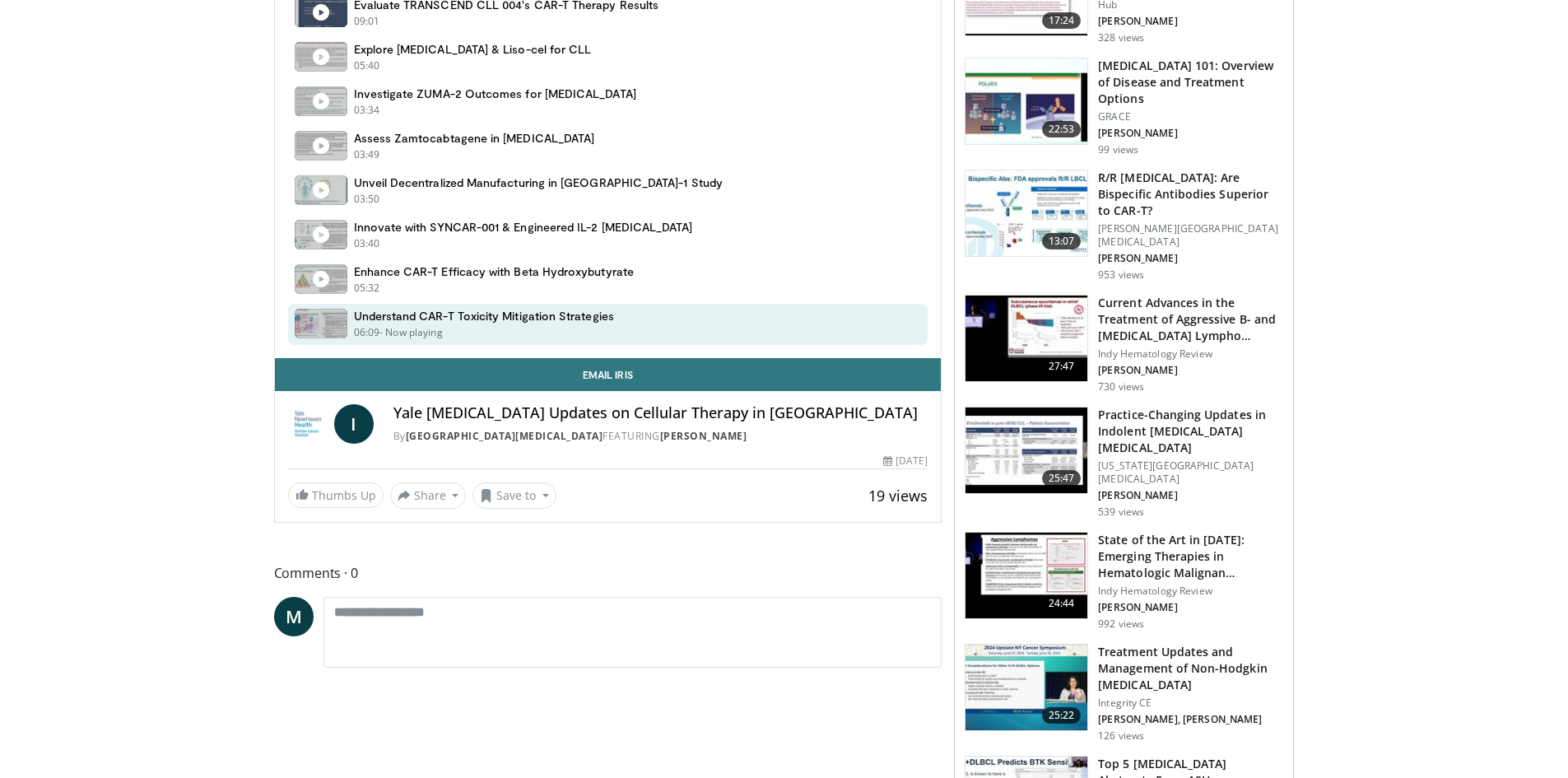
scroll to position [202, 0]
